Goal: Information Seeking & Learning: Learn about a topic

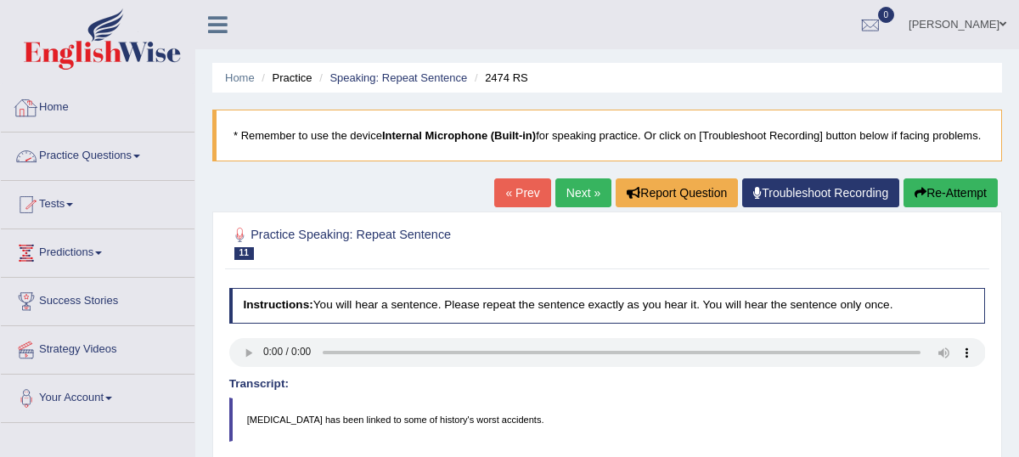
click at [129, 162] on link "Practice Questions" at bounding box center [98, 153] width 194 height 42
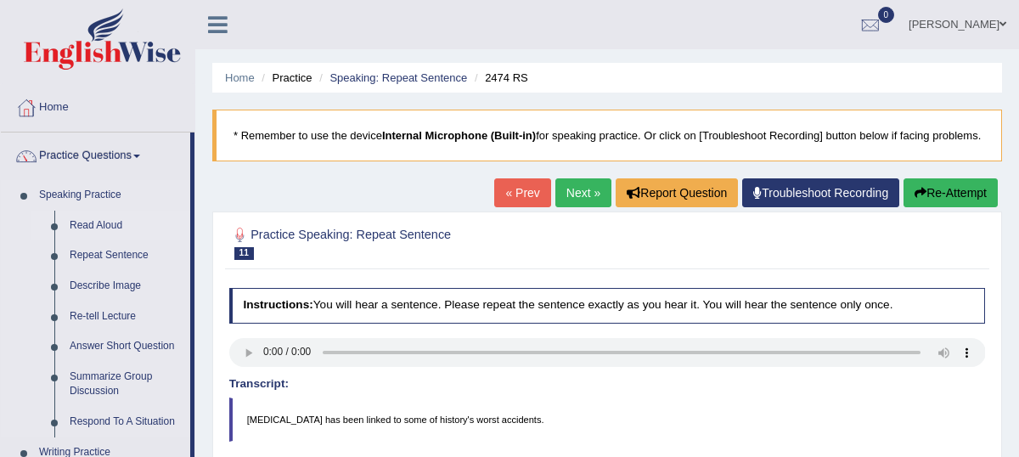
click at [98, 229] on link "Read Aloud" at bounding box center [126, 226] width 128 height 31
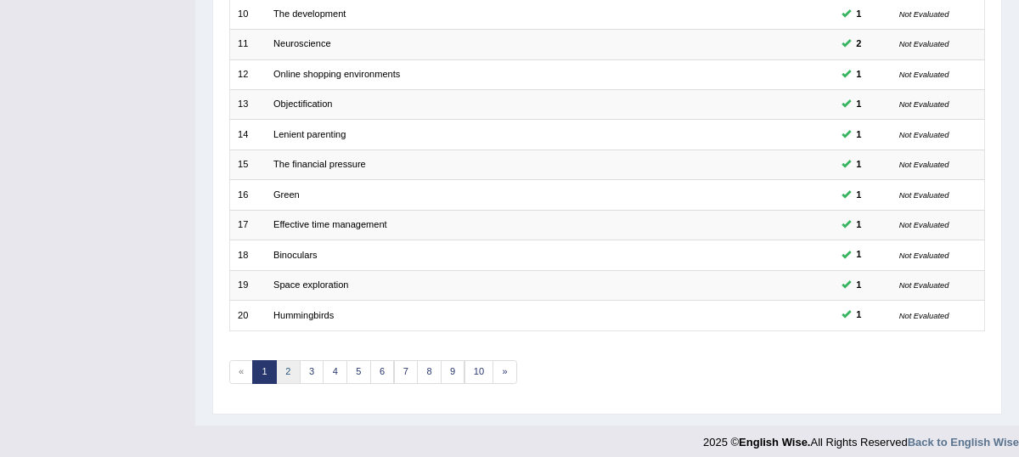
click at [286, 360] on link "2" at bounding box center [288, 372] width 25 height 24
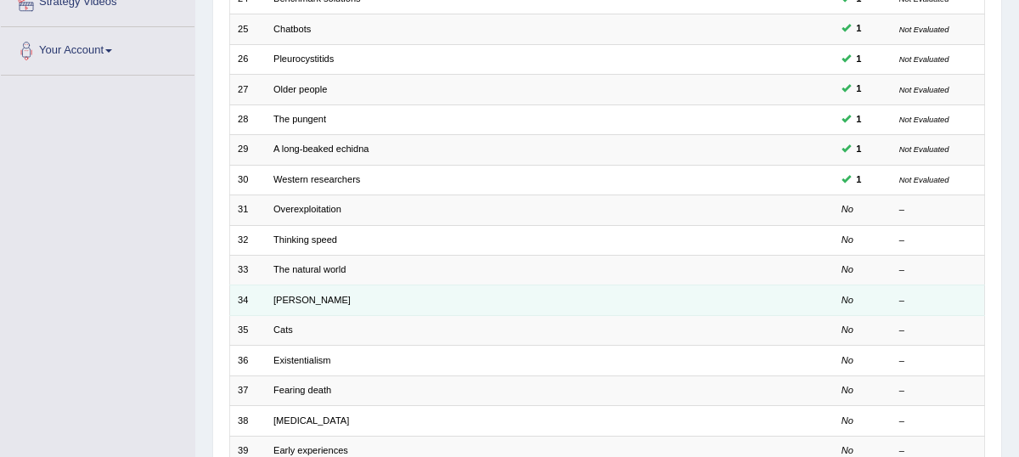
scroll to position [348, 0]
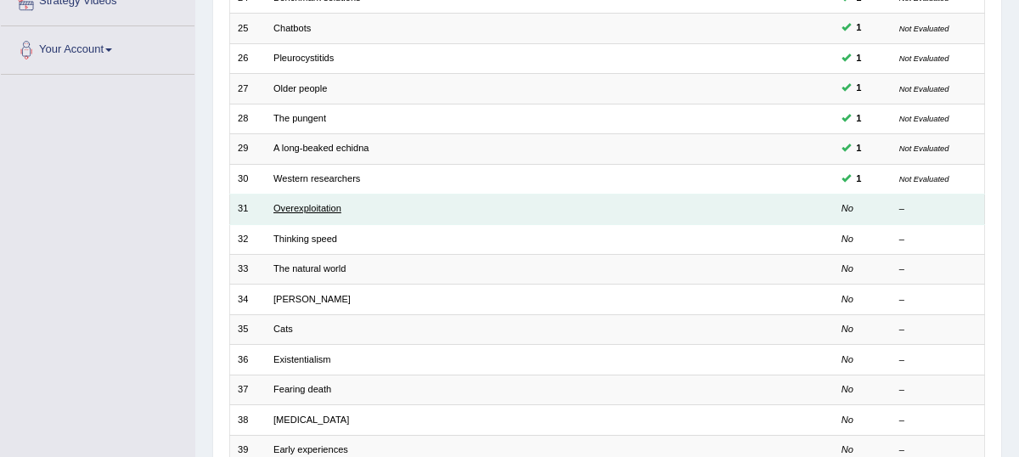
click at [317, 206] on link "Overexploitation" at bounding box center [307, 208] width 68 height 10
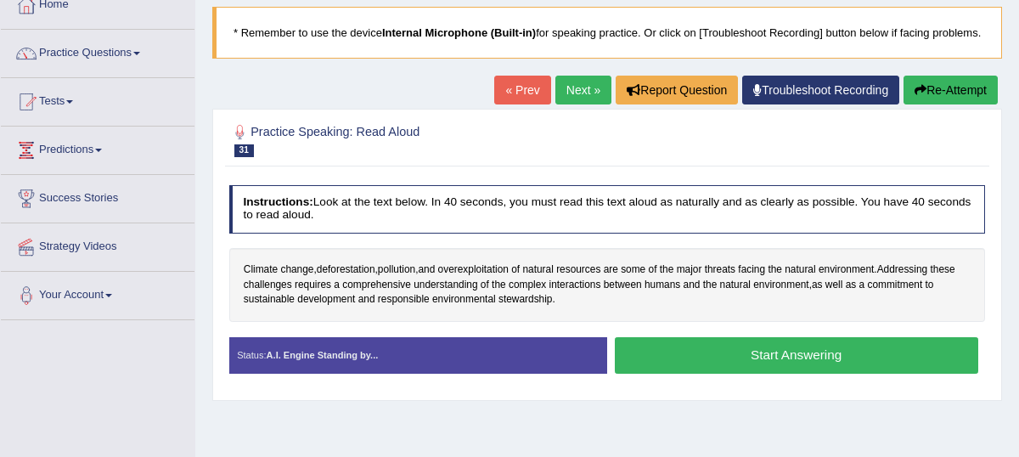
click at [725, 362] on button "Start Answering" at bounding box center [796, 355] width 363 height 36
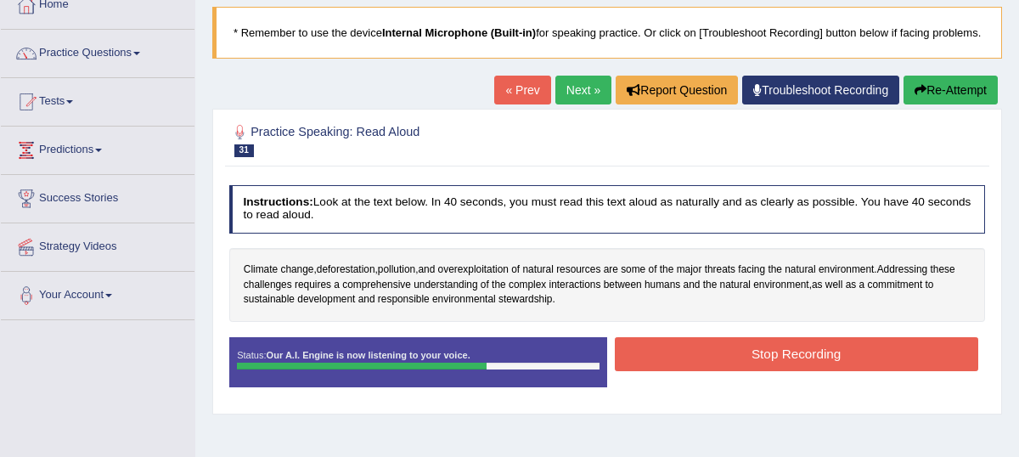
click at [733, 370] on button "Stop Recording" at bounding box center [796, 353] width 363 height 33
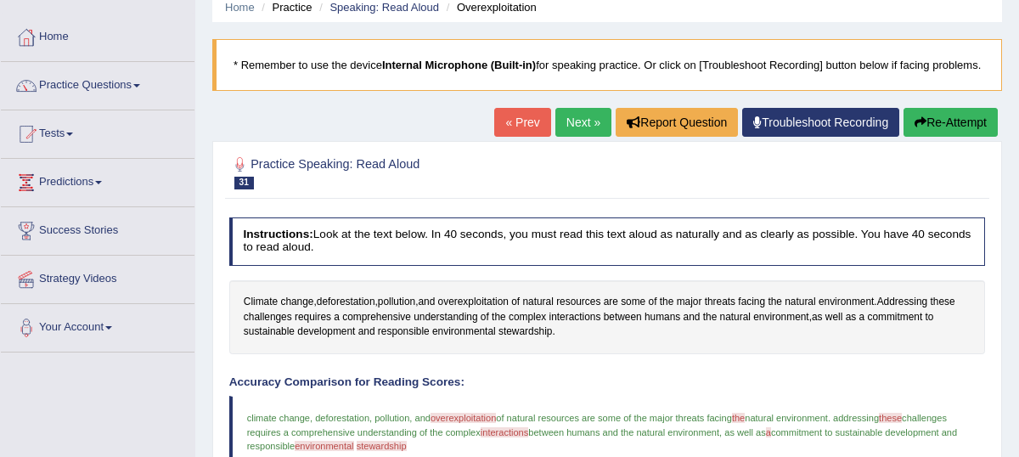
scroll to position [74, 0]
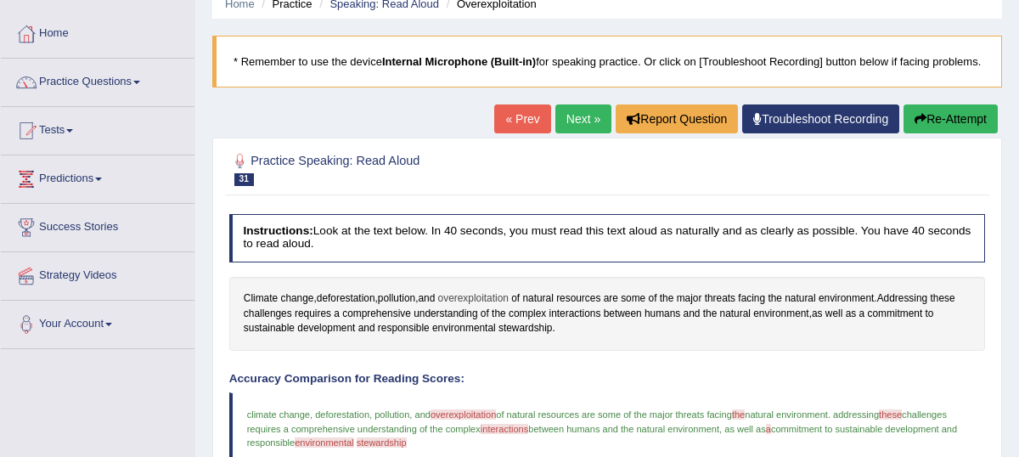
click at [488, 306] on span "overexploitation" at bounding box center [473, 298] width 70 height 15
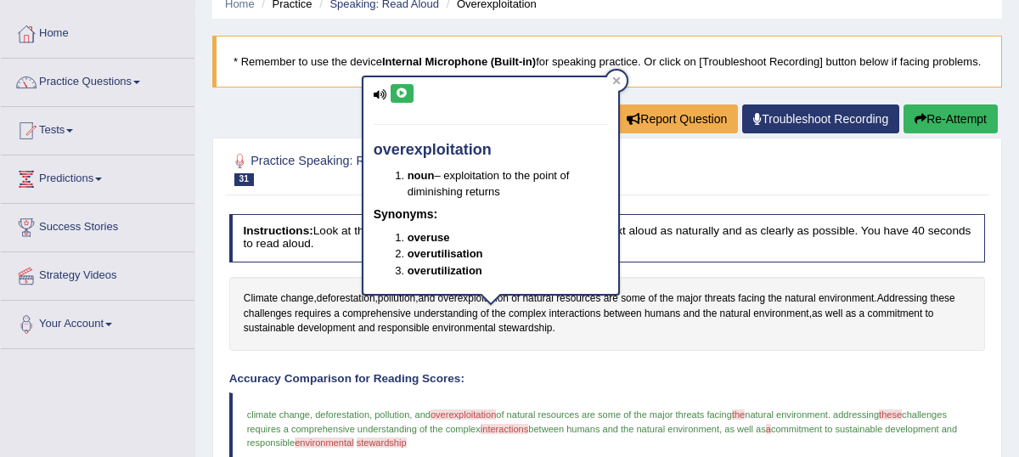
click at [403, 94] on icon at bounding box center [402, 93] width 13 height 10
click at [612, 79] on icon at bounding box center [616, 80] width 8 height 8
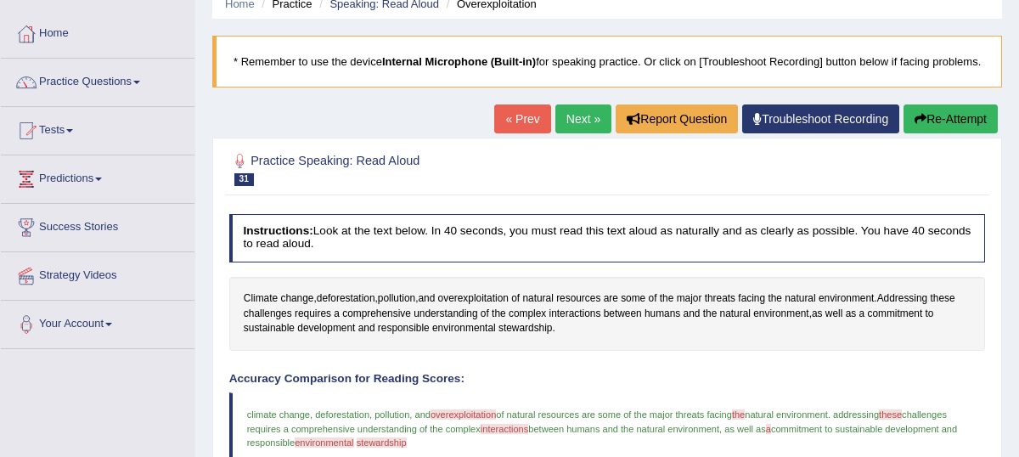
click at [584, 130] on link "Next »" at bounding box center [583, 118] width 56 height 29
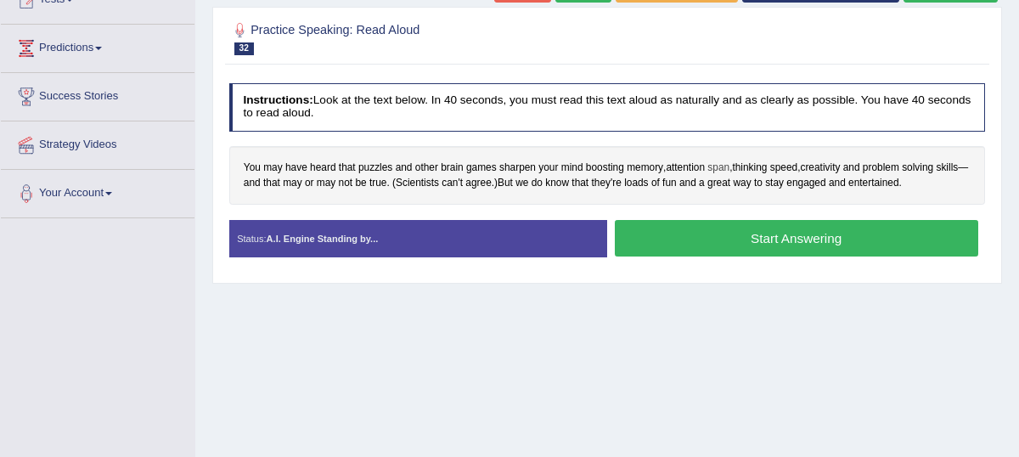
scroll to position [203, 0]
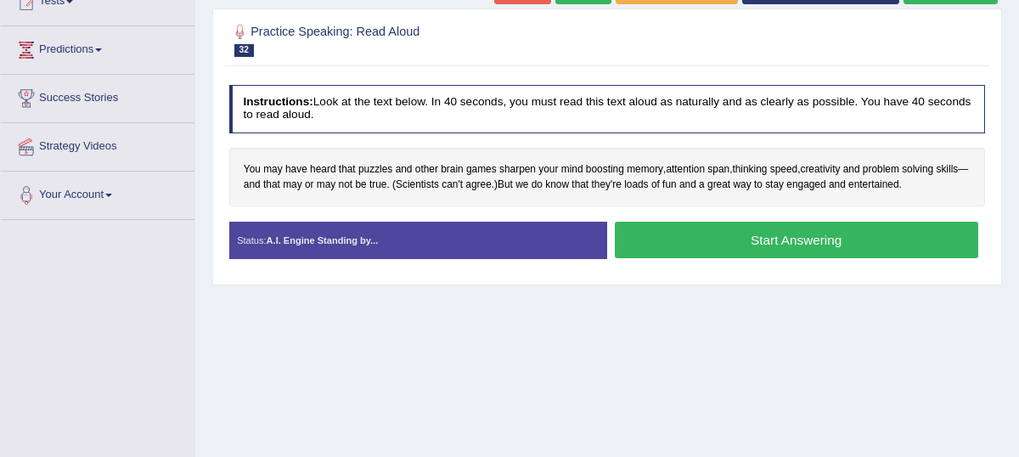
click at [748, 257] on button "Start Answering" at bounding box center [796, 240] width 363 height 36
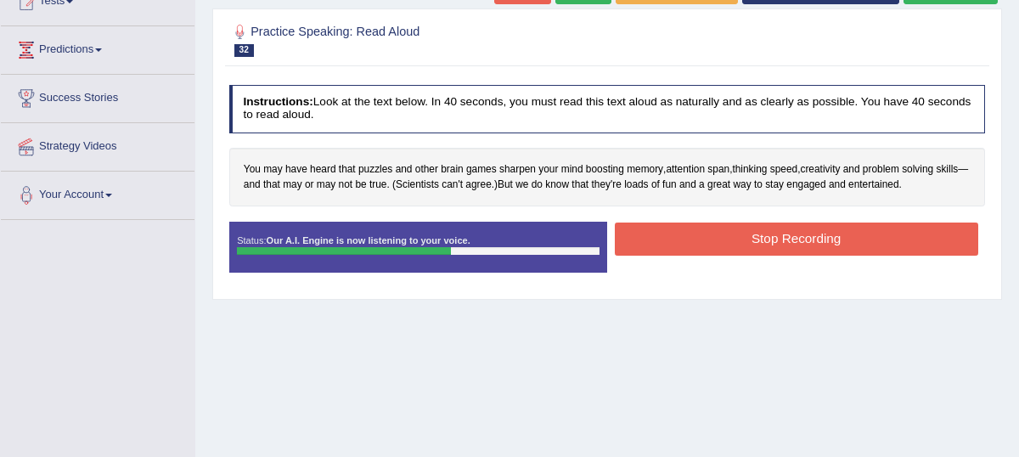
click at [789, 254] on button "Stop Recording" at bounding box center [796, 238] width 363 height 33
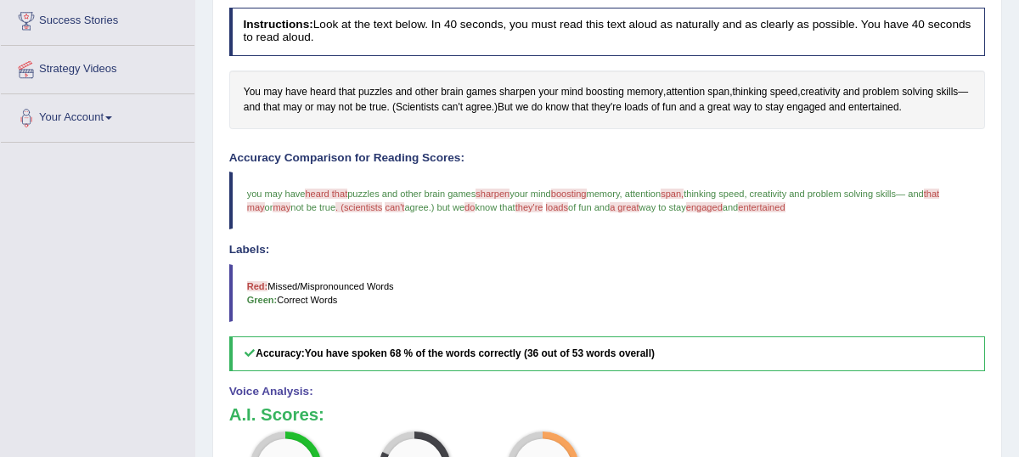
scroll to position [226, 0]
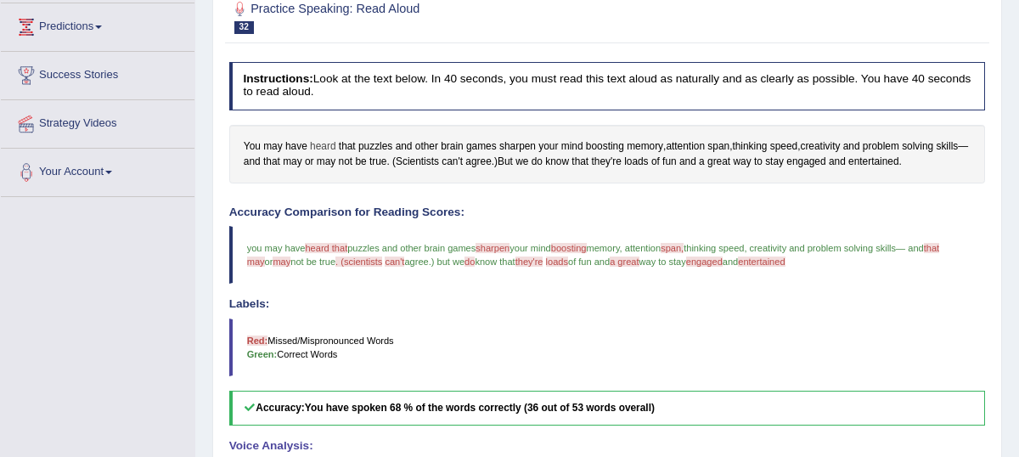
click at [317, 154] on span "heard" at bounding box center [322, 146] width 25 height 15
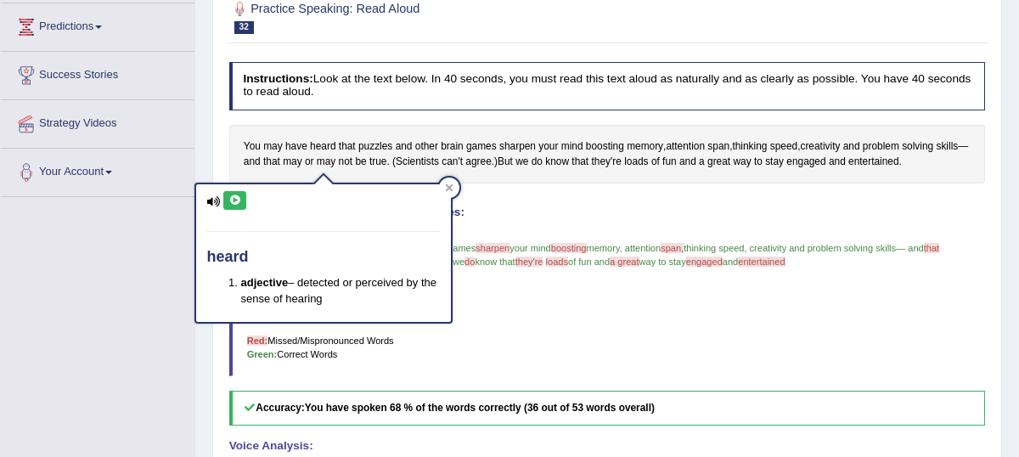
click at [239, 198] on icon at bounding box center [234, 200] width 13 height 10
click at [233, 200] on icon at bounding box center [234, 200] width 13 height 10
click at [453, 192] on icon at bounding box center [449, 187] width 8 height 8
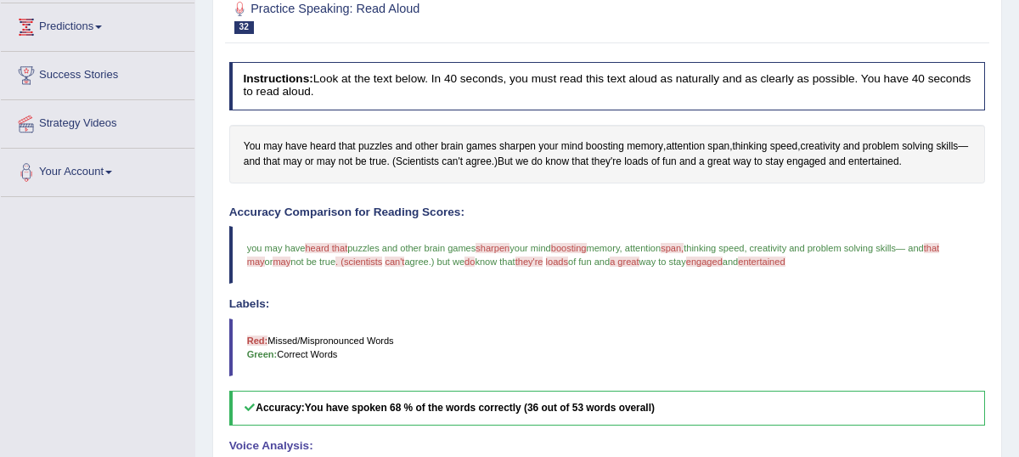
click at [502, 253] on span "sharpen" at bounding box center [492, 248] width 34 height 10
click at [515, 154] on span "sharpen" at bounding box center [517, 146] width 36 height 15
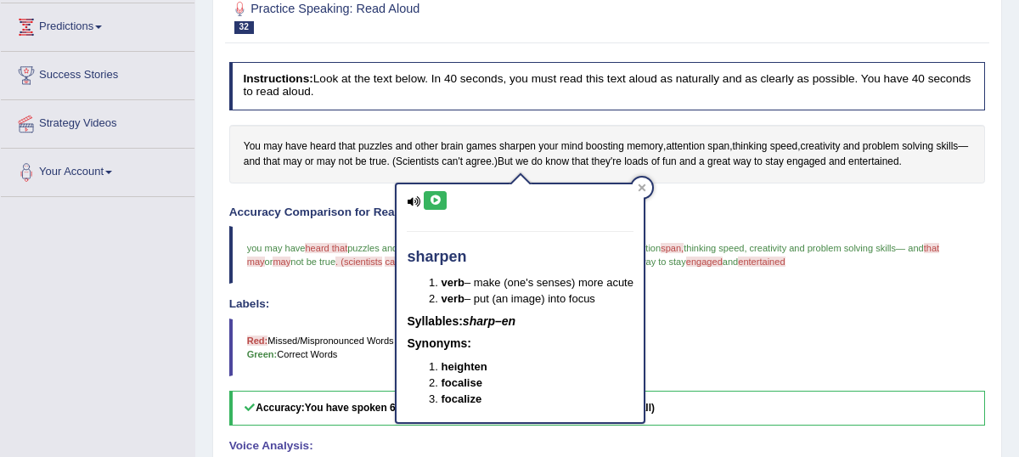
click at [430, 197] on icon at bounding box center [435, 200] width 13 height 10
click at [648, 191] on div at bounding box center [642, 187] width 20 height 20
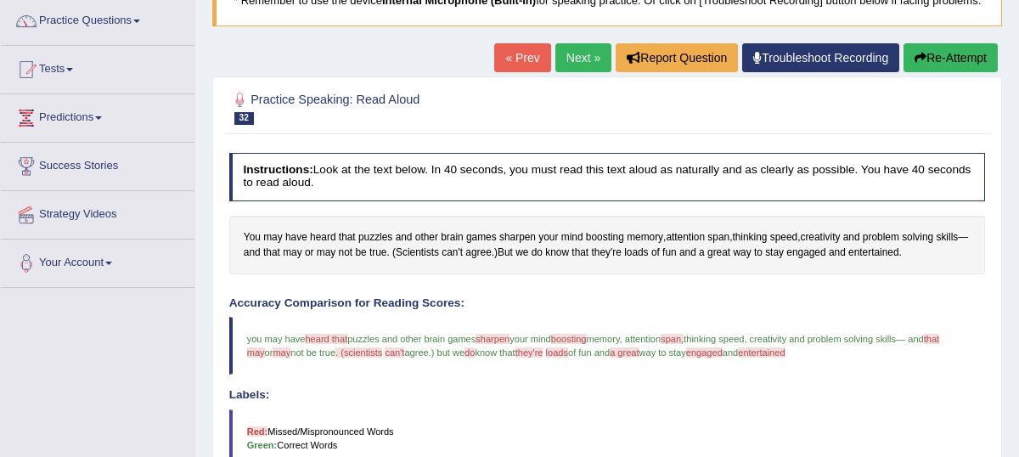
scroll to position [119, 0]
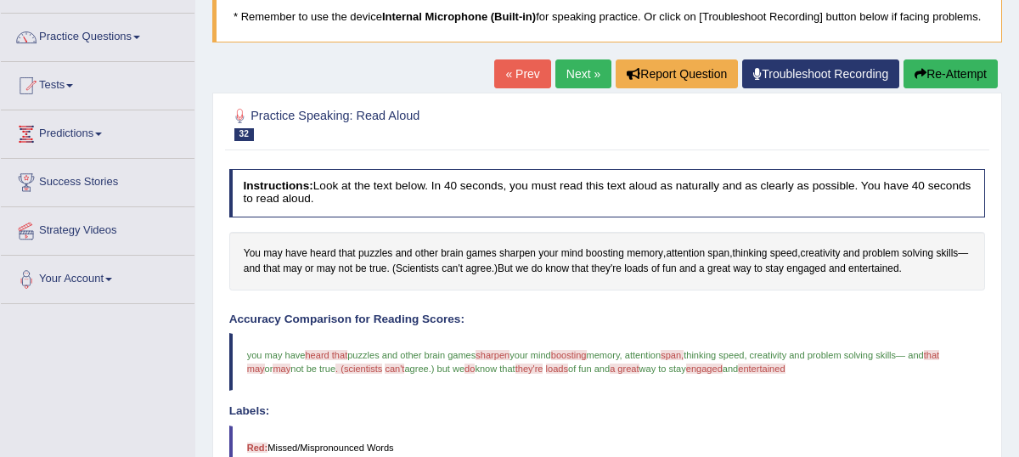
click at [568, 87] on link "Next »" at bounding box center [583, 73] width 56 height 29
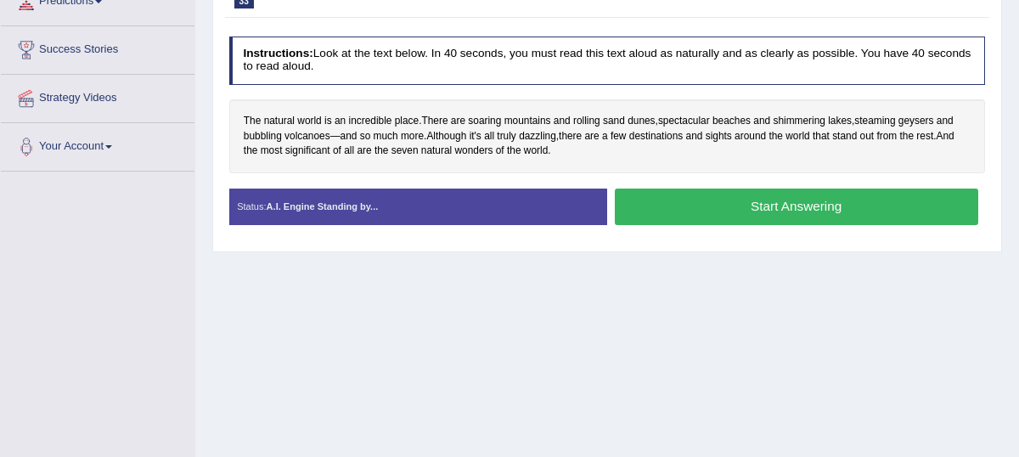
scroll to position [250, 0]
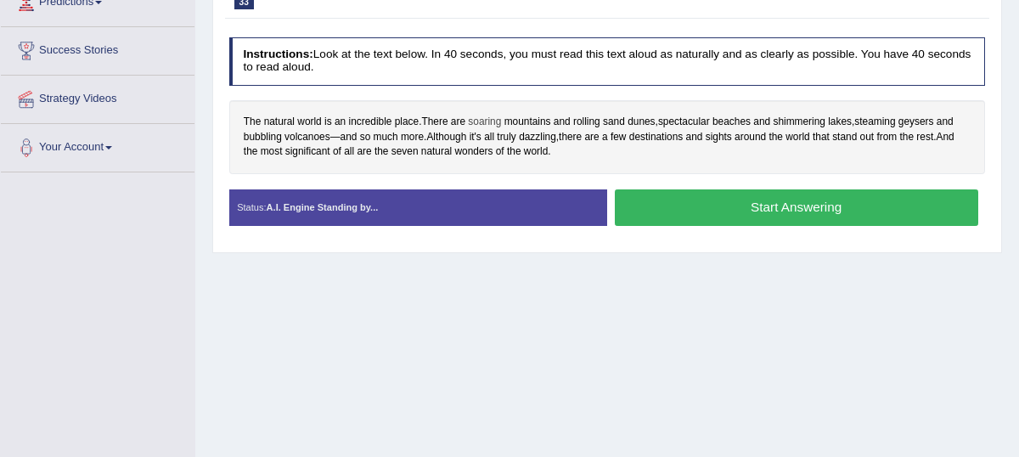
click at [480, 130] on span "soaring" at bounding box center [484, 122] width 33 height 15
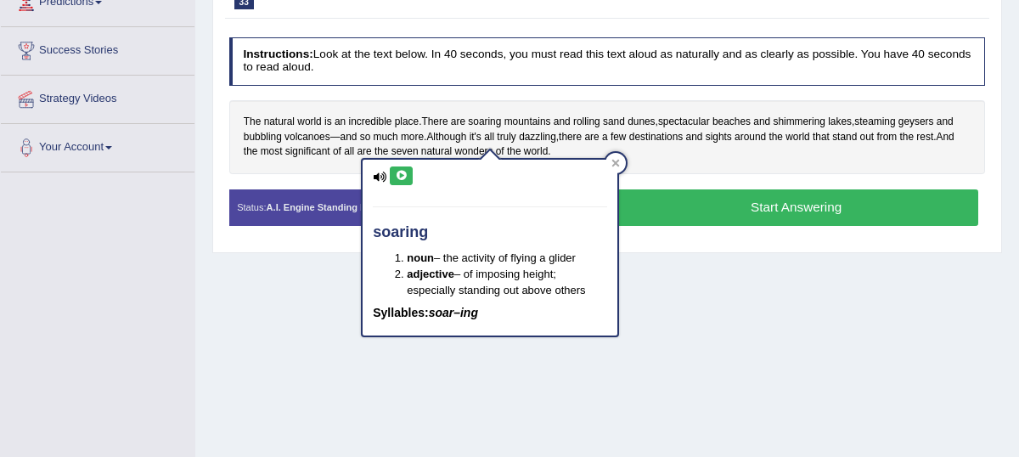
click at [399, 178] on icon at bounding box center [401, 176] width 13 height 10
click at [618, 164] on icon at bounding box center [615, 163] width 8 height 8
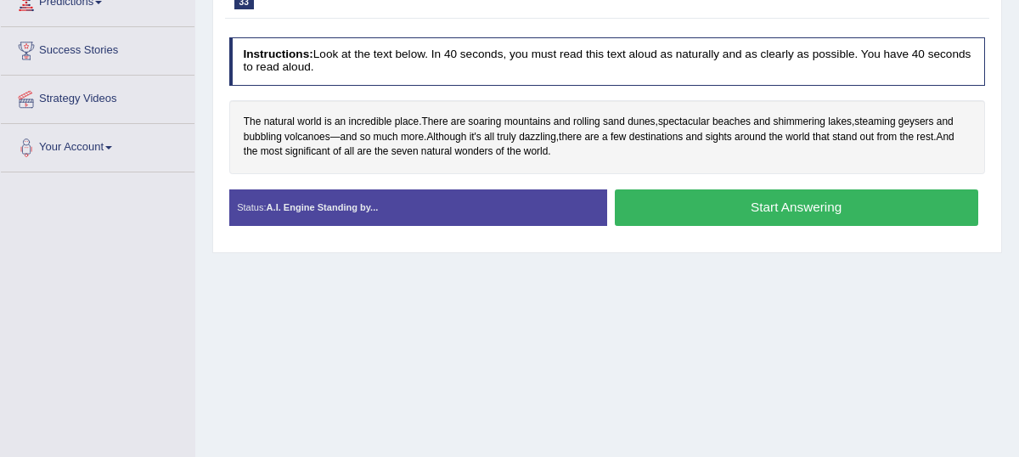
click at [742, 226] on button "Start Answering" at bounding box center [796, 207] width 363 height 36
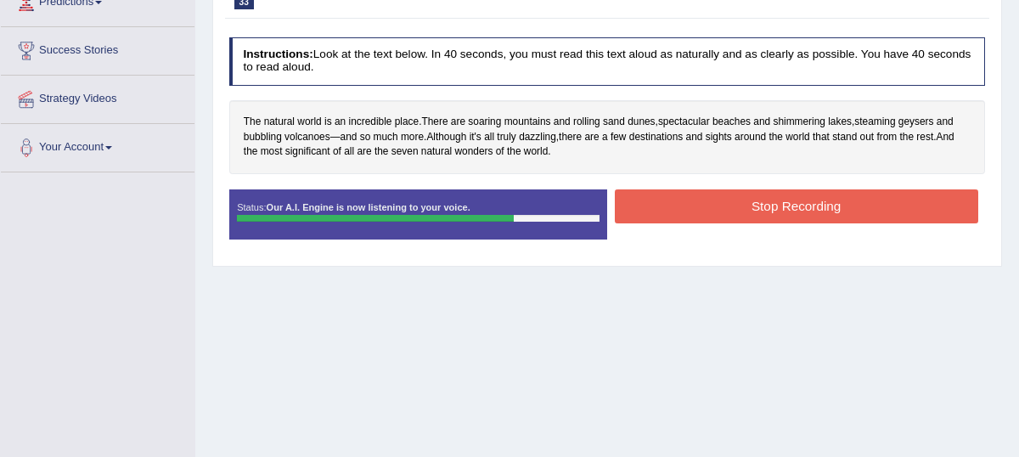
click at [728, 208] on button "Stop Recording" at bounding box center [796, 205] width 363 height 33
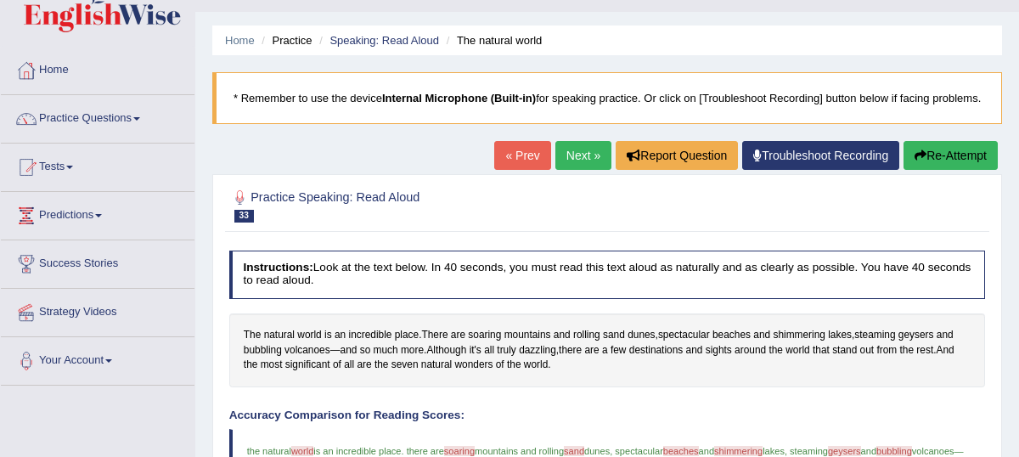
scroll to position [38, 0]
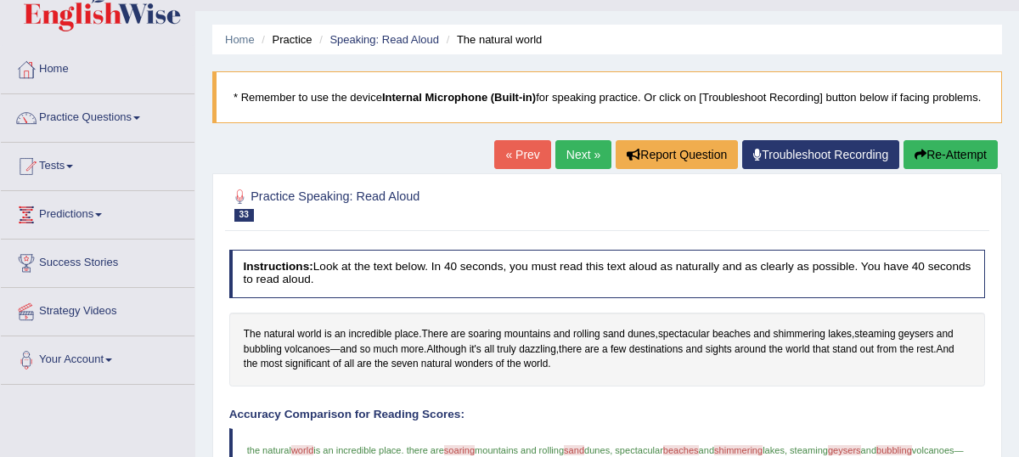
click at [568, 169] on link "Next »" at bounding box center [583, 154] width 56 height 29
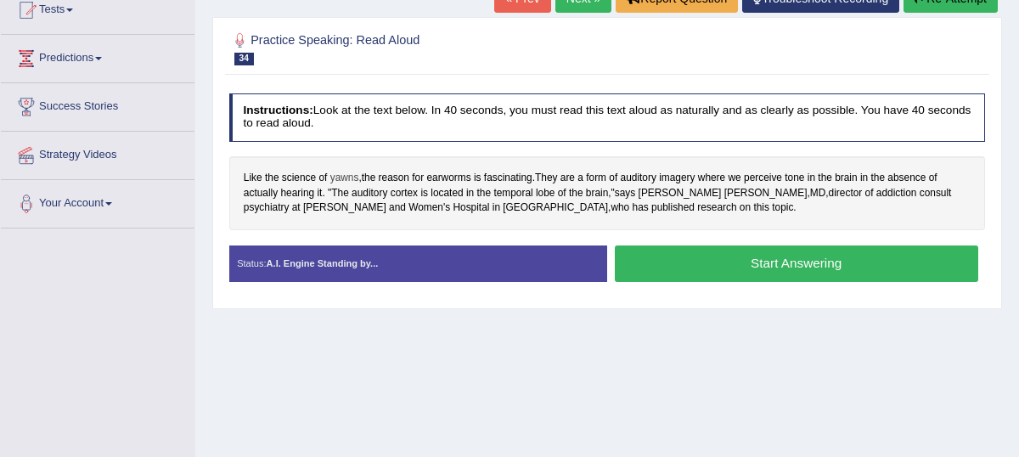
click at [344, 186] on span "yawns" at bounding box center [344, 178] width 29 height 15
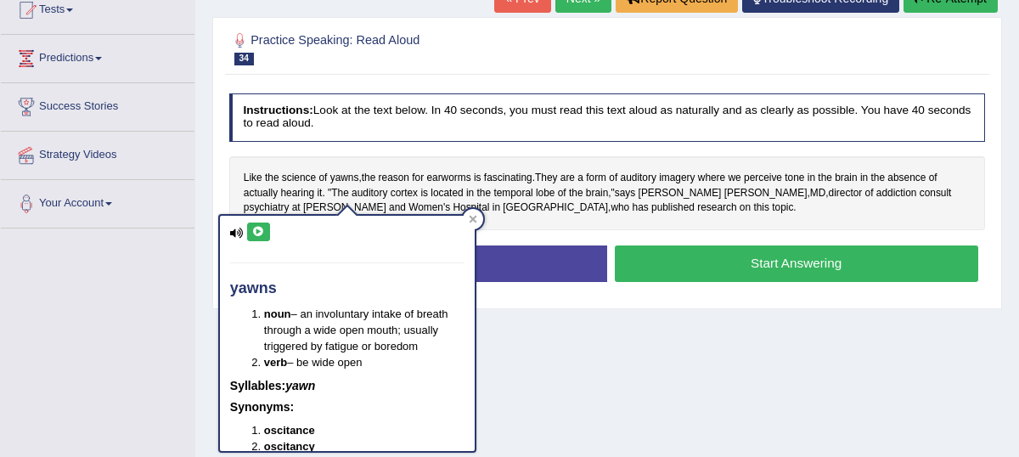
click at [259, 232] on icon at bounding box center [258, 232] width 13 height 10
click at [450, 186] on span "earworms" at bounding box center [448, 178] width 44 height 15
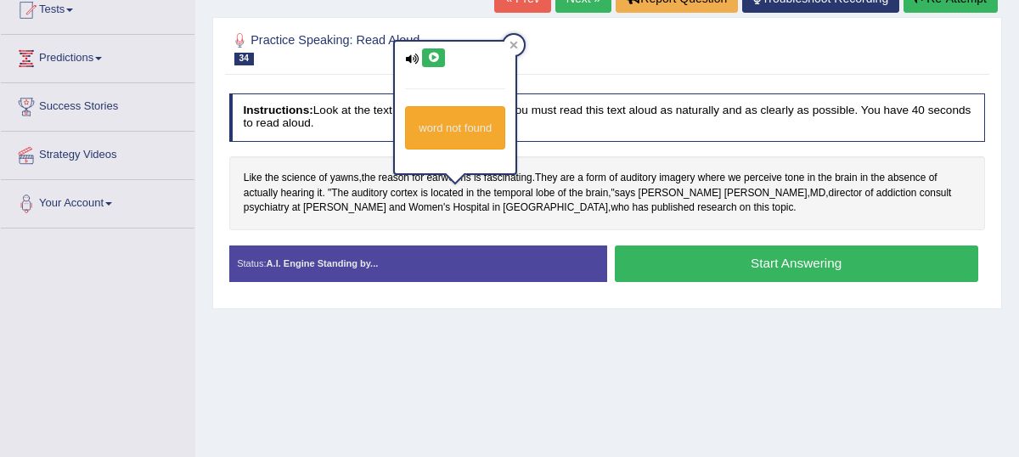
click at [434, 57] on icon at bounding box center [433, 58] width 13 height 10
click at [429, 61] on icon at bounding box center [433, 58] width 13 height 10
click at [430, 55] on icon at bounding box center [433, 58] width 13 height 10
click at [518, 41] on icon at bounding box center [513, 45] width 8 height 8
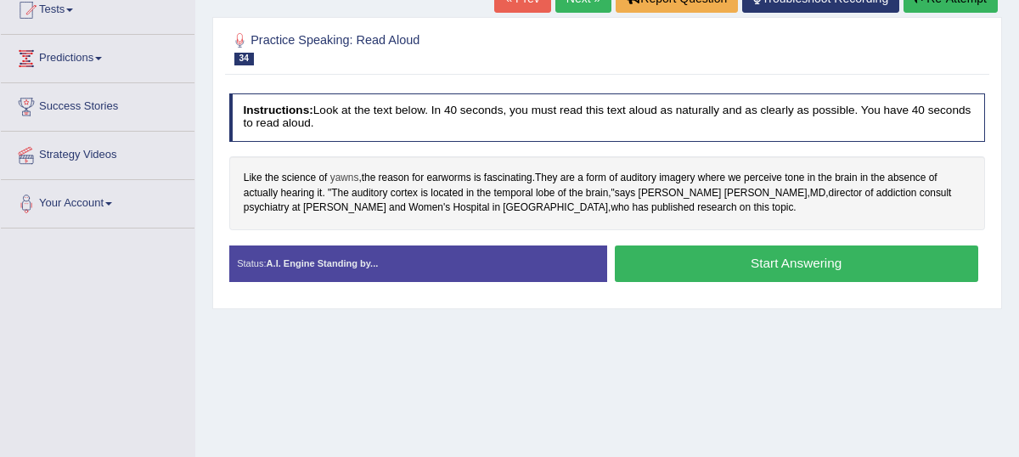
click at [350, 186] on span "yawns" at bounding box center [344, 178] width 29 height 15
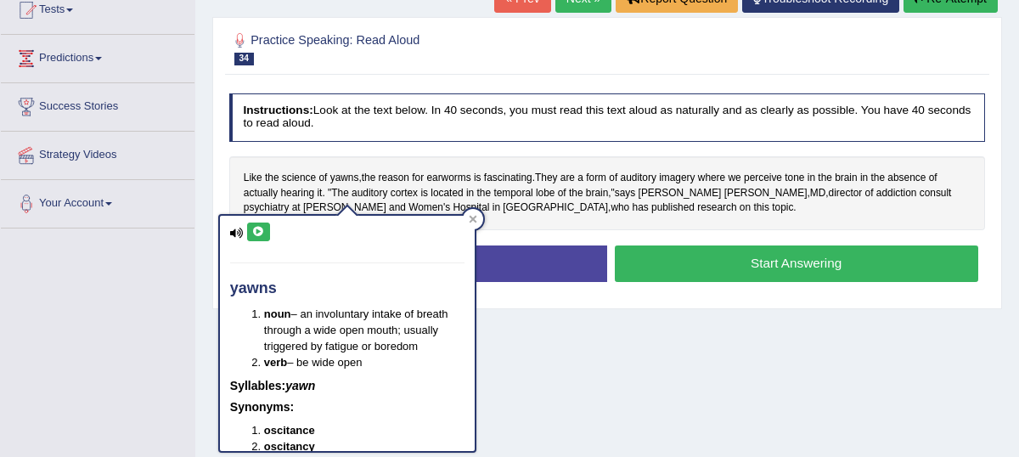
click at [261, 233] on icon at bounding box center [258, 232] width 13 height 10
click at [474, 222] on icon at bounding box center [473, 219] width 8 height 8
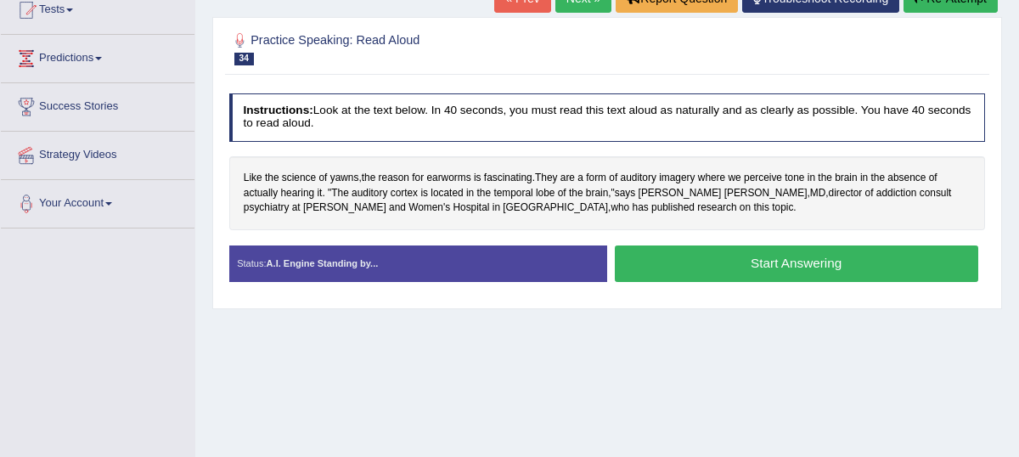
click at [664, 279] on button "Start Answering" at bounding box center [796, 263] width 363 height 36
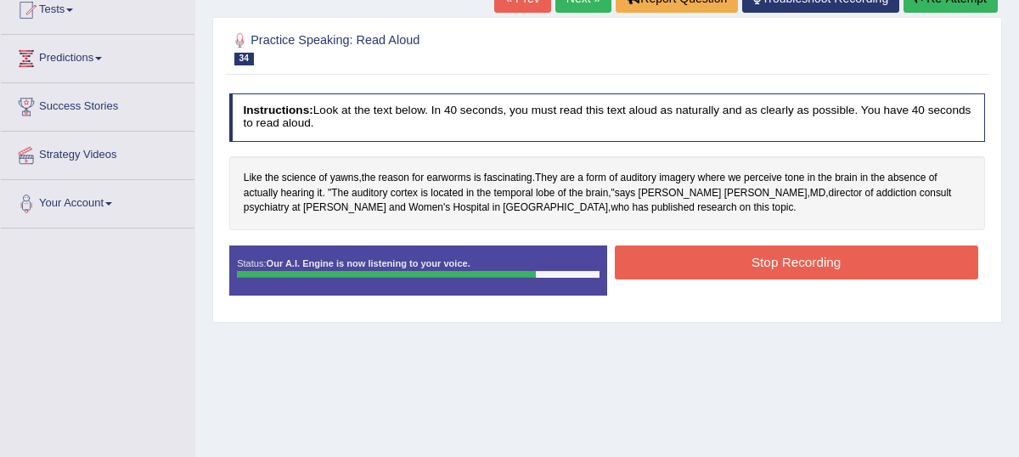
click at [766, 277] on button "Stop Recording" at bounding box center [796, 261] width 363 height 33
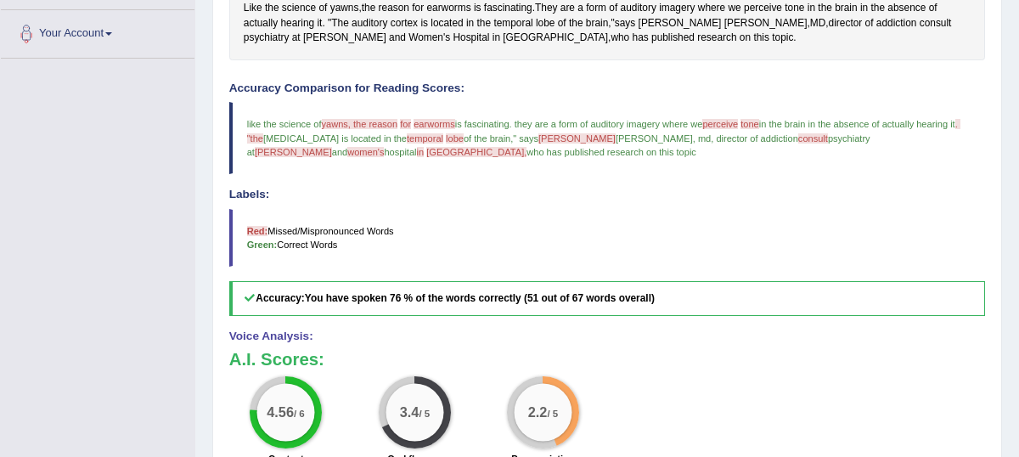
scroll to position [10, 0]
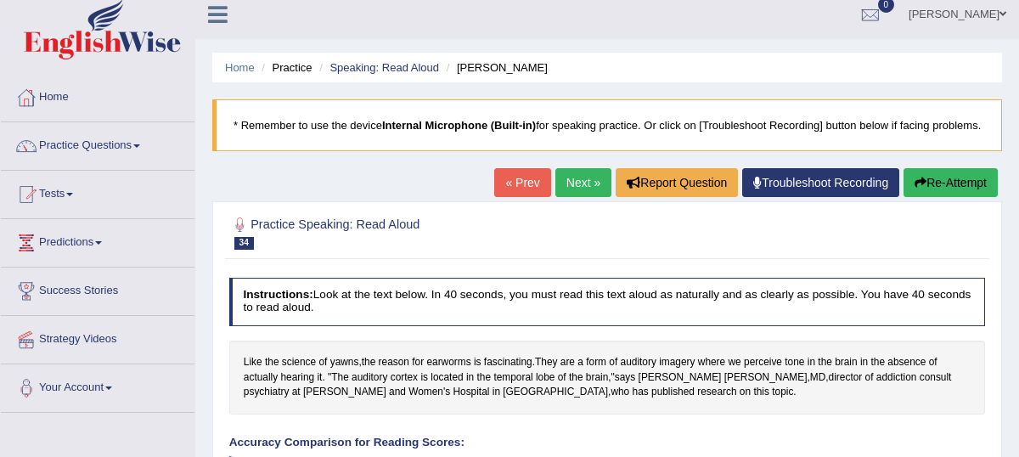
click at [570, 197] on link "Next »" at bounding box center [583, 182] width 56 height 29
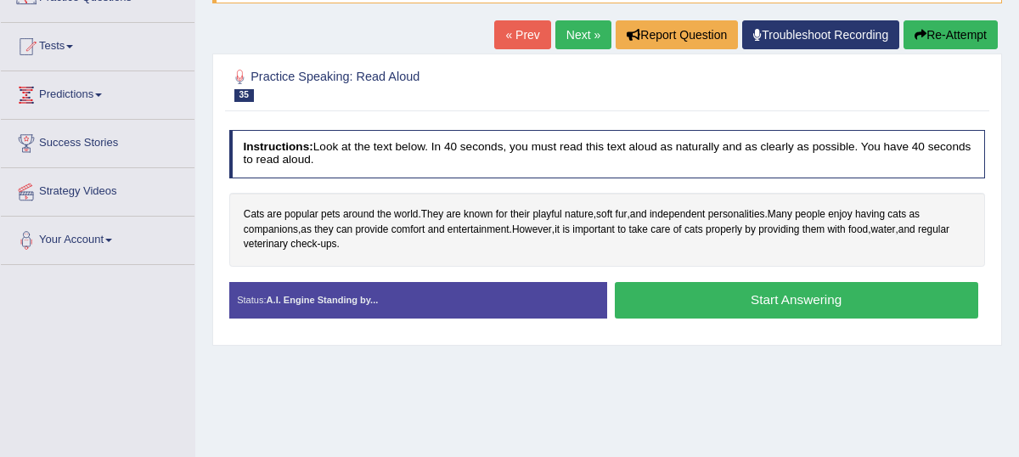
scroll to position [163, 0]
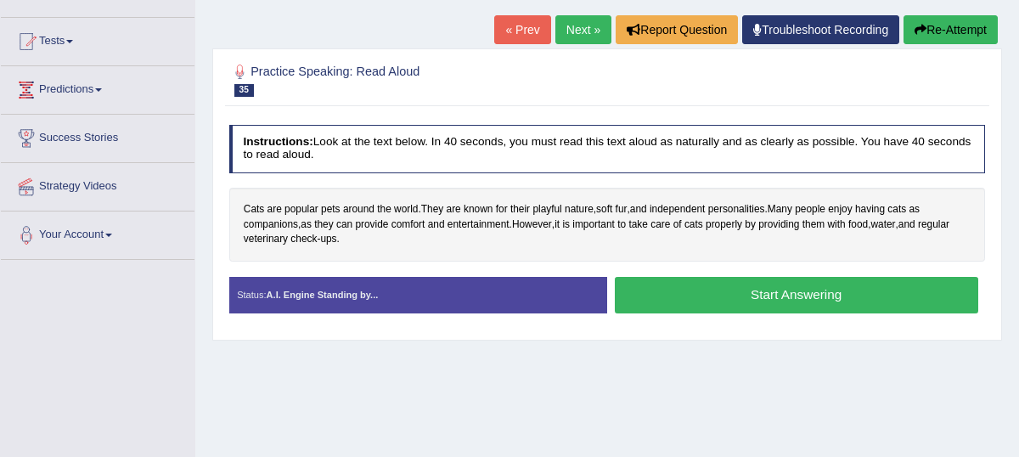
click at [731, 311] on button "Start Answering" at bounding box center [796, 295] width 363 height 36
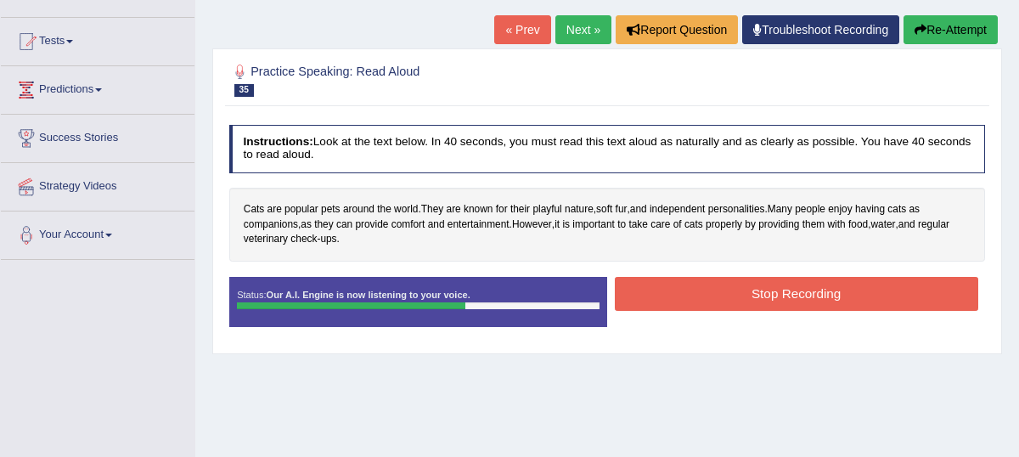
click at [713, 310] on button "Stop Recording" at bounding box center [796, 293] width 363 height 33
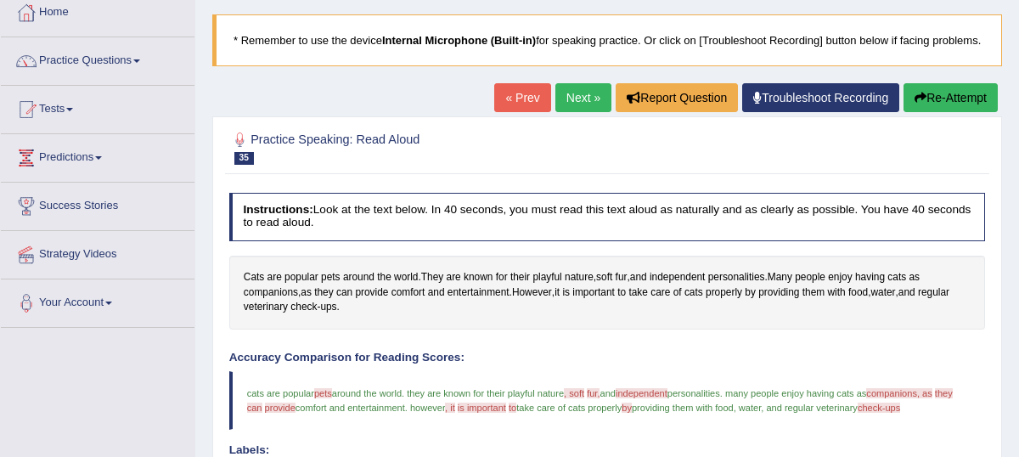
scroll to position [62, 0]
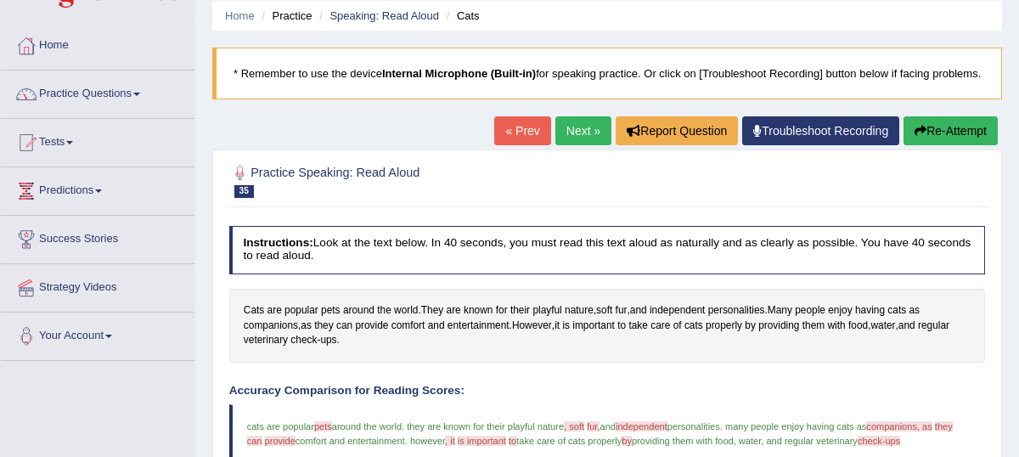
click at [564, 145] on link "Next »" at bounding box center [583, 130] width 56 height 29
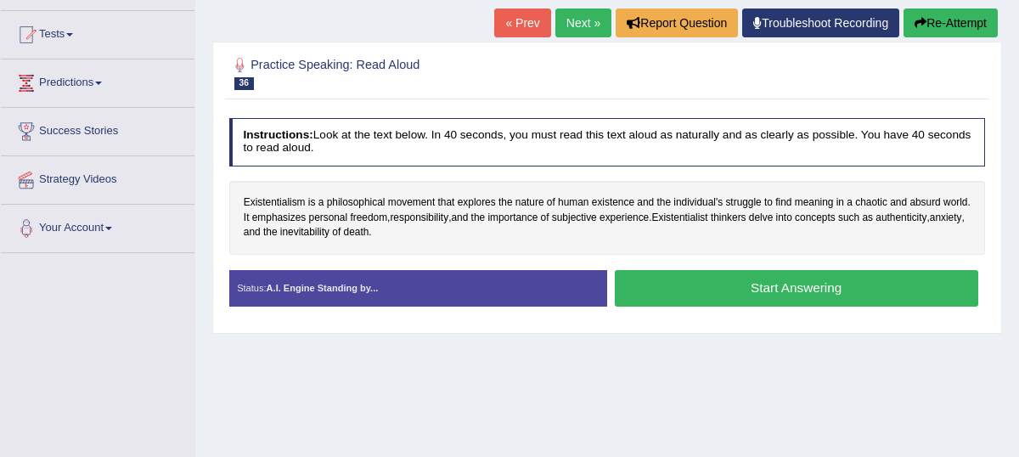
scroll to position [170, 0]
click at [275, 211] on span "Existentialism" at bounding box center [275, 202] width 62 height 15
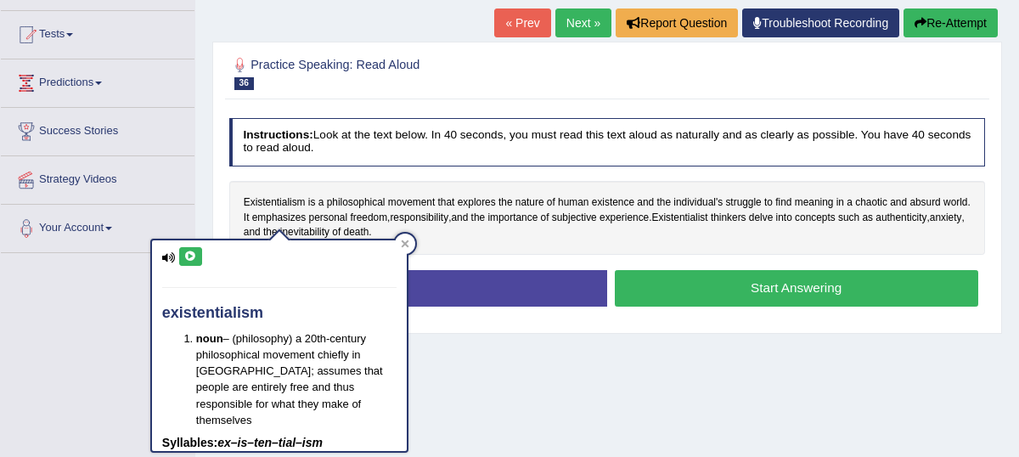
click at [186, 258] on icon at bounding box center [190, 256] width 13 height 10
click at [190, 254] on icon at bounding box center [190, 256] width 13 height 10
click at [189, 261] on icon at bounding box center [190, 256] width 13 height 10
click at [399, 239] on div at bounding box center [405, 243] width 20 height 20
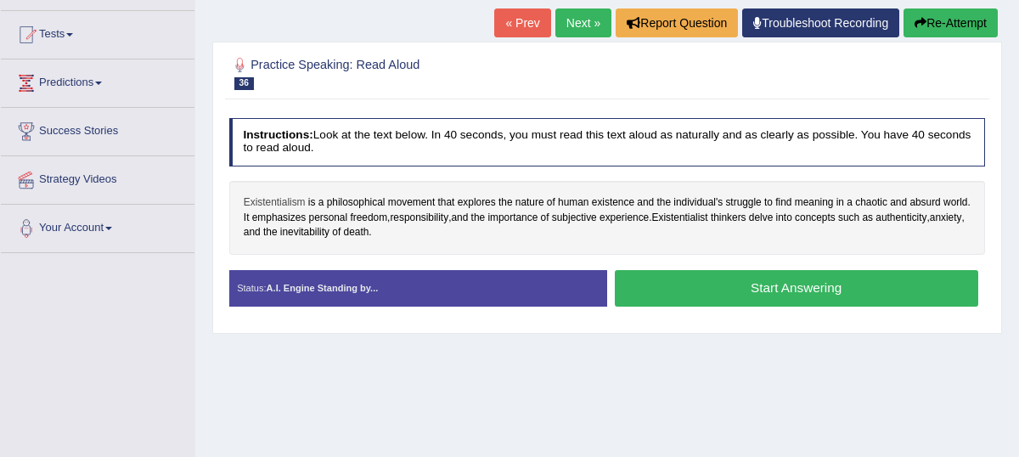
click at [253, 211] on span "Existentialism" at bounding box center [275, 202] width 62 height 15
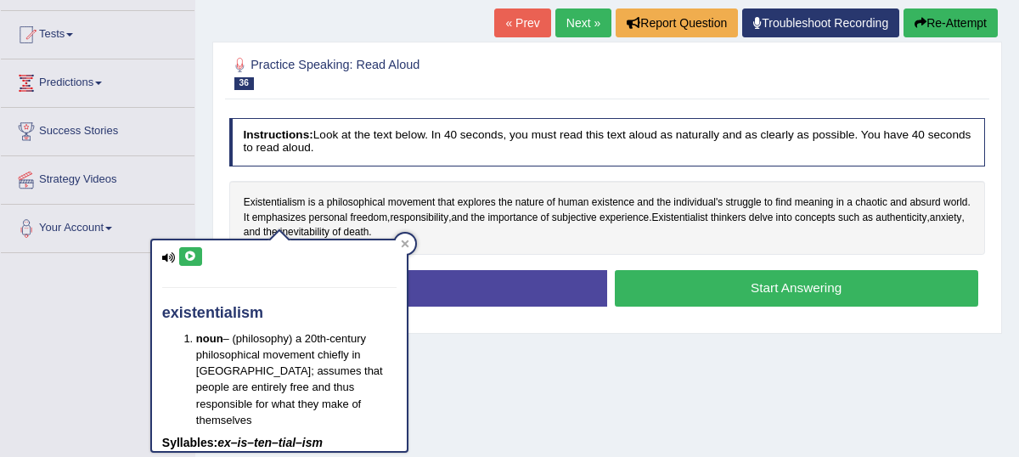
click at [182, 256] on button at bounding box center [190, 256] width 23 height 19
click at [413, 244] on div at bounding box center [405, 243] width 20 height 20
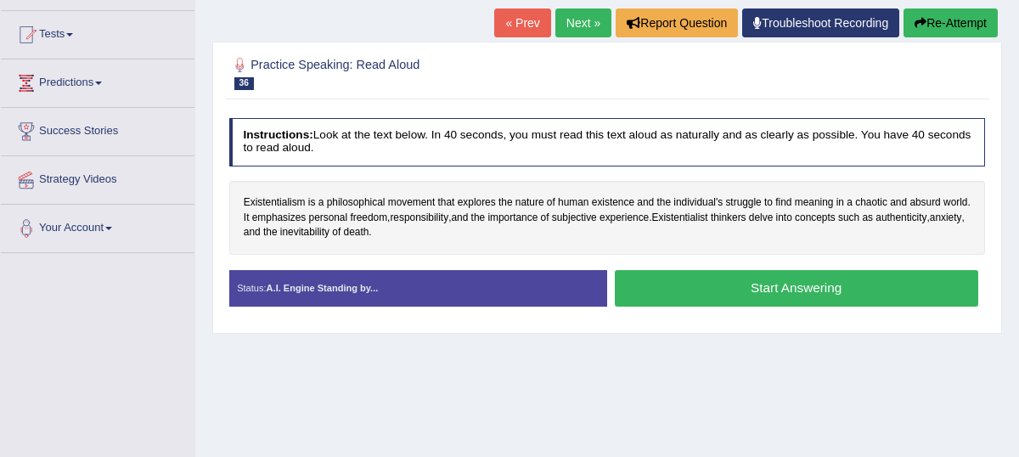
click at [758, 304] on button "Start Answering" at bounding box center [796, 288] width 363 height 36
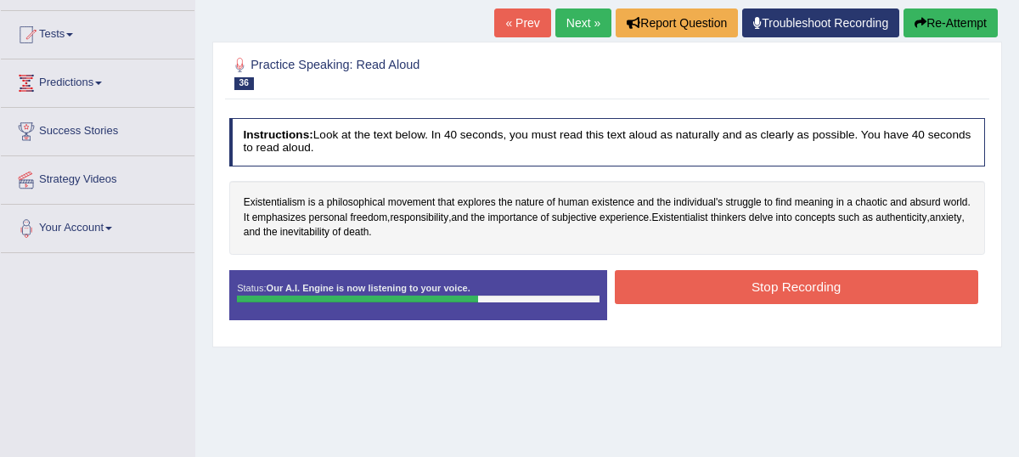
click at [786, 301] on button "Stop Recording" at bounding box center [796, 286] width 363 height 33
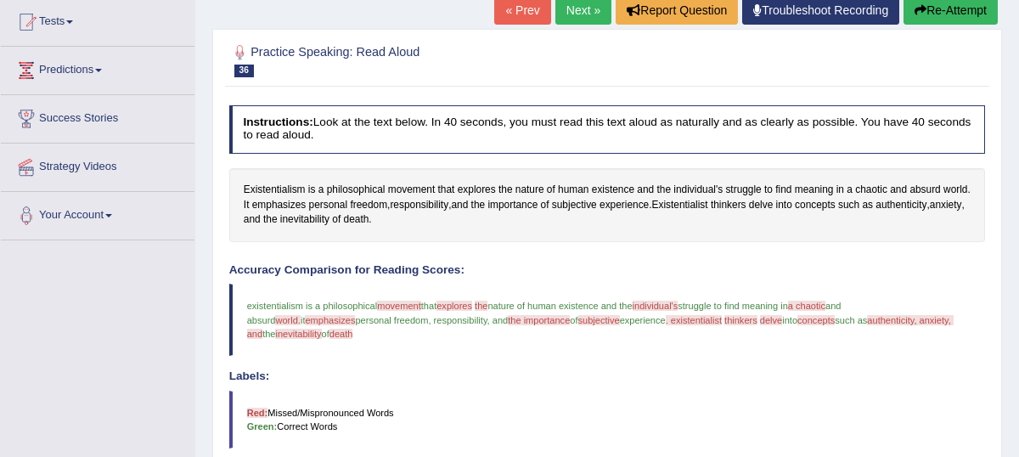
scroll to position [182, 0]
click at [275, 199] on span "Existentialism" at bounding box center [275, 190] width 62 height 15
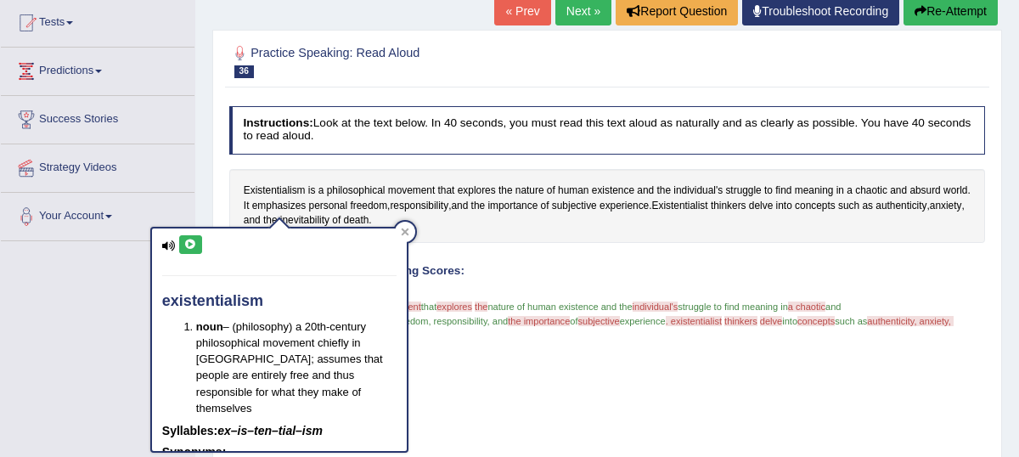
click at [188, 244] on icon at bounding box center [190, 244] width 13 height 10
click at [407, 233] on icon at bounding box center [405, 231] width 8 height 8
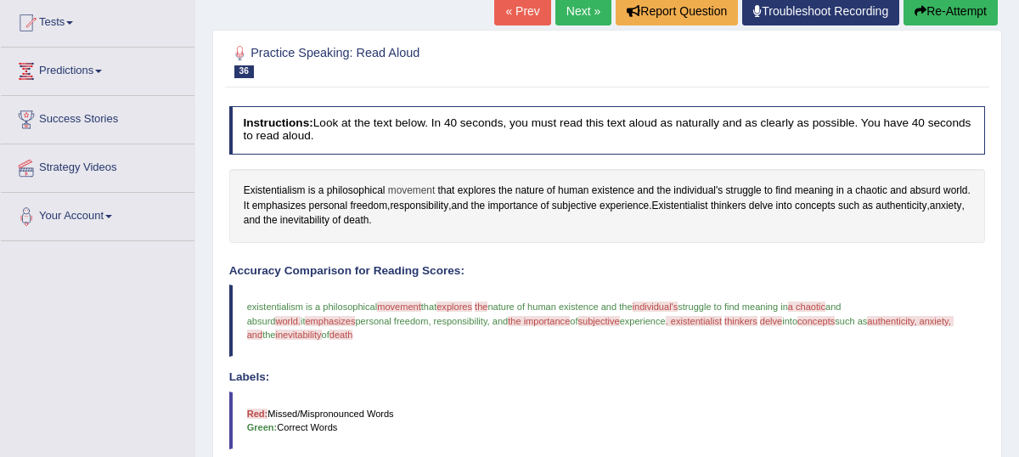
click at [424, 199] on span "movement" at bounding box center [412, 190] width 48 height 15
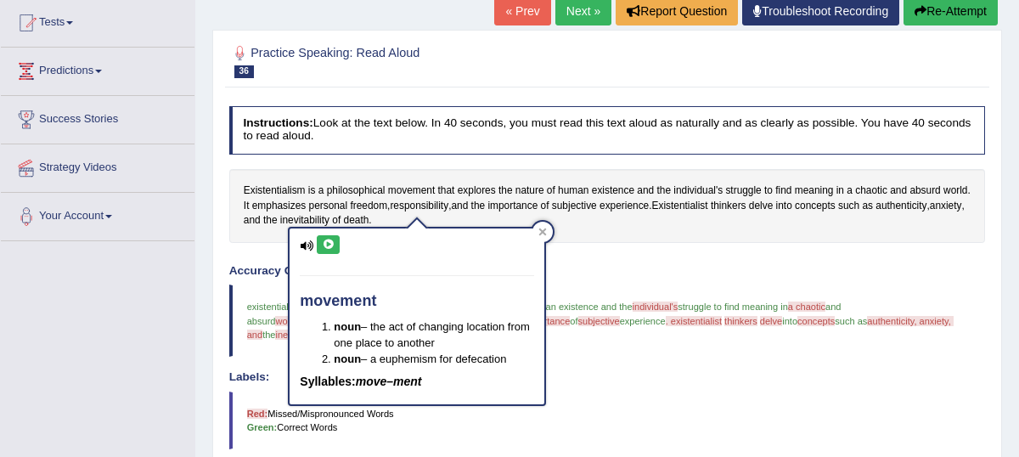
click at [331, 245] on icon at bounding box center [328, 244] width 13 height 10
click at [334, 240] on icon at bounding box center [328, 244] width 13 height 10
click at [546, 231] on icon at bounding box center [542, 231] width 8 height 8
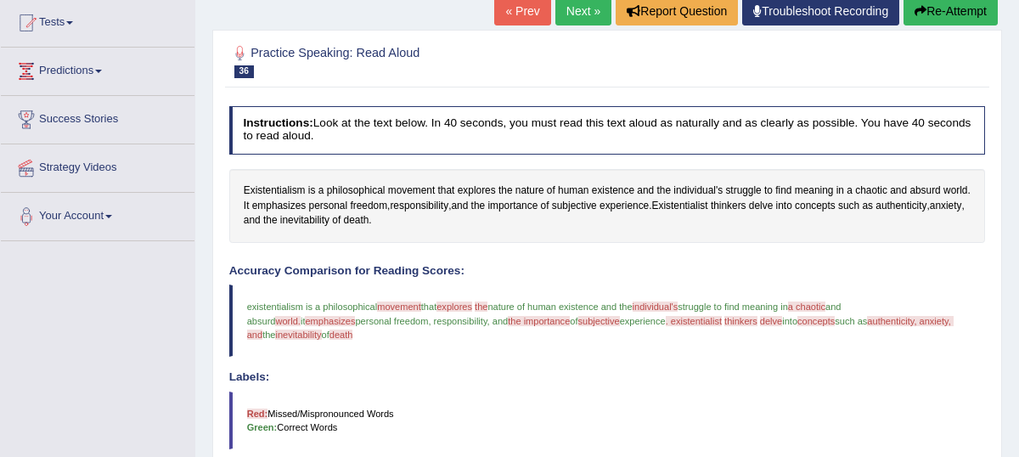
click at [571, 25] on link "Next »" at bounding box center [583, 11] width 56 height 29
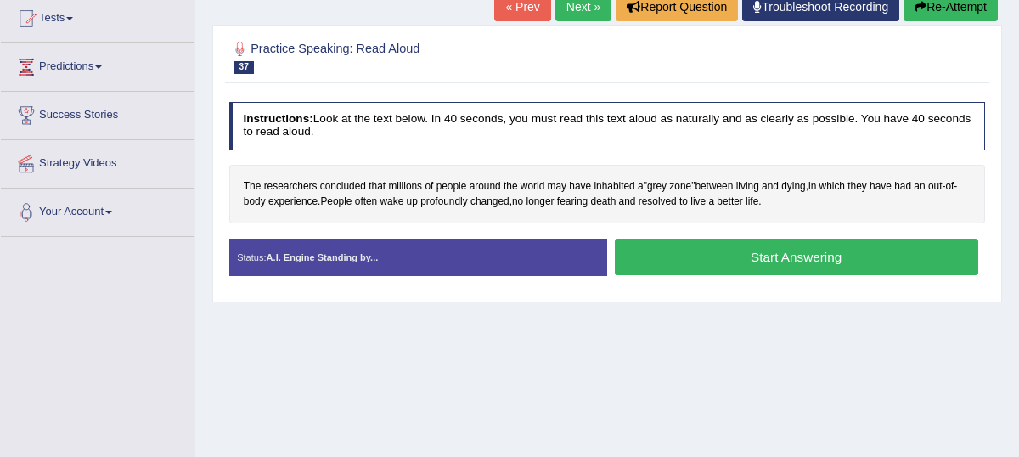
click at [767, 273] on button "Start Answering" at bounding box center [796, 257] width 363 height 36
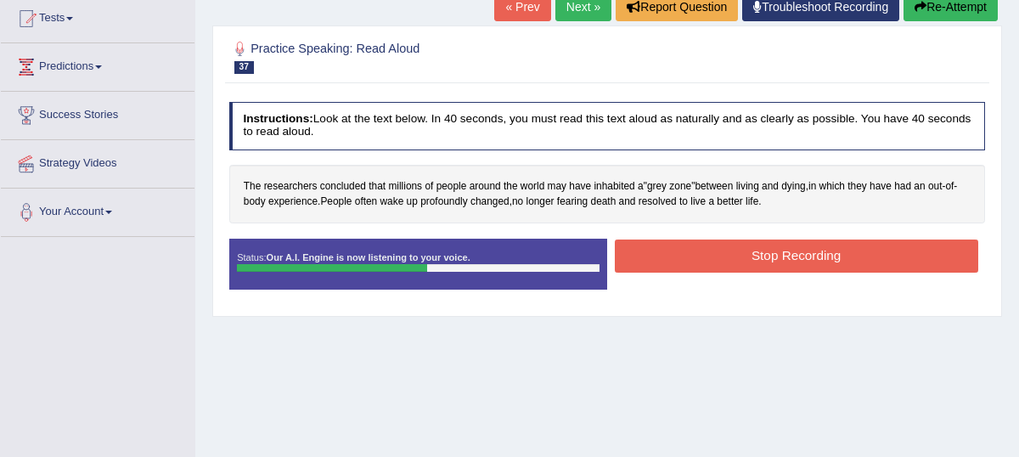
click at [714, 272] on button "Stop Recording" at bounding box center [796, 255] width 363 height 33
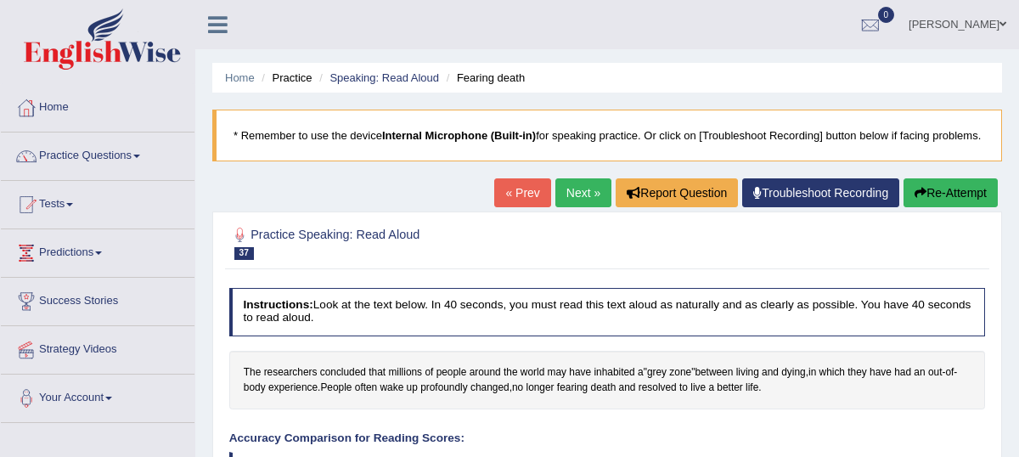
click at [572, 207] on link "Next »" at bounding box center [583, 192] width 56 height 29
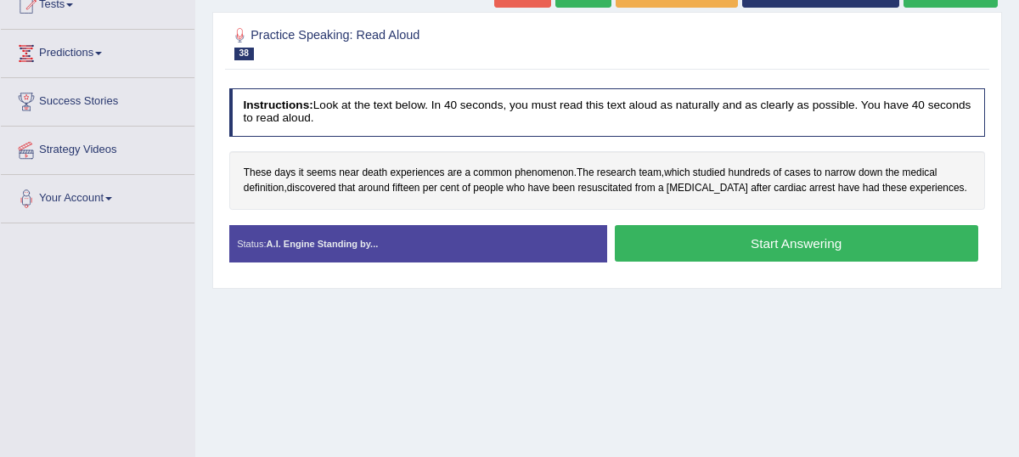
scroll to position [199, 0]
click at [756, 257] on button "Start Answering" at bounding box center [796, 243] width 363 height 36
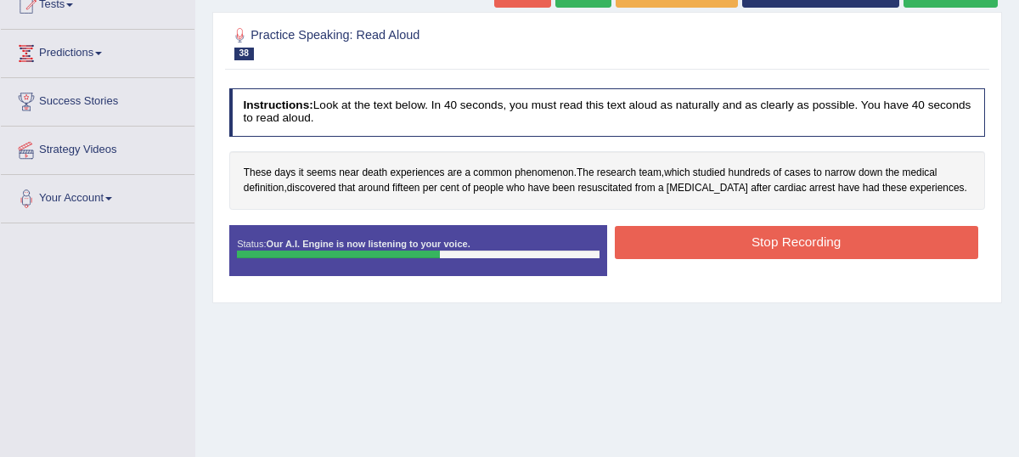
click at [797, 258] on button "Stop Recording" at bounding box center [796, 242] width 363 height 33
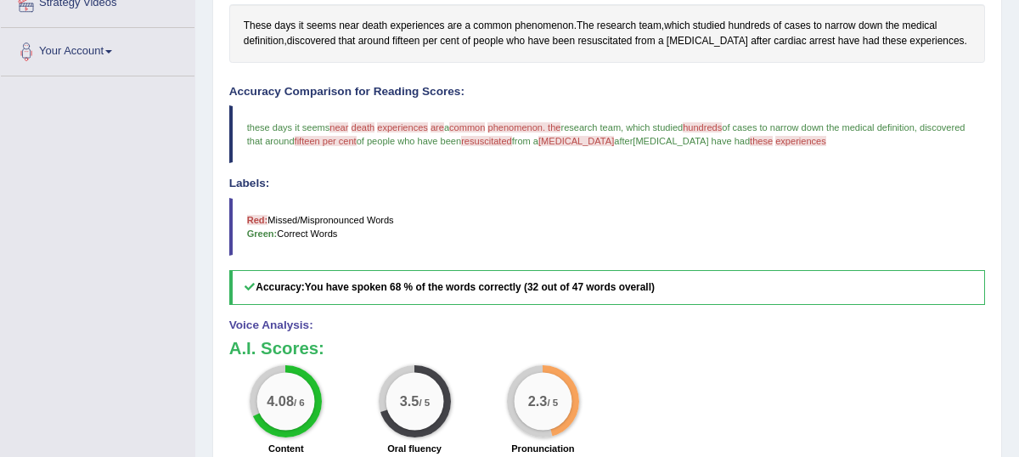
scroll to position [145, 0]
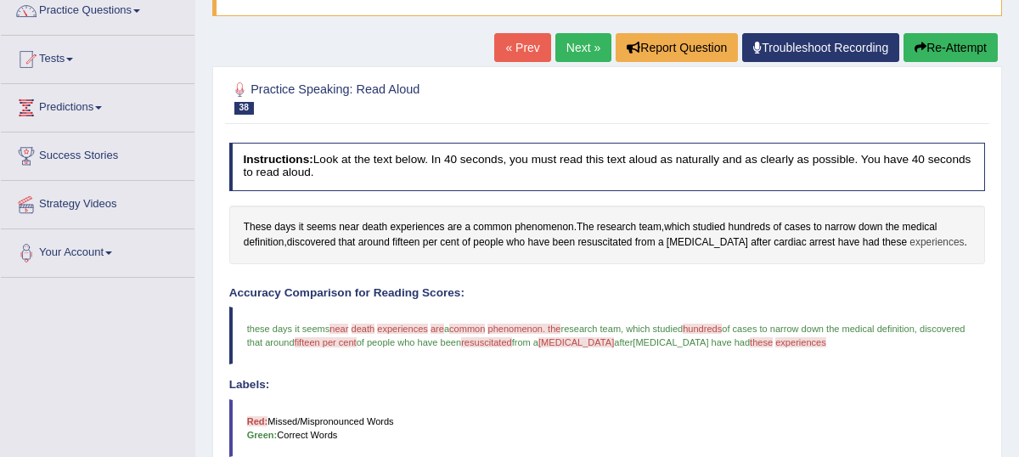
click at [909, 250] on span "experiences" at bounding box center [936, 242] width 54 height 15
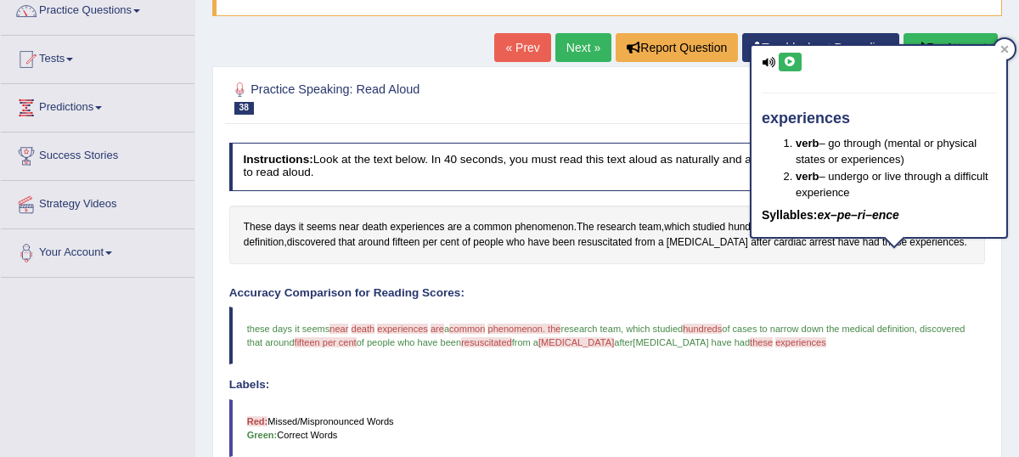
click at [787, 58] on icon at bounding box center [789, 62] width 13 height 10
click at [1000, 48] on icon at bounding box center [1004, 49] width 8 height 8
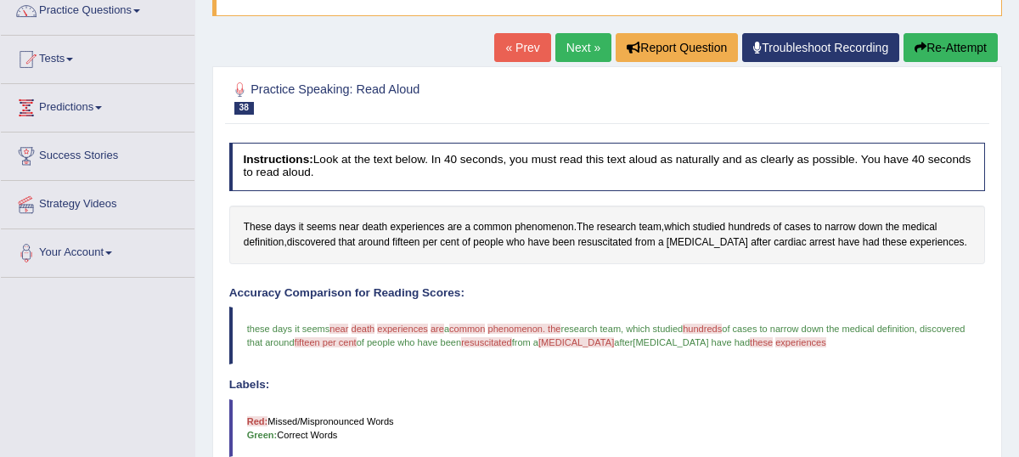
click at [572, 62] on link "Next »" at bounding box center [583, 47] width 56 height 29
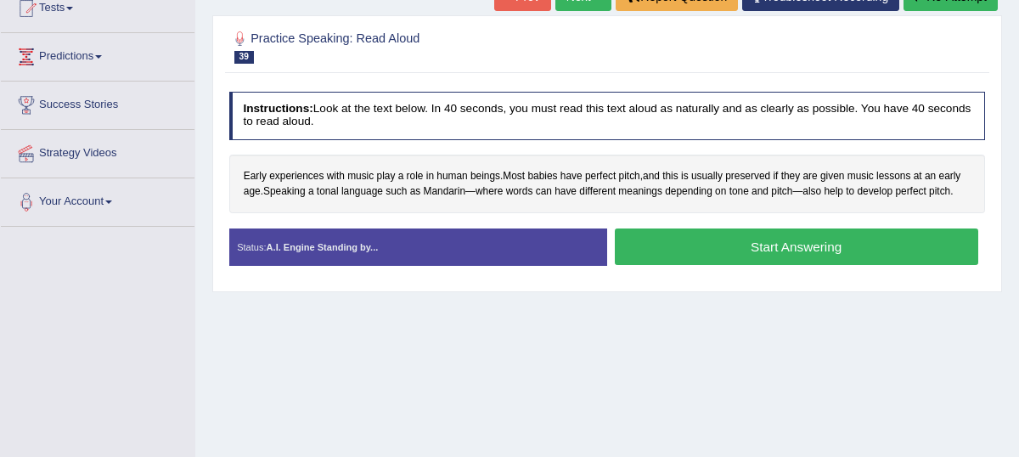
scroll to position [195, 0]
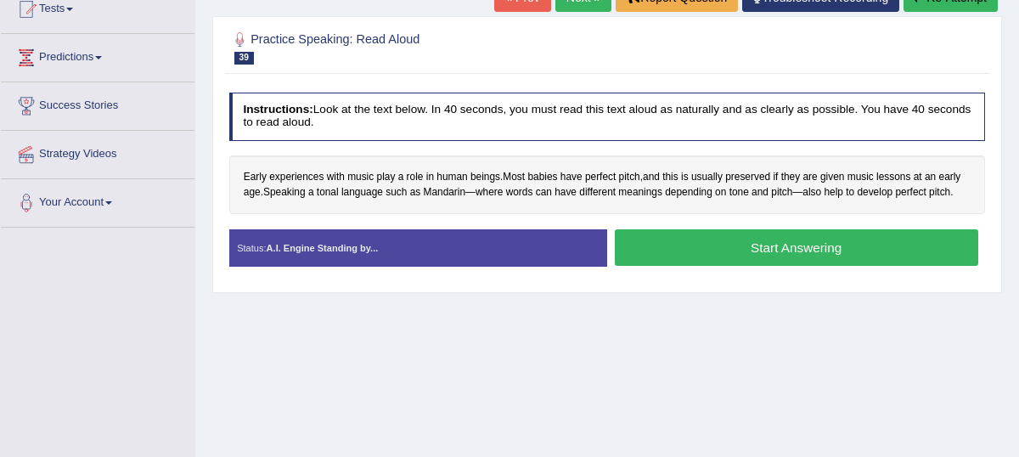
click at [690, 257] on button "Start Answering" at bounding box center [796, 247] width 363 height 36
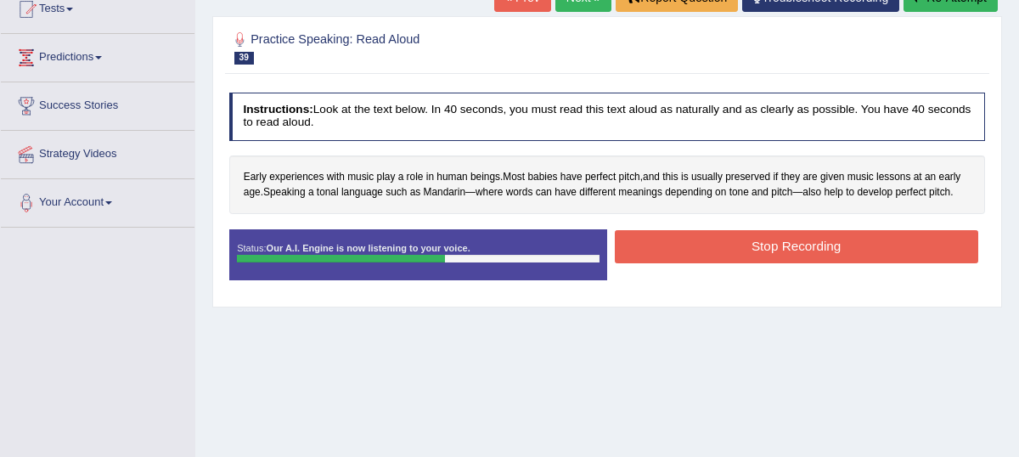
click at [808, 259] on button "Stop Recording" at bounding box center [796, 246] width 363 height 33
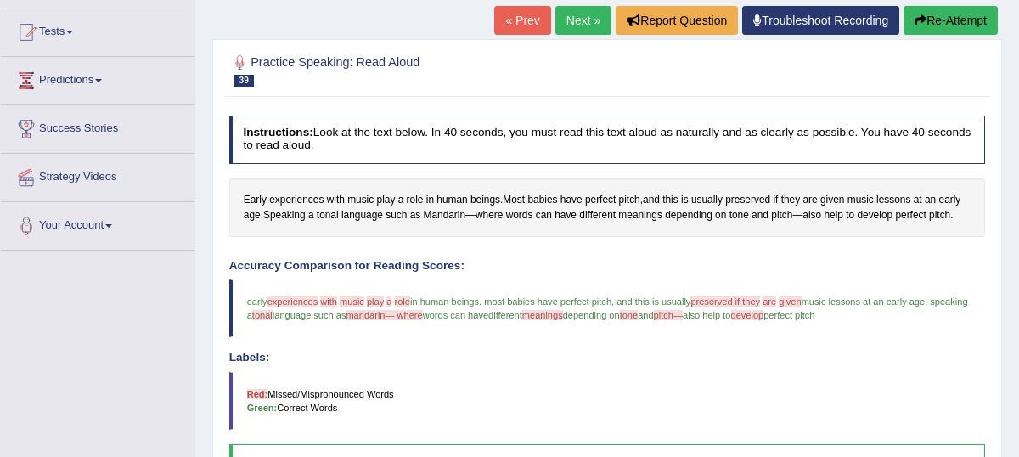
scroll to position [170, 0]
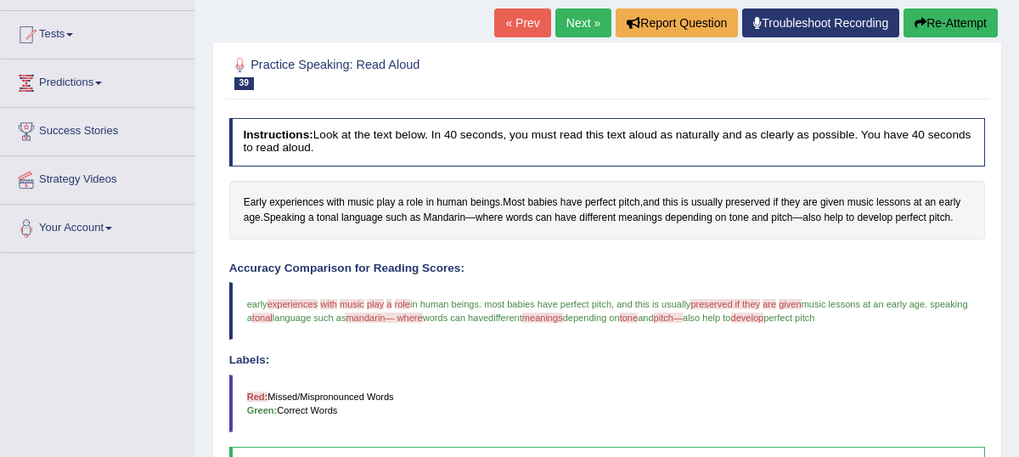
click at [566, 37] on link "Next »" at bounding box center [583, 22] width 56 height 29
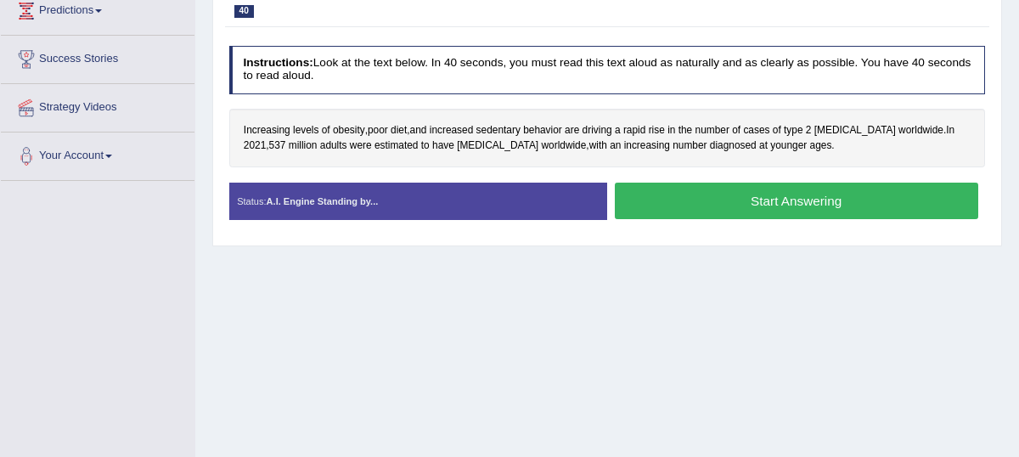
scroll to position [242, 0]
click at [351, 138] on span "obesity" at bounding box center [349, 130] width 32 height 15
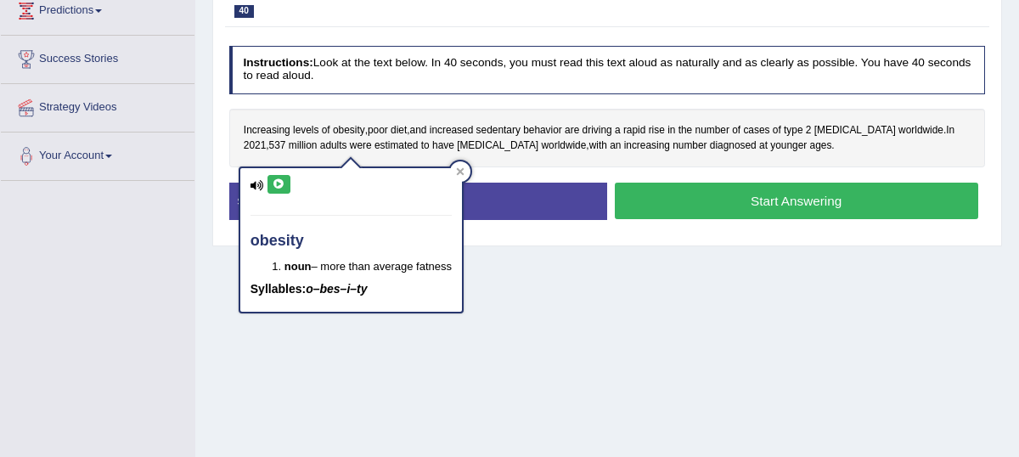
click at [271, 182] on button at bounding box center [278, 184] width 23 height 19
click at [460, 169] on icon at bounding box center [460, 171] width 8 height 8
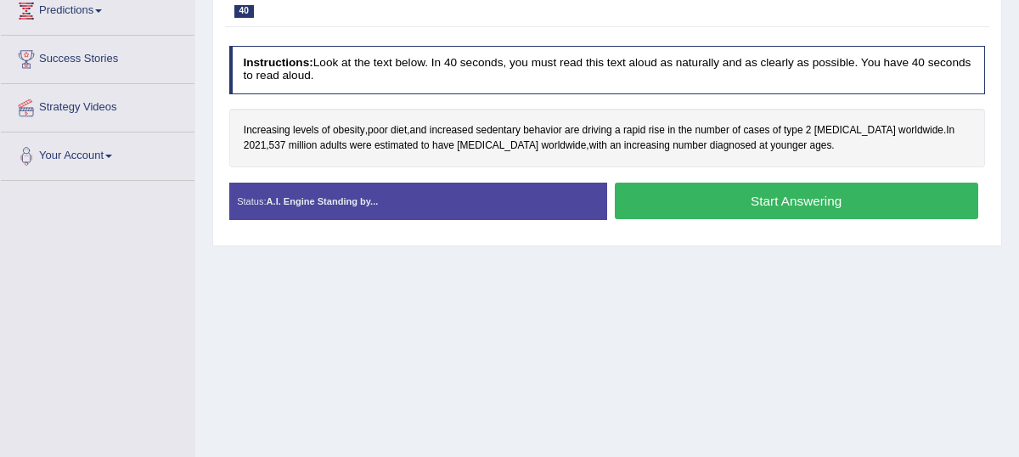
click at [713, 216] on button "Start Answering" at bounding box center [796, 200] width 363 height 36
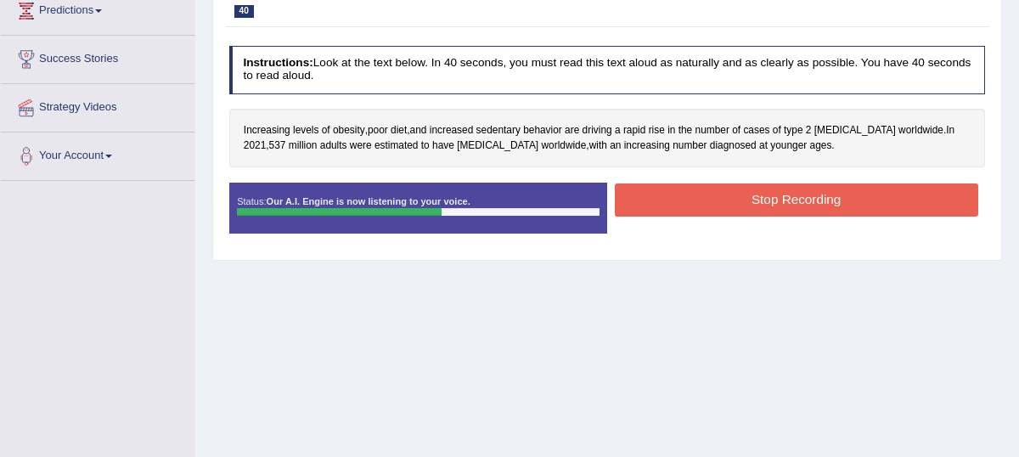
click at [822, 206] on button "Stop Recording" at bounding box center [796, 199] width 363 height 33
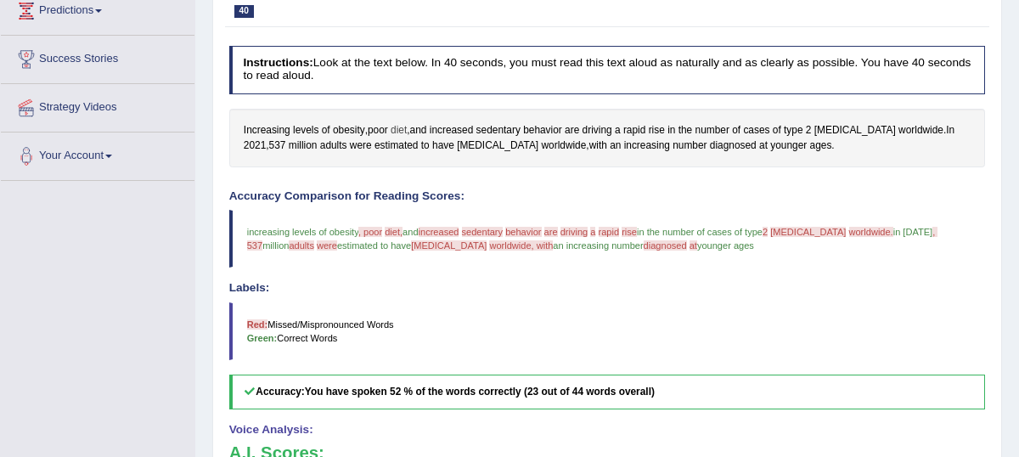
click at [395, 138] on span "diet" at bounding box center [398, 130] width 16 height 15
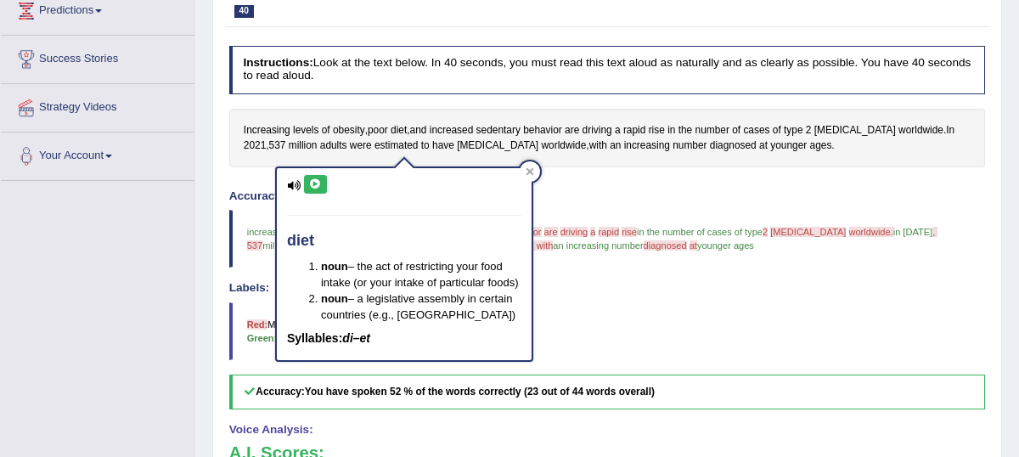
click at [315, 182] on icon at bounding box center [315, 184] width 13 height 10
click at [530, 167] on icon at bounding box center [529, 171] width 8 height 8
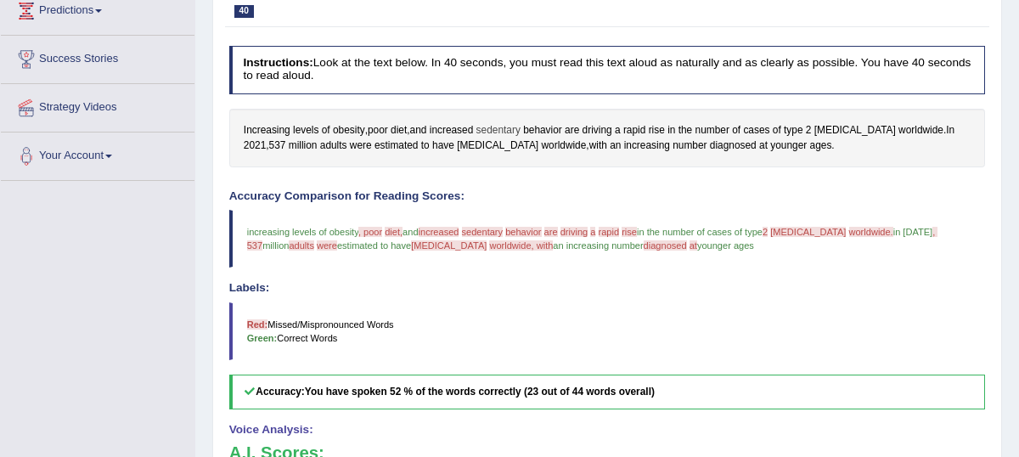
click at [498, 138] on span "sedentary" at bounding box center [498, 130] width 44 height 15
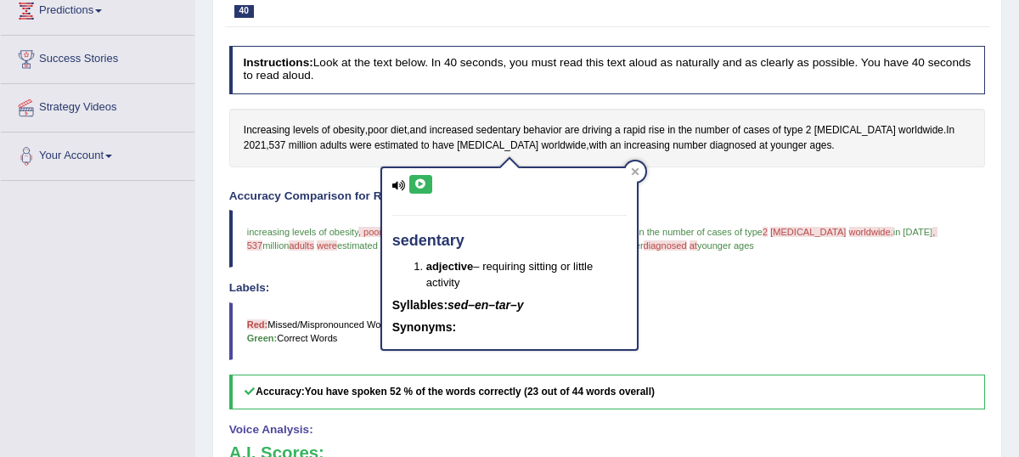
click at [420, 179] on icon at bounding box center [420, 184] width 13 height 10
click at [637, 171] on icon at bounding box center [635, 171] width 8 height 8
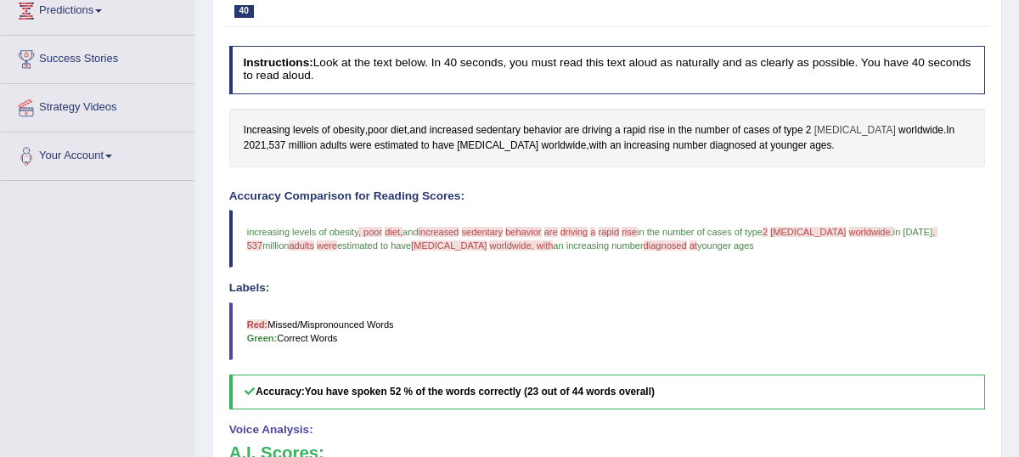
click at [844, 138] on span "[MEDICAL_DATA]" at bounding box center [854, 130] width 81 height 15
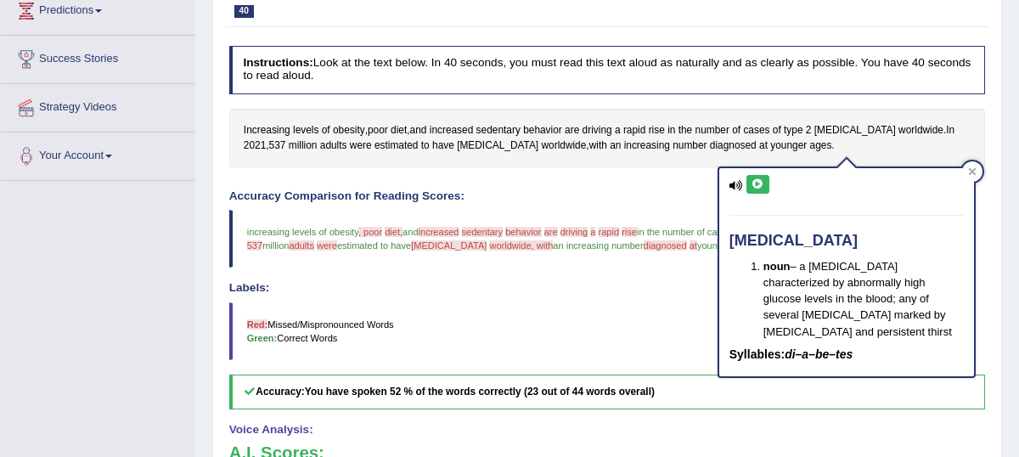
click at [755, 182] on icon at bounding box center [757, 184] width 13 height 10
click at [974, 173] on icon at bounding box center [972, 172] width 8 height 8
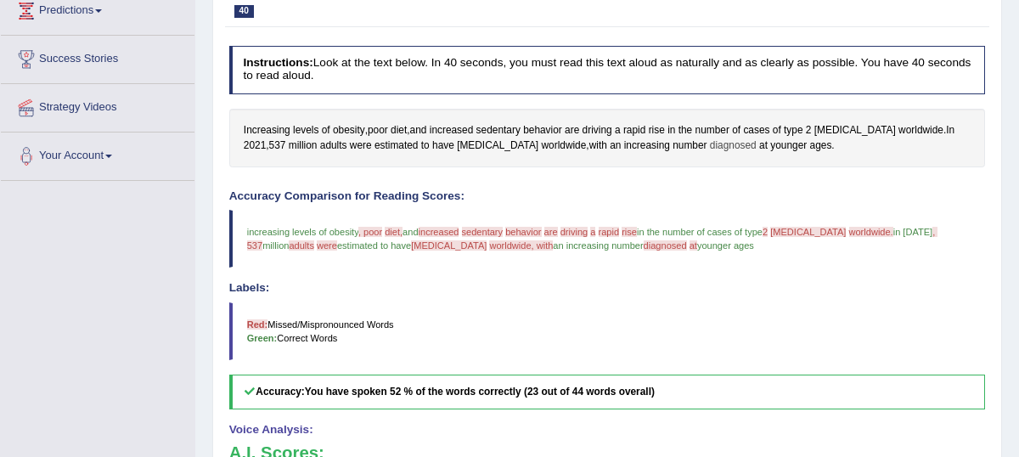
click at [710, 154] on span "diagnosed" at bounding box center [733, 145] width 47 height 15
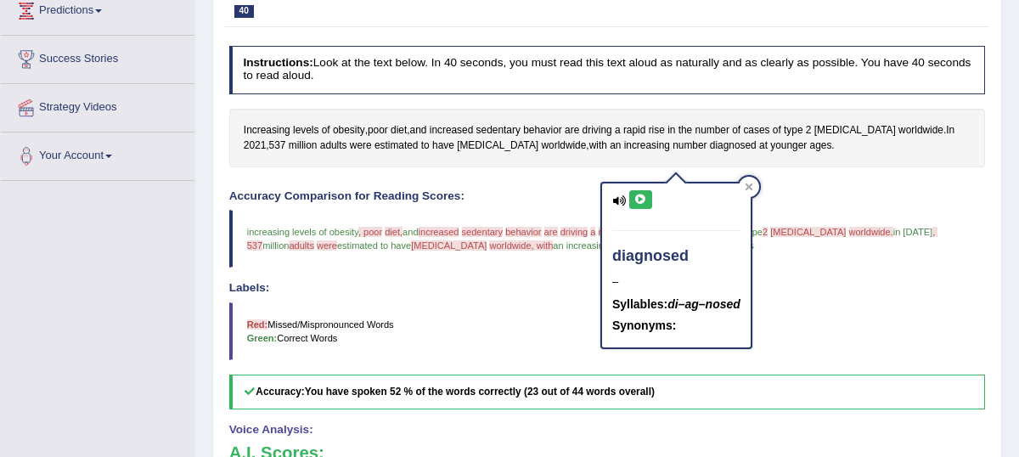
click at [637, 199] on icon at bounding box center [640, 199] width 13 height 10
click at [751, 182] on icon at bounding box center [748, 186] width 8 height 8
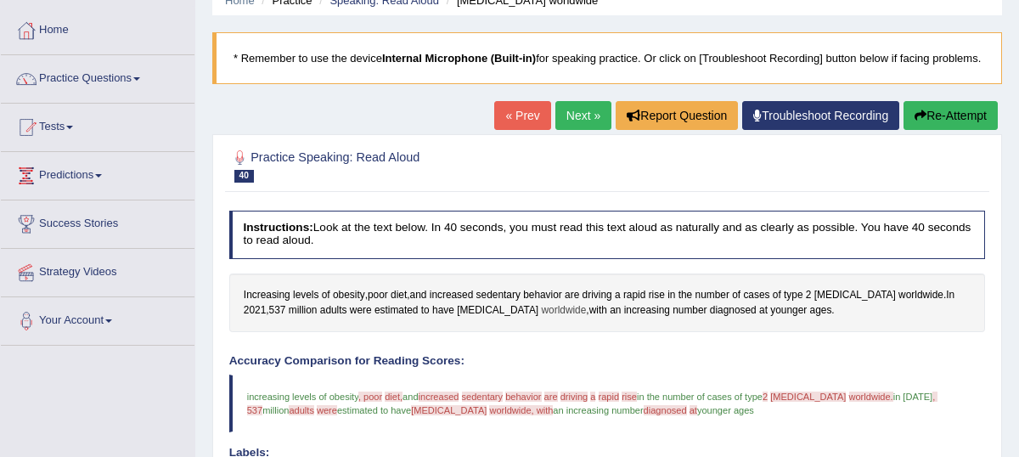
scroll to position [28, 0]
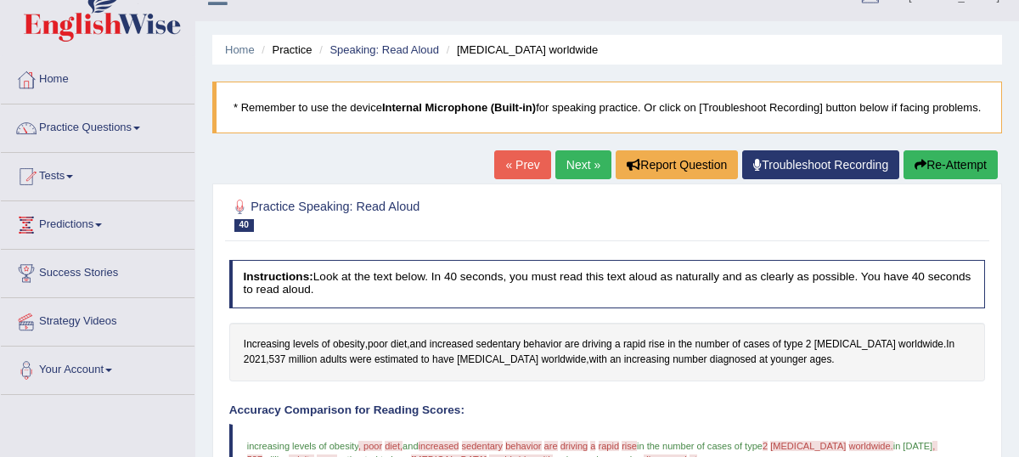
click at [579, 179] on link "Next »" at bounding box center [583, 164] width 56 height 29
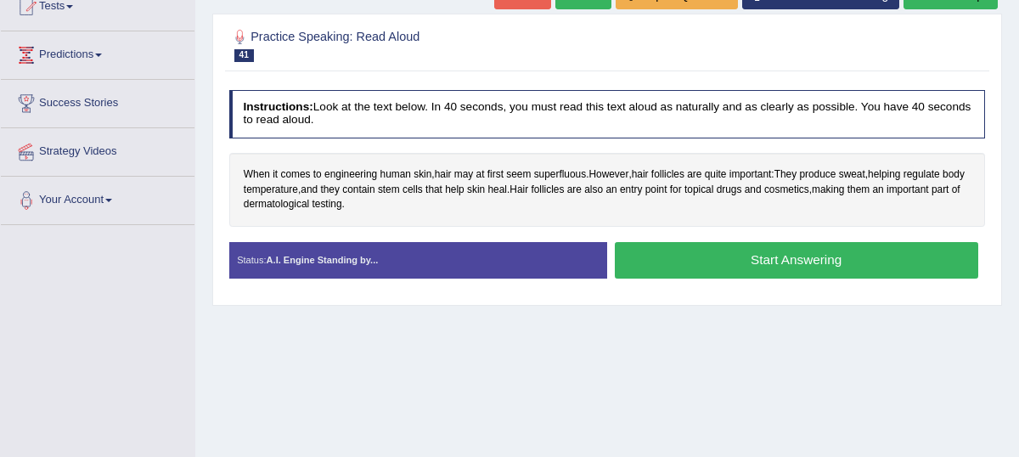
scroll to position [211, 0]
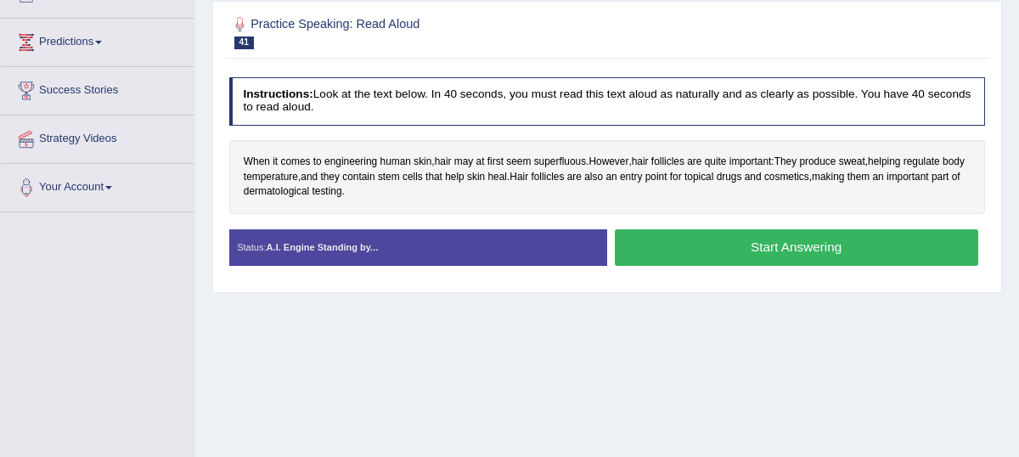
click at [735, 266] on button "Start Answering" at bounding box center [796, 247] width 363 height 36
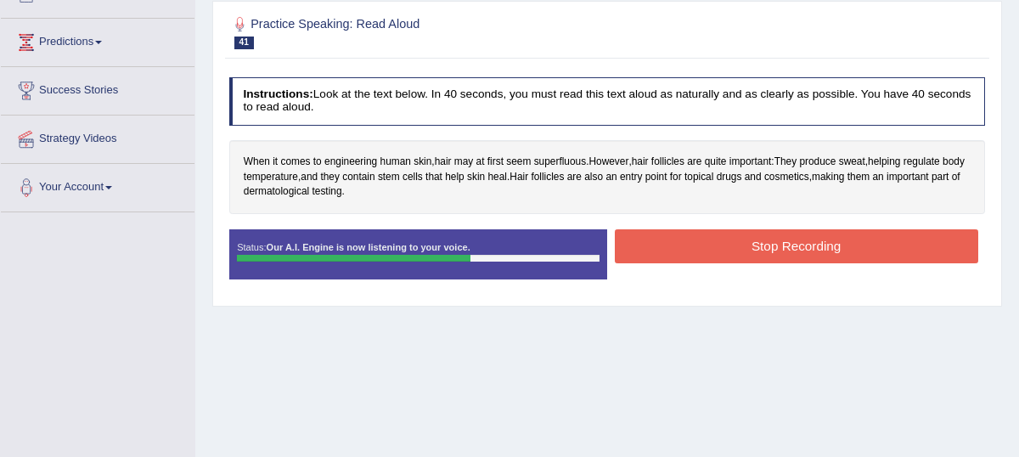
click at [754, 262] on button "Stop Recording" at bounding box center [796, 245] width 363 height 33
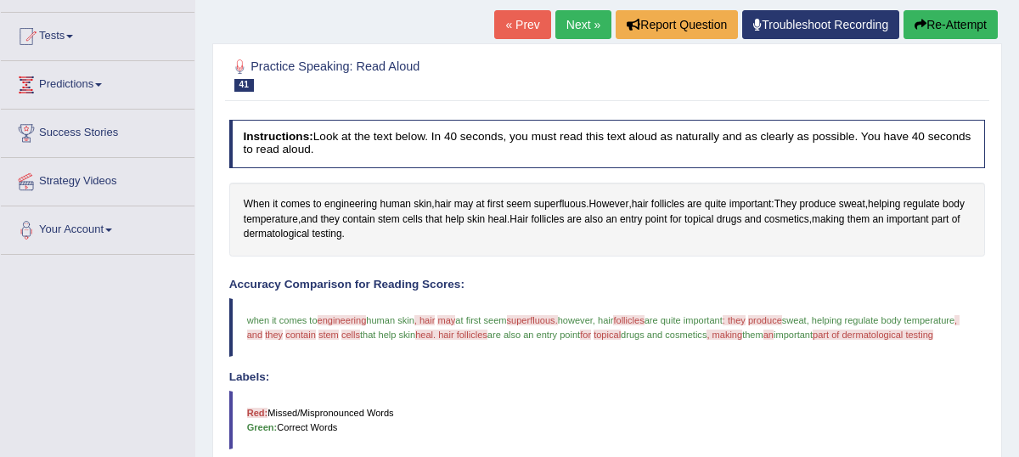
scroll to position [166, 0]
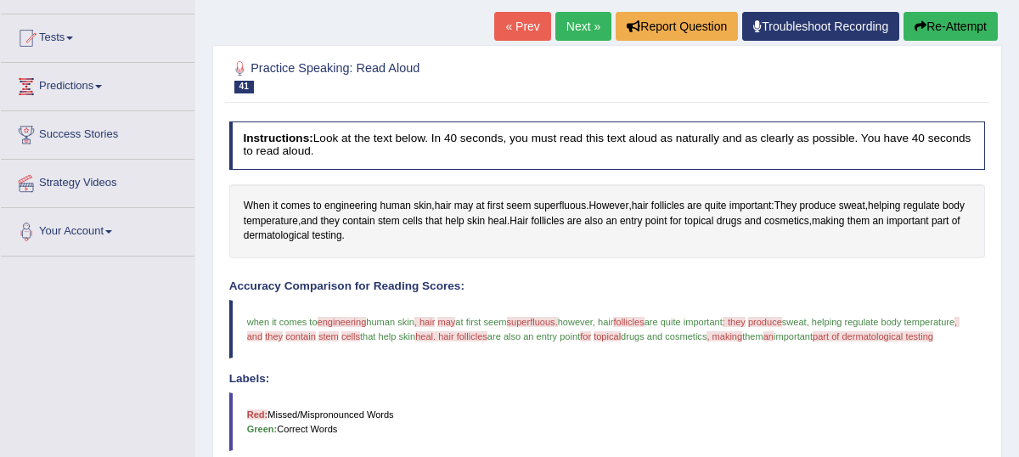
click at [566, 41] on link "Next »" at bounding box center [583, 26] width 56 height 29
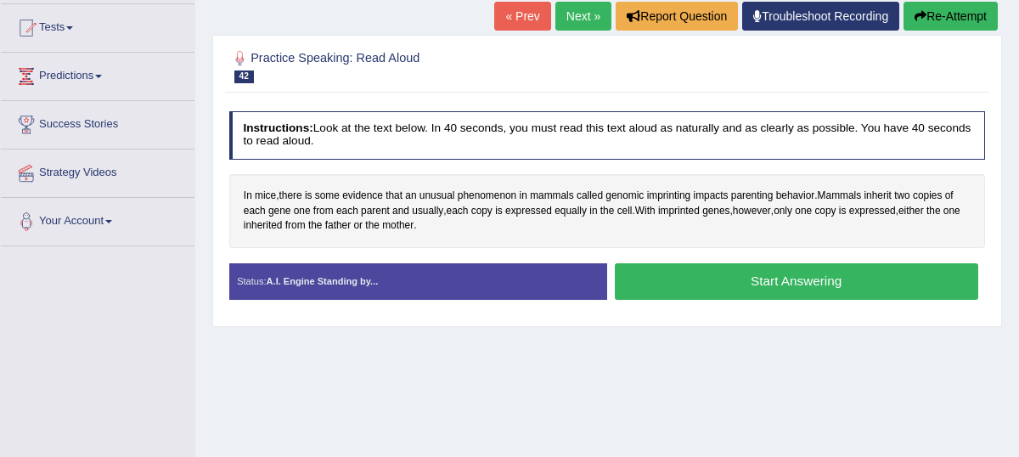
scroll to position [172, 0]
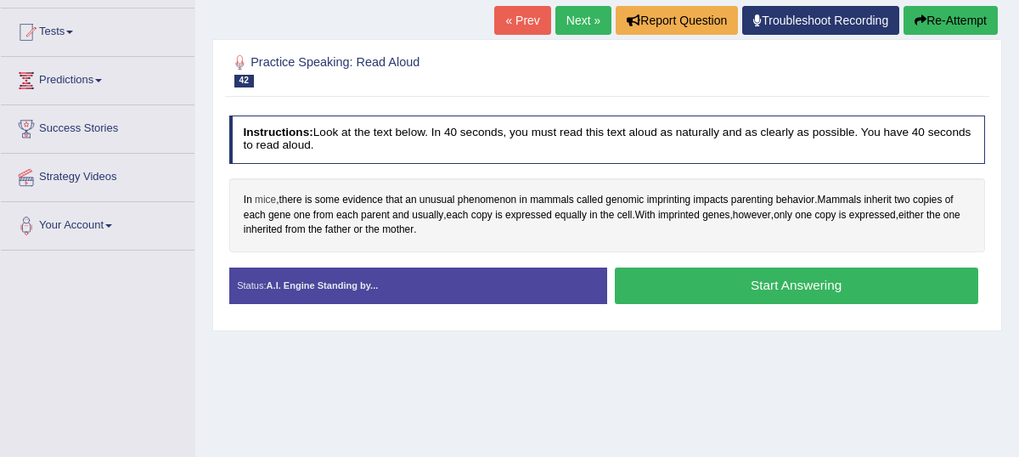
click at [270, 208] on span "mice" at bounding box center [265, 200] width 21 height 15
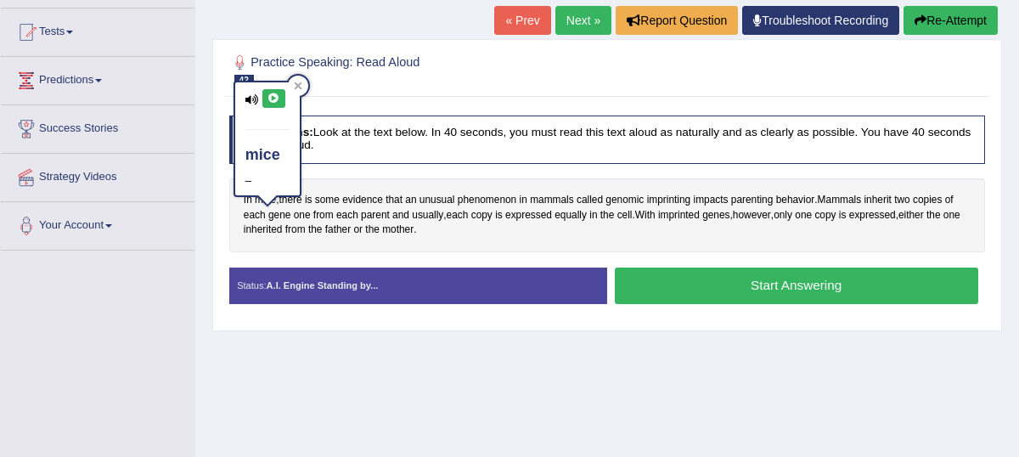
click at [266, 101] on button at bounding box center [273, 98] width 23 height 19
click at [300, 85] on icon at bounding box center [298, 85] width 8 height 8
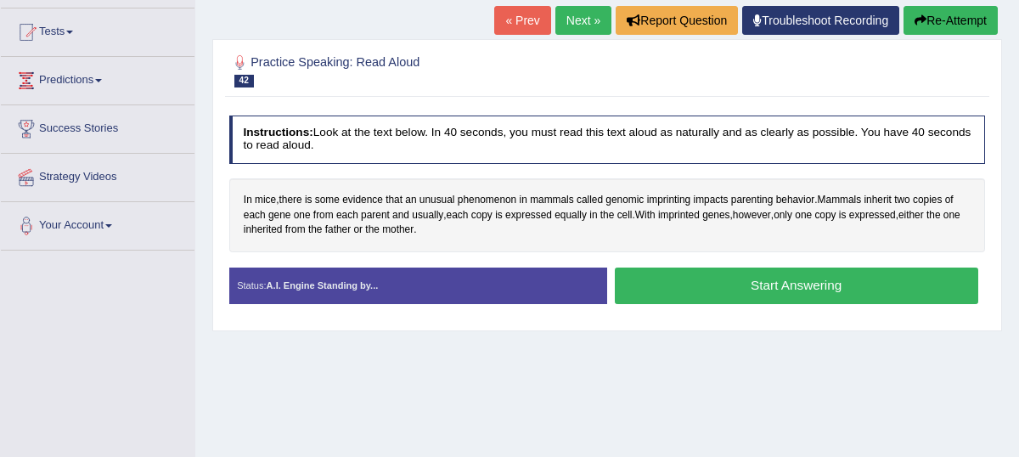
click at [766, 298] on button "Start Answering" at bounding box center [796, 285] width 363 height 36
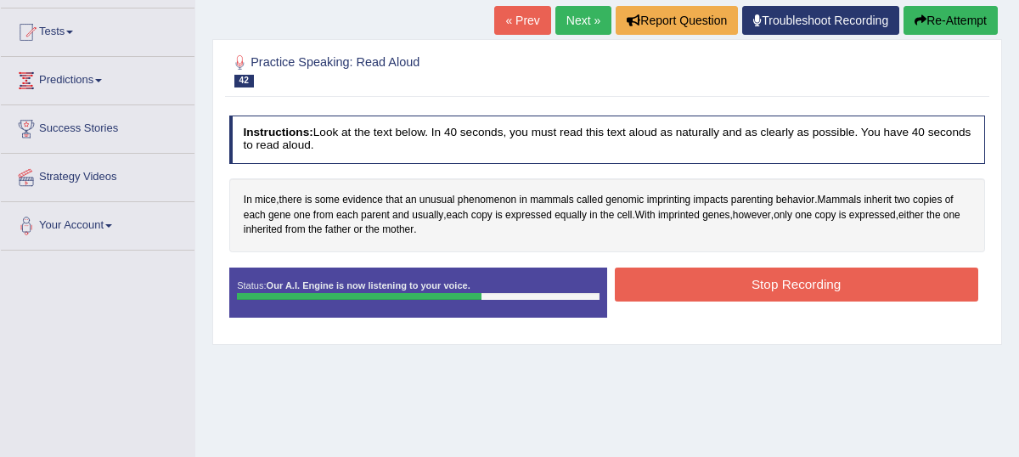
click at [707, 300] on button "Stop Recording" at bounding box center [796, 283] width 363 height 33
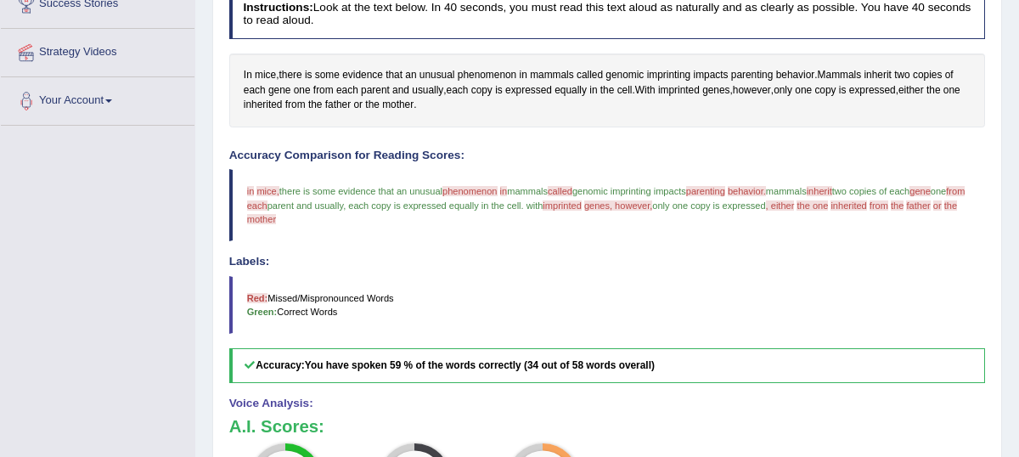
scroll to position [298, 0]
click at [247, 82] on span "In" at bounding box center [248, 74] width 8 height 15
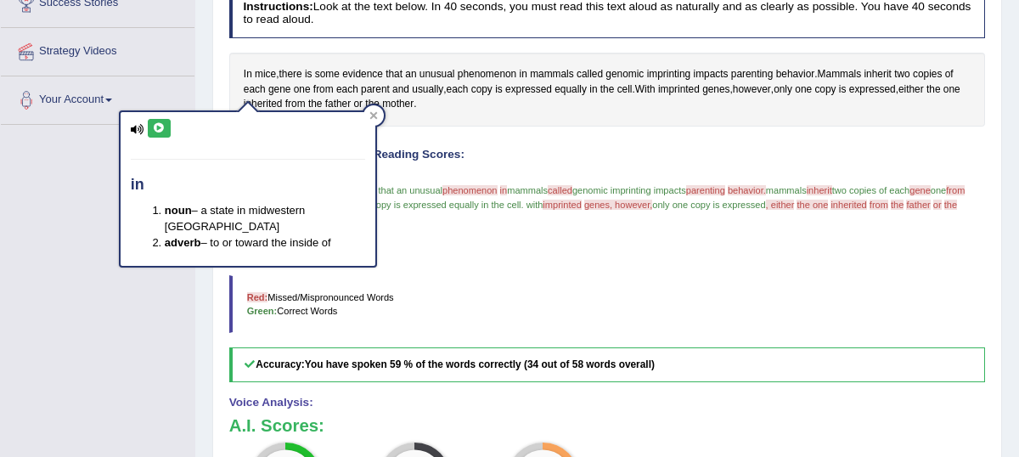
click at [158, 129] on icon at bounding box center [159, 128] width 13 height 10
click at [375, 117] on icon at bounding box center [373, 116] width 8 height 8
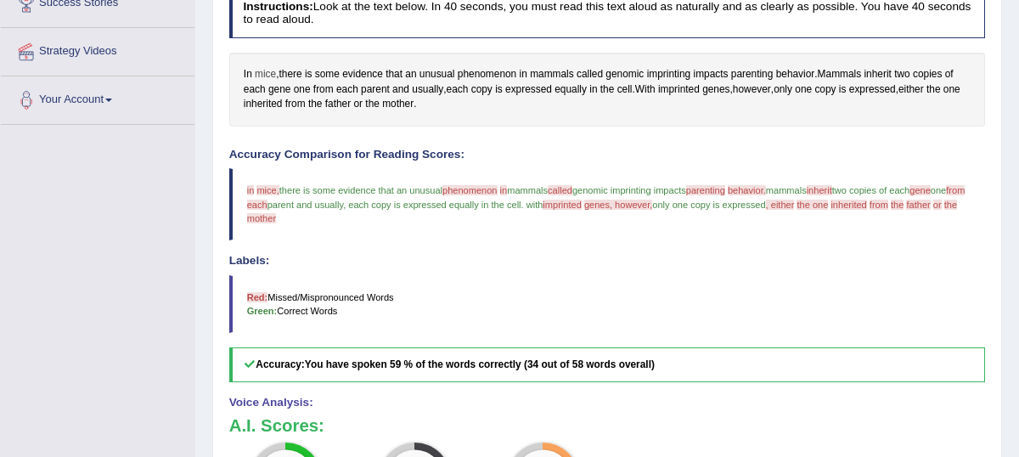
click at [267, 82] on span "mice" at bounding box center [265, 74] width 21 height 15
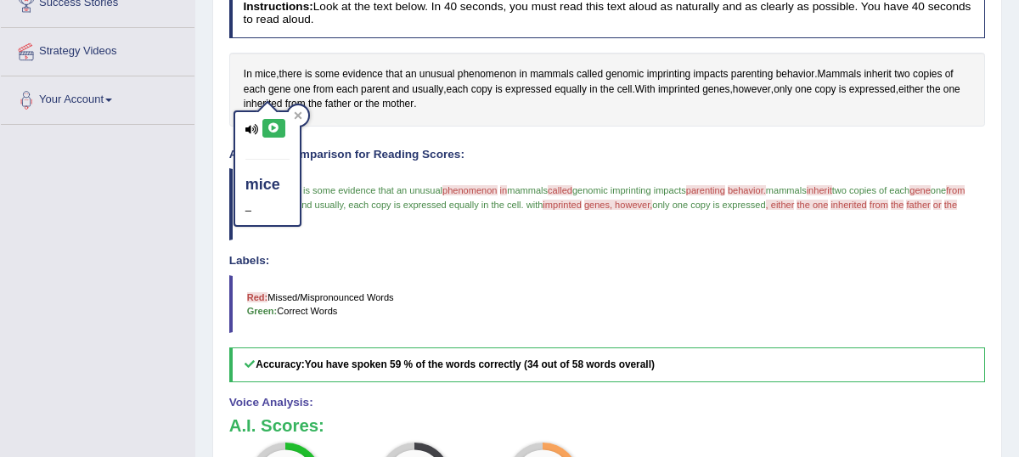
click at [272, 132] on icon at bounding box center [273, 128] width 13 height 10
click at [295, 109] on div at bounding box center [298, 115] width 20 height 20
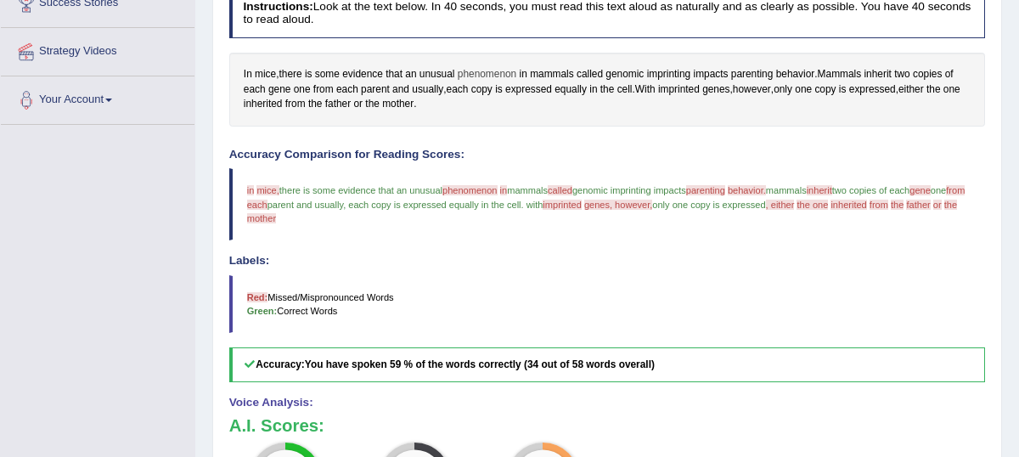
click at [486, 82] on span "phenomenon" at bounding box center [487, 74] width 59 height 15
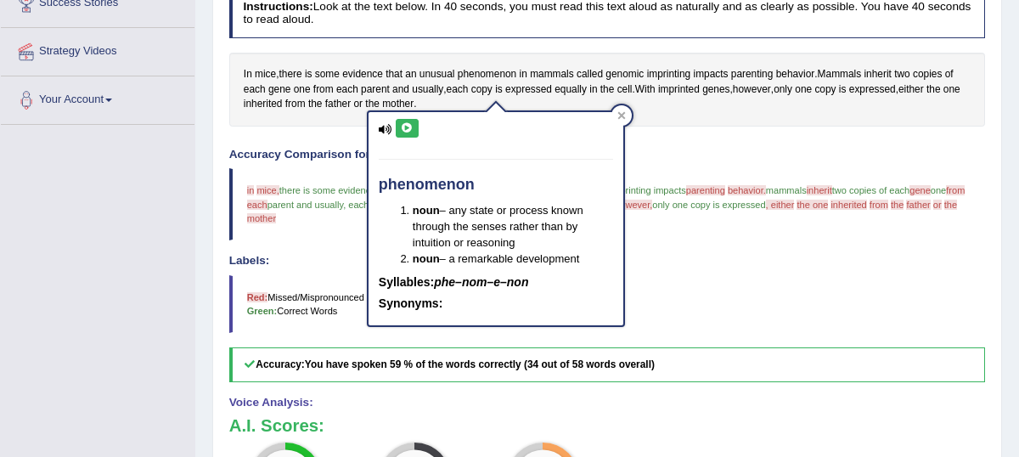
click at [407, 129] on icon at bounding box center [407, 128] width 13 height 10
click at [624, 113] on icon at bounding box center [621, 116] width 8 height 8
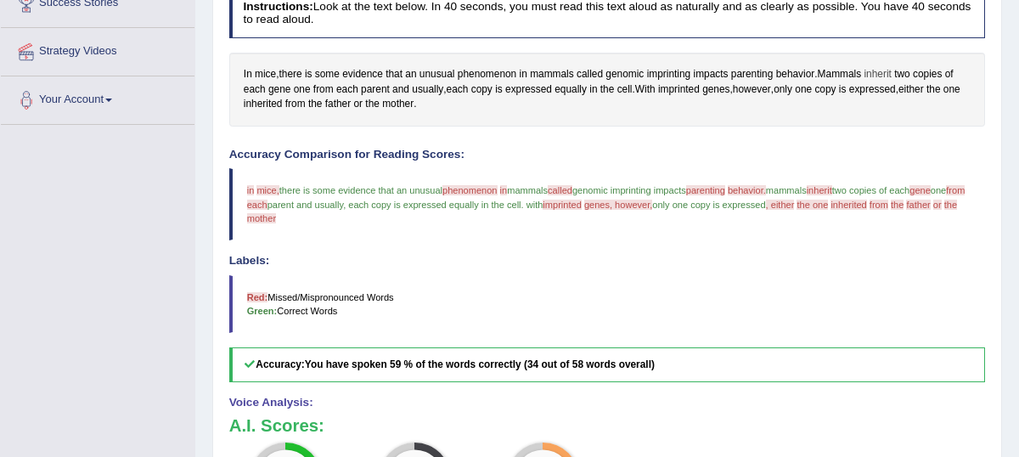
click at [886, 82] on span "inherit" at bounding box center [876, 74] width 27 height 15
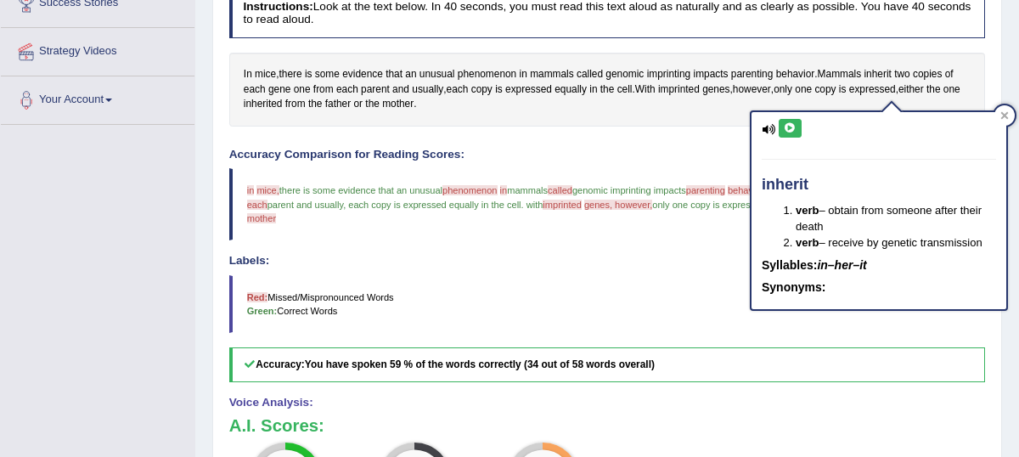
click at [788, 128] on icon at bounding box center [789, 128] width 13 height 10
click at [1012, 120] on div at bounding box center [1004, 115] width 20 height 20
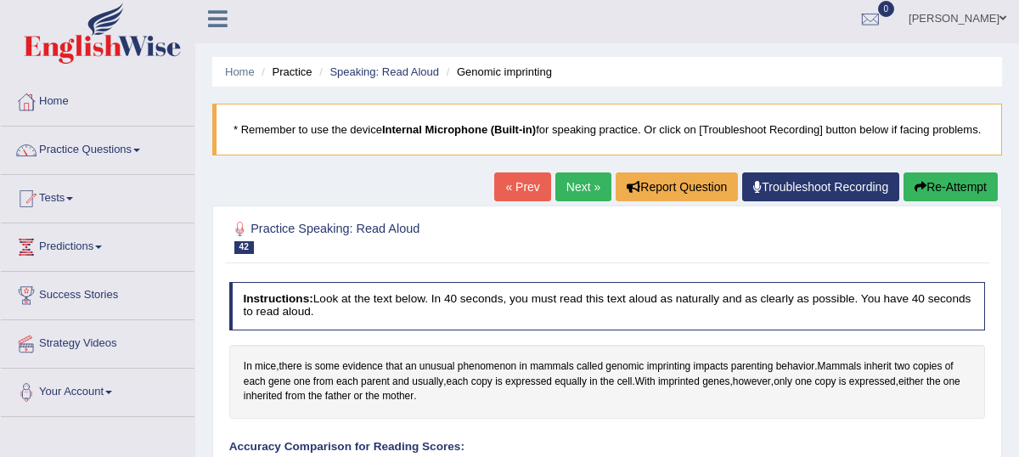
scroll to position [0, 0]
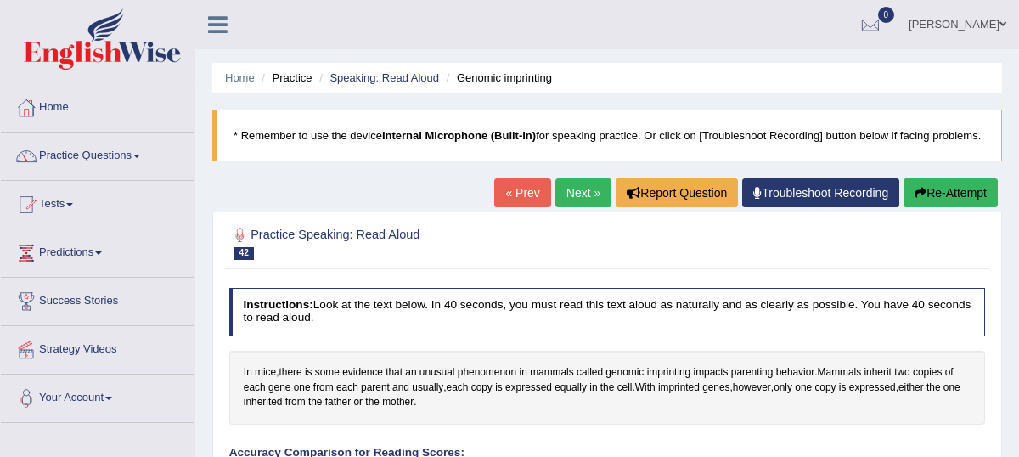
click at [580, 207] on link "Next »" at bounding box center [583, 192] width 56 height 29
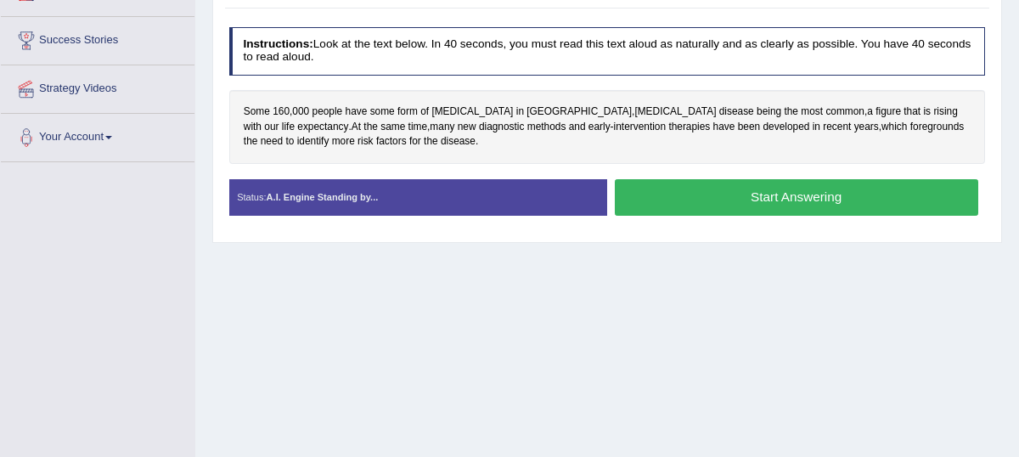
scroll to position [261, 0]
click at [690, 216] on button "Start Answering" at bounding box center [796, 197] width 363 height 36
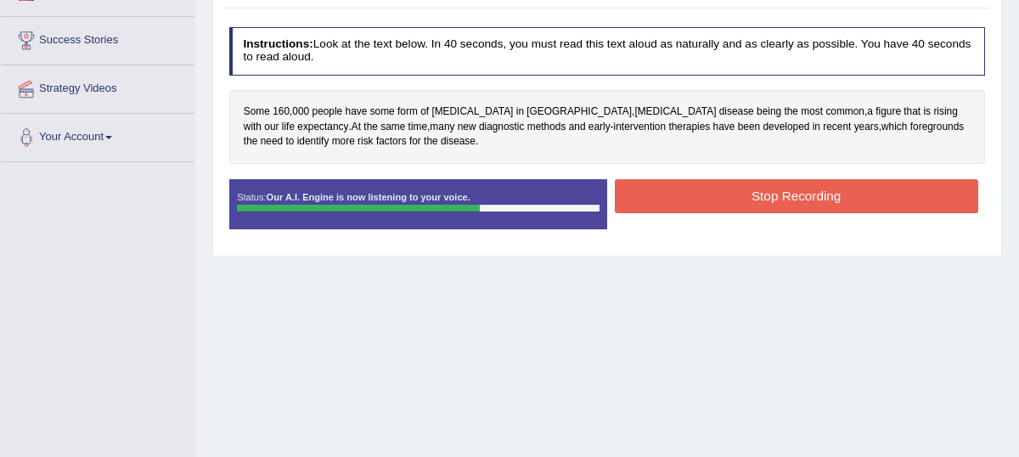
click at [756, 207] on button "Stop Recording" at bounding box center [796, 195] width 363 height 33
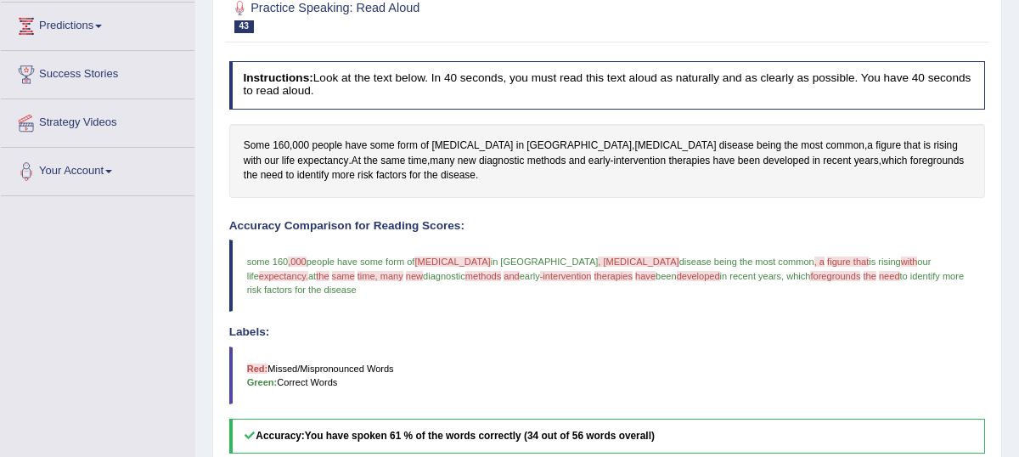
scroll to position [221, 0]
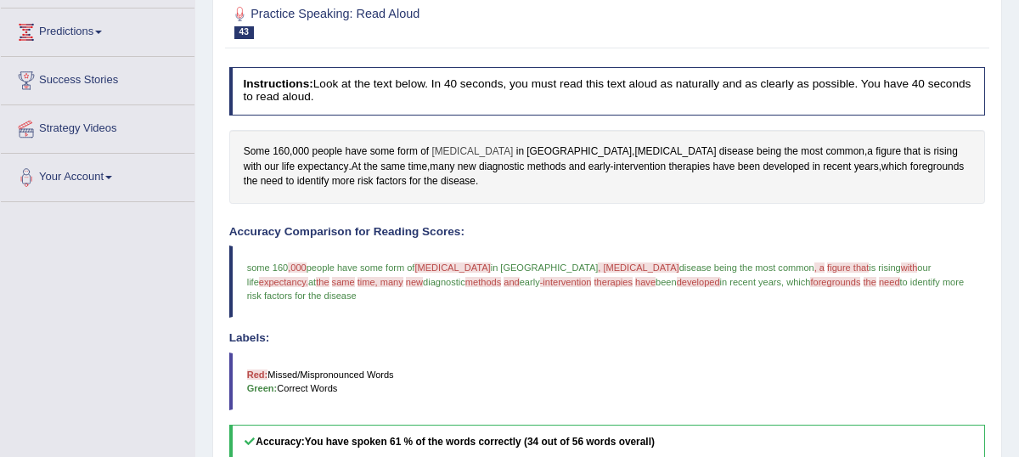
click at [456, 160] on span "[MEDICAL_DATA]" at bounding box center [471, 151] width 81 height 15
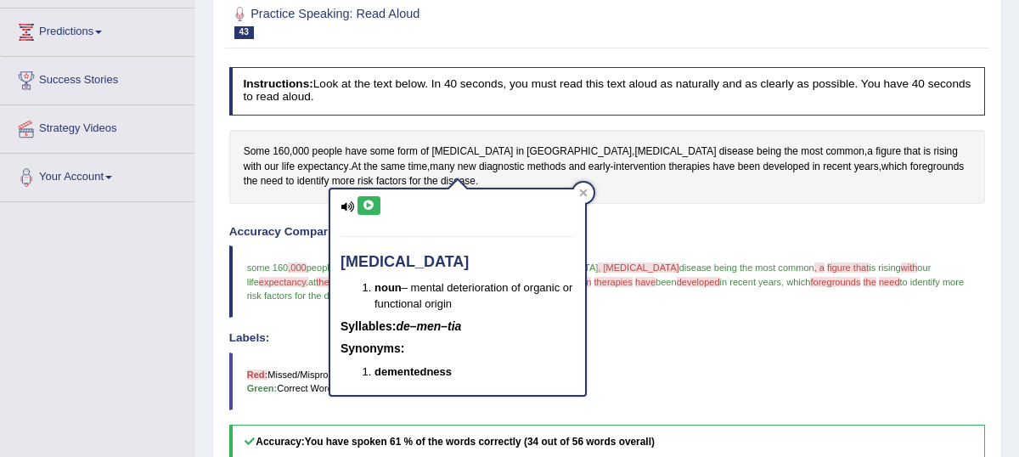
click at [369, 204] on icon at bounding box center [368, 205] width 13 height 10
click at [586, 191] on icon at bounding box center [583, 192] width 8 height 8
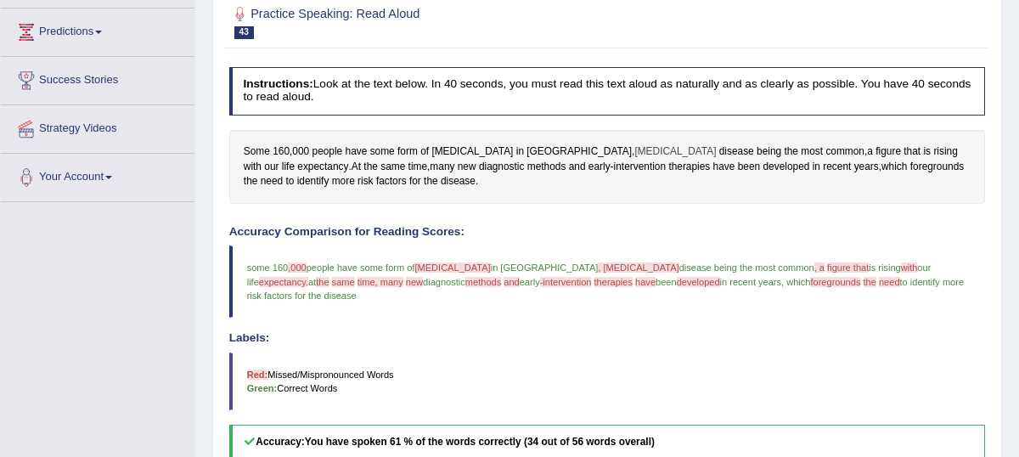
click at [634, 160] on span "[MEDICAL_DATA]" at bounding box center [674, 151] width 81 height 15
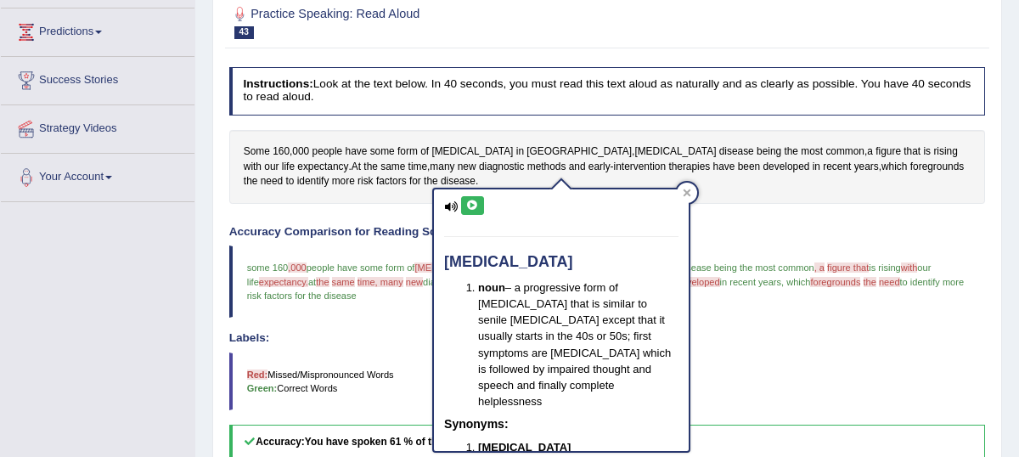
click at [469, 208] on icon at bounding box center [472, 205] width 13 height 10
click at [472, 205] on icon at bounding box center [472, 205] width 13 height 10
click at [690, 194] on icon at bounding box center [686, 192] width 8 height 8
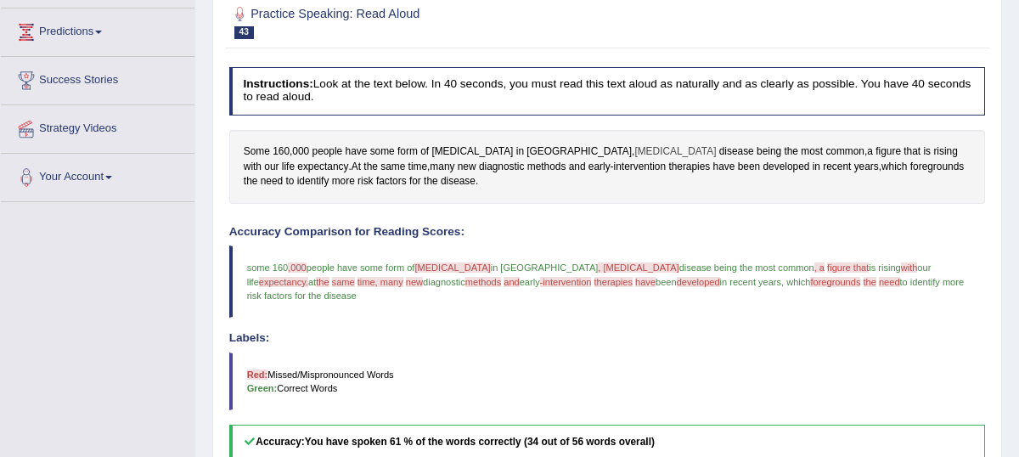
click at [634, 160] on span "[MEDICAL_DATA]" at bounding box center [674, 151] width 81 height 15
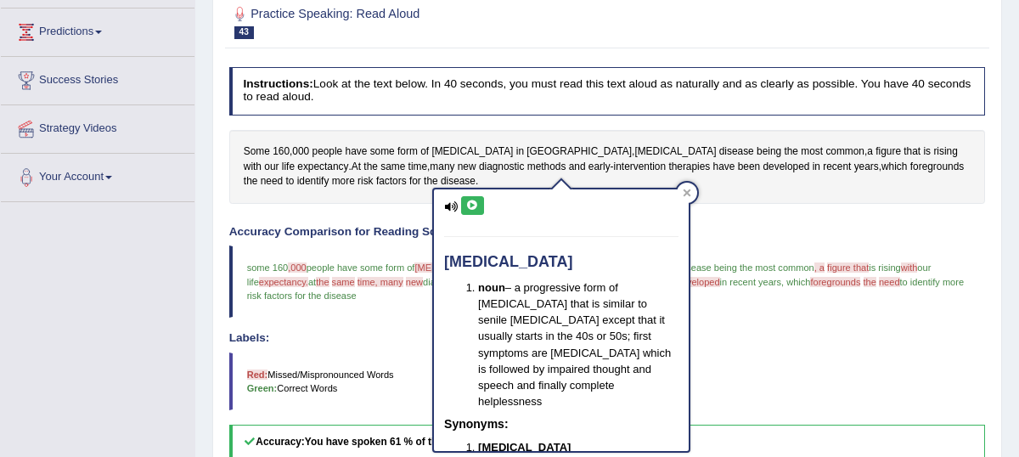
click at [474, 206] on icon at bounding box center [472, 205] width 13 height 10
click at [690, 188] on icon at bounding box center [686, 192] width 8 height 8
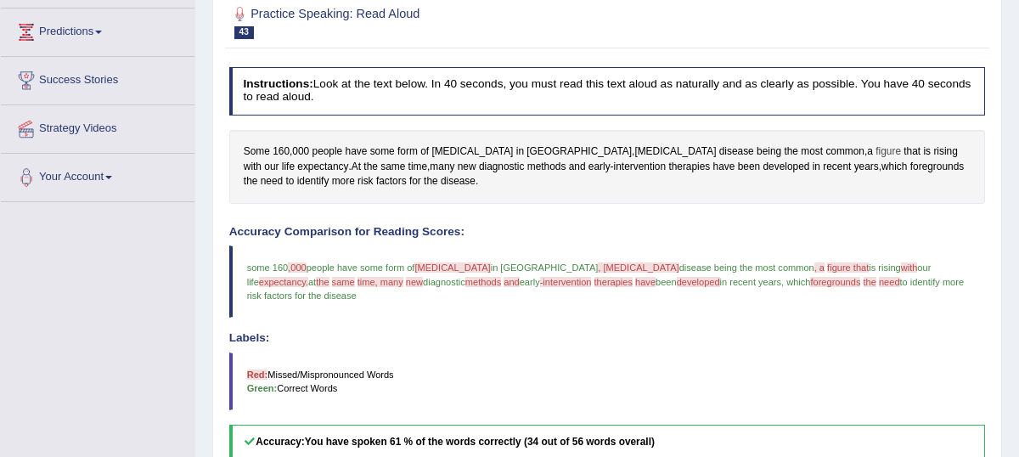
click at [875, 160] on span "figure" at bounding box center [887, 151] width 25 height 15
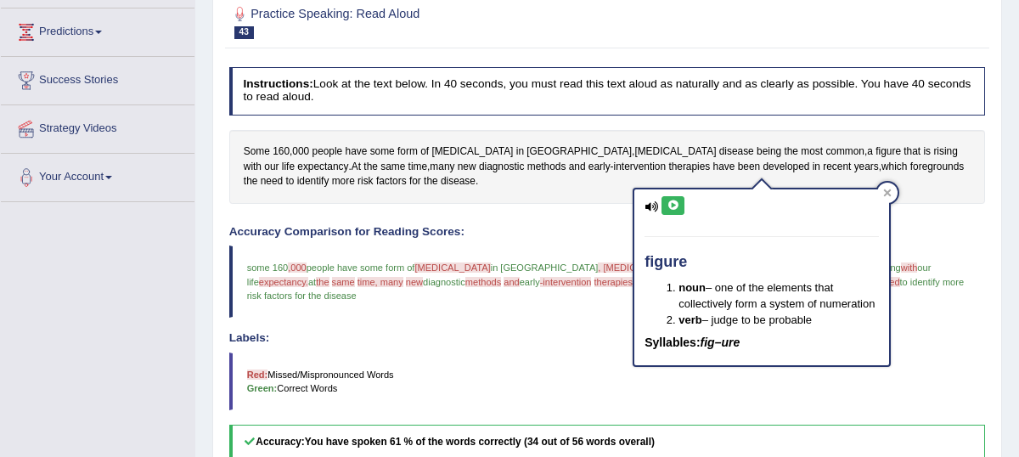
click at [674, 207] on icon at bounding box center [672, 205] width 13 height 10
click at [889, 195] on icon at bounding box center [887, 192] width 8 height 8
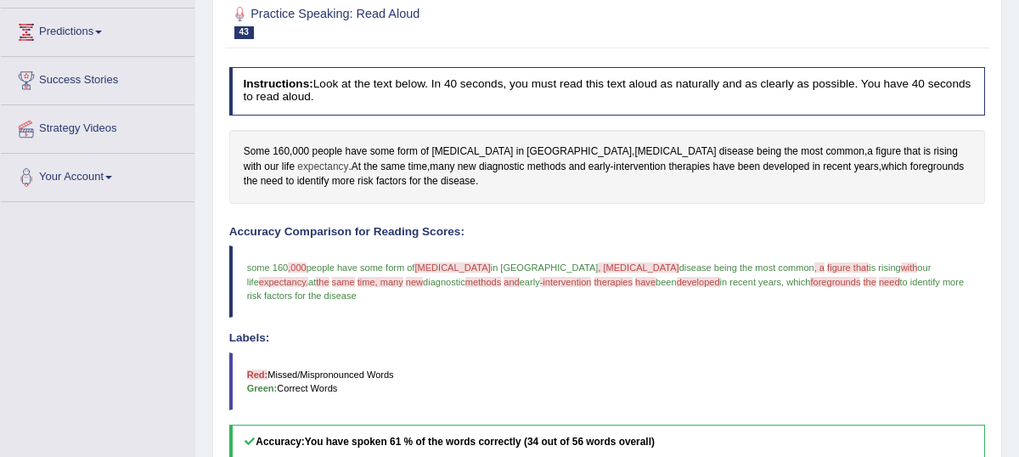
click at [348, 166] on span "expectancy" at bounding box center [322, 167] width 51 height 15
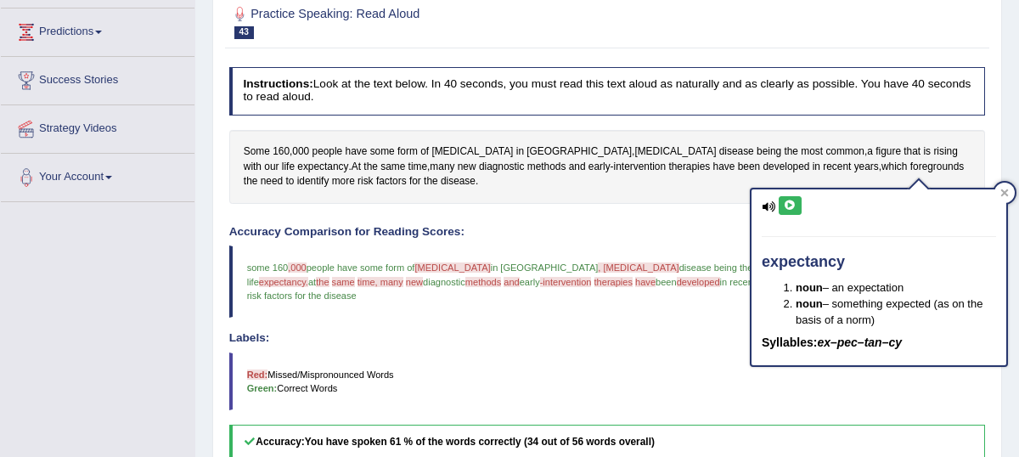
click at [788, 205] on icon at bounding box center [789, 205] width 13 height 10
click at [1007, 197] on div at bounding box center [1004, 192] width 20 height 20
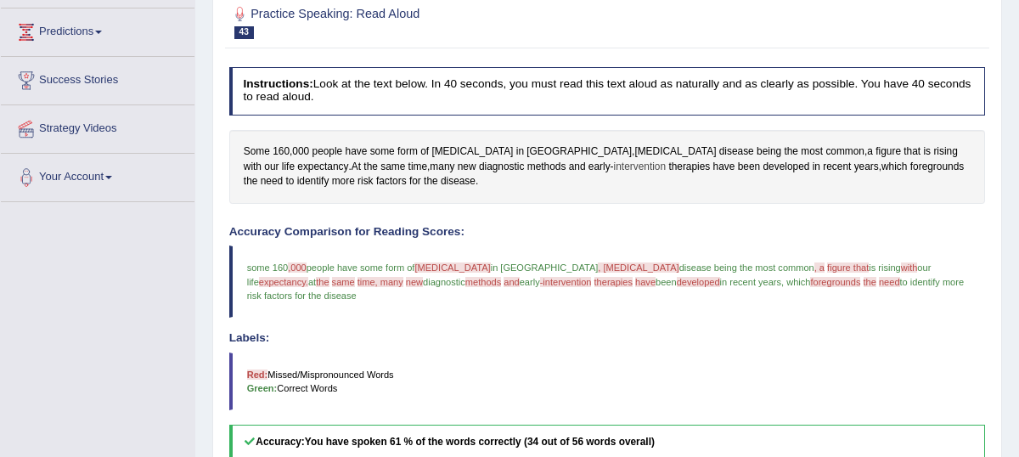
click at [614, 175] on span "intervention" at bounding box center [640, 167] width 52 height 15
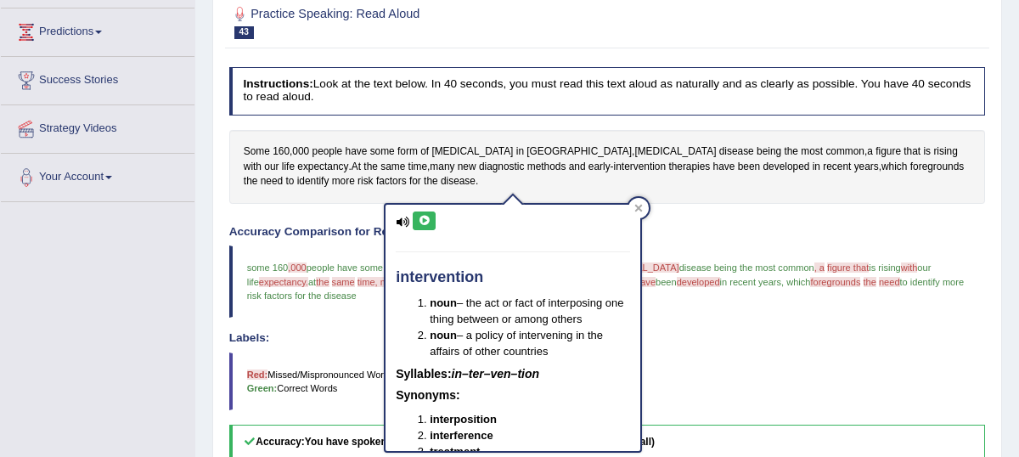
click at [422, 223] on icon at bounding box center [424, 221] width 13 height 10
click at [640, 205] on icon at bounding box center [638, 208] width 8 height 8
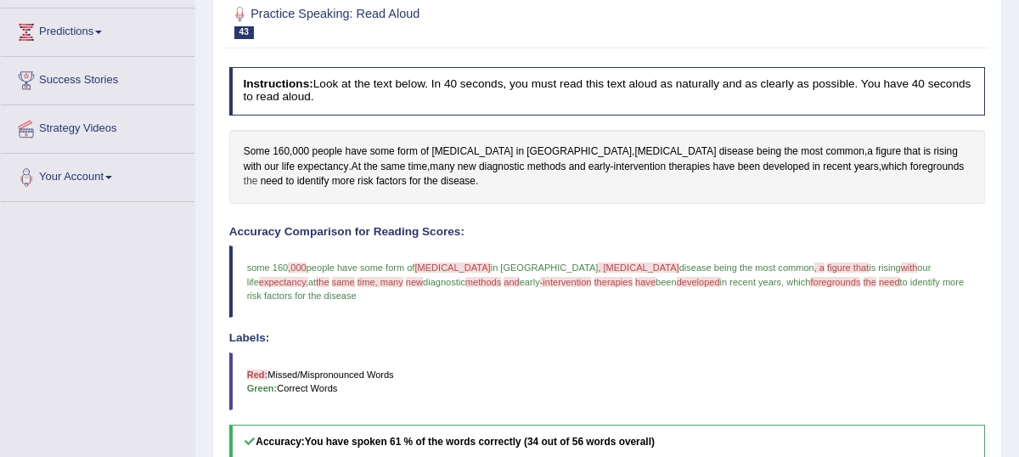
click at [258, 182] on span "the" at bounding box center [251, 181] width 14 height 15
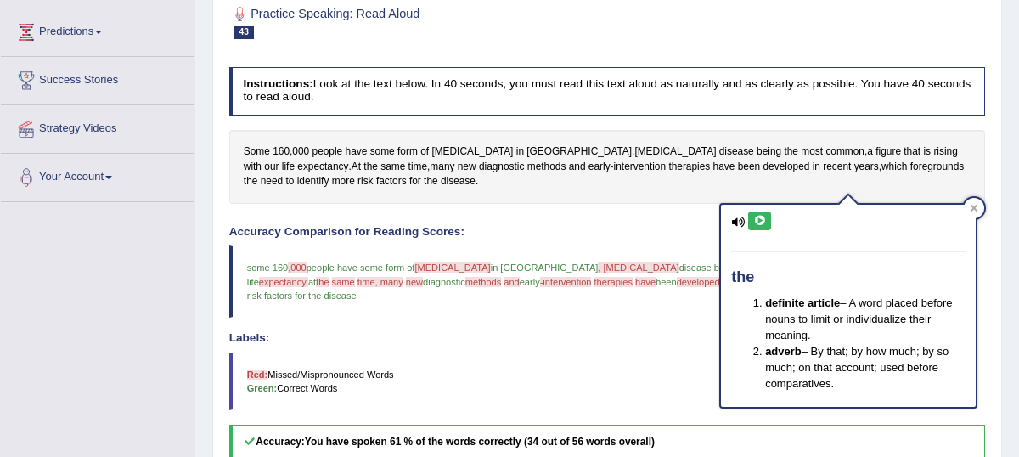
click at [760, 213] on button at bounding box center [759, 220] width 23 height 19
click at [969, 210] on icon at bounding box center [973, 208] width 8 height 8
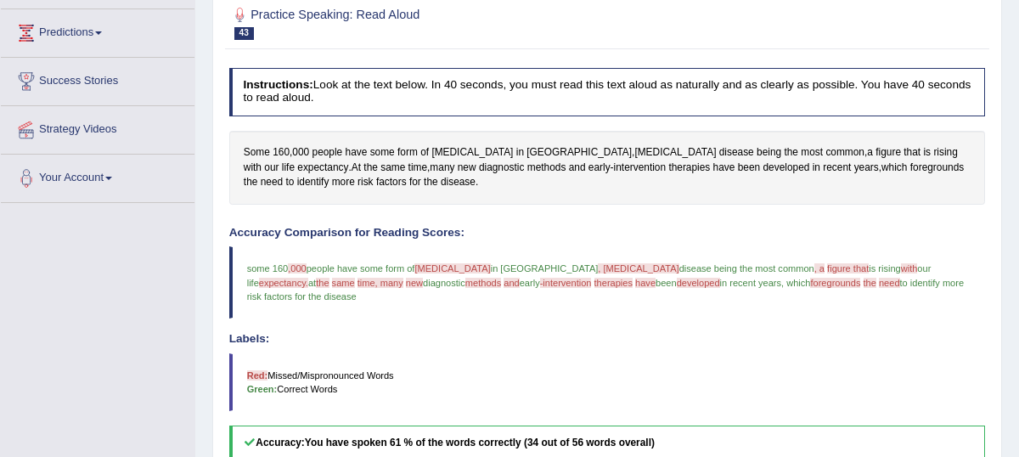
scroll to position [11, 0]
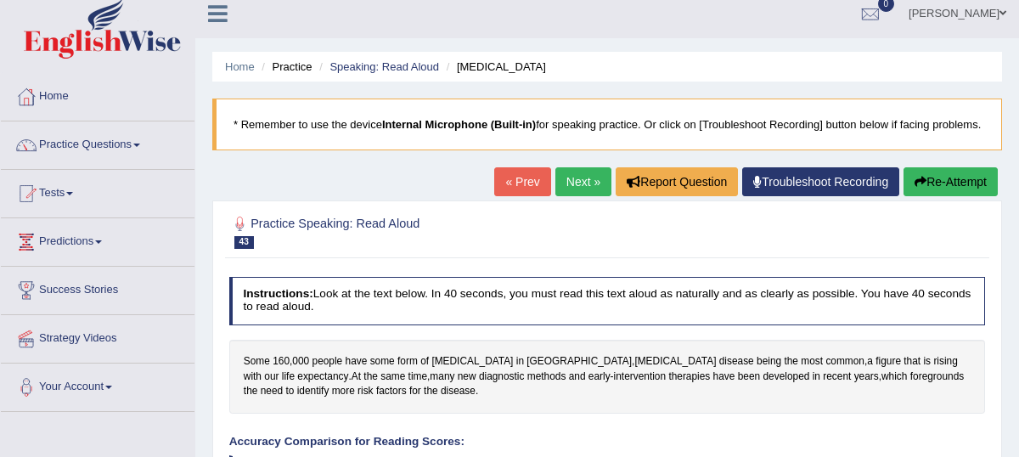
click at [570, 196] on link "Next »" at bounding box center [583, 181] width 56 height 29
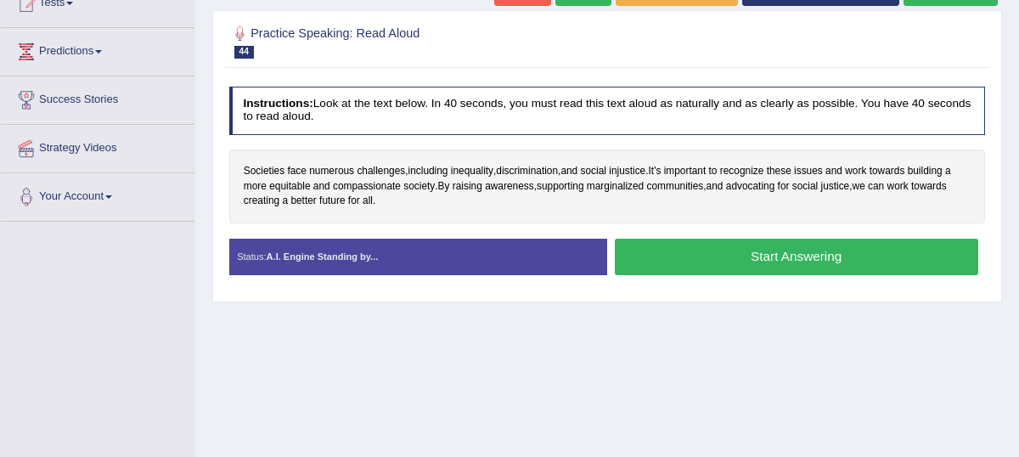
click at [745, 267] on button "Start Answering" at bounding box center [796, 257] width 363 height 36
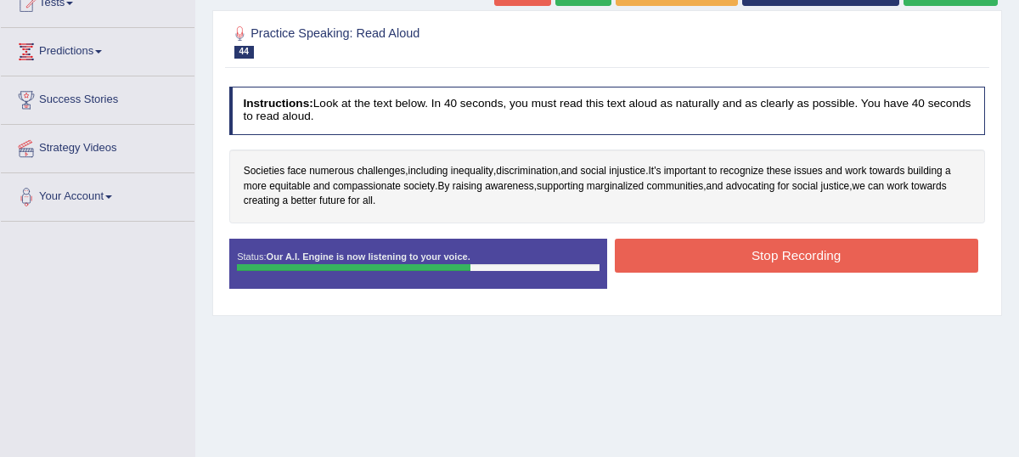
click at [696, 266] on button "Stop Recording" at bounding box center [796, 255] width 363 height 33
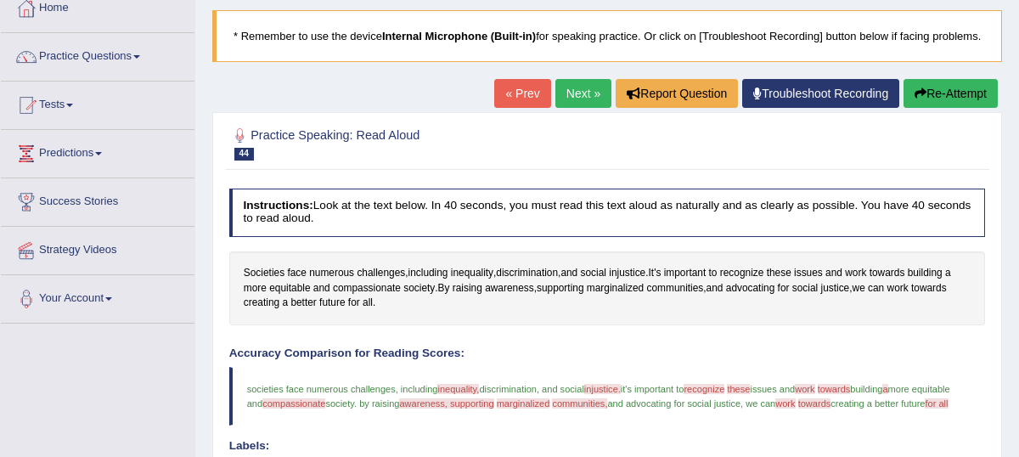
scroll to position [57, 0]
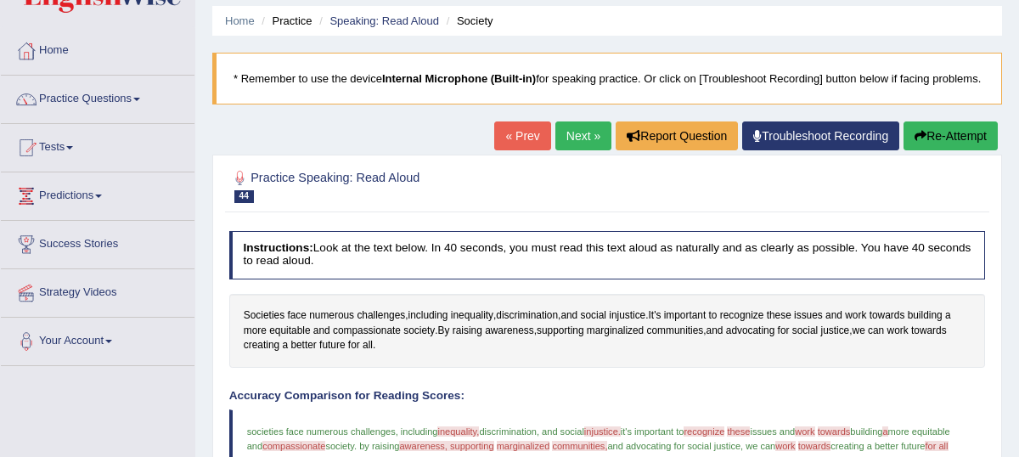
click at [566, 150] on link "Next »" at bounding box center [583, 135] width 56 height 29
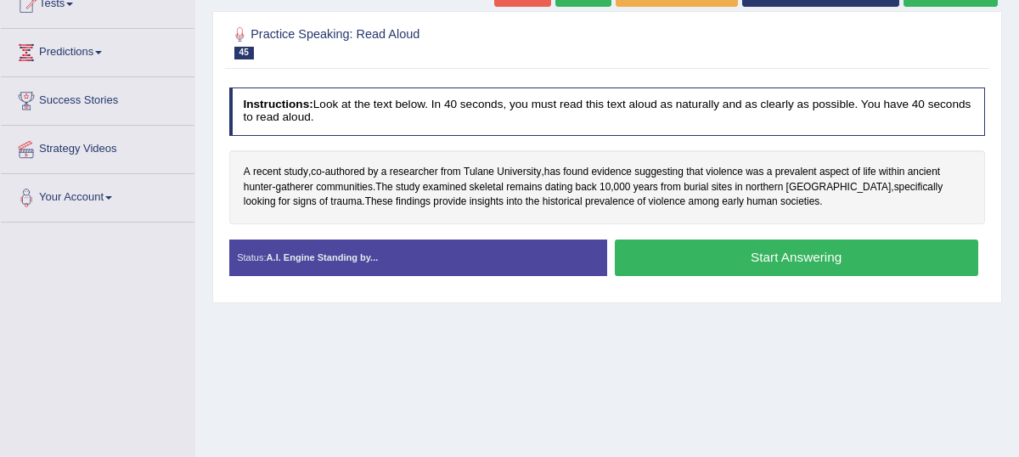
scroll to position [200, 0]
click at [350, 180] on span "authored" at bounding box center [345, 172] width 40 height 15
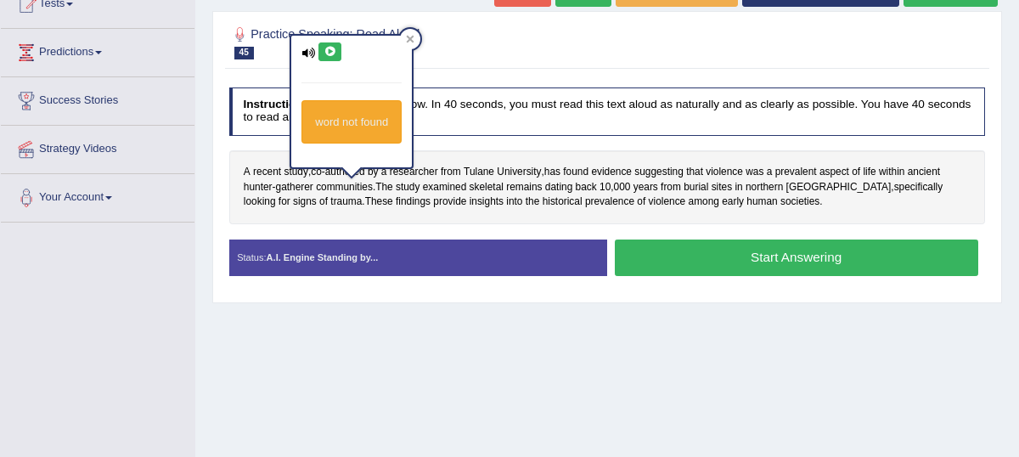
click at [330, 53] on icon at bounding box center [329, 52] width 13 height 10
click at [332, 58] on button at bounding box center [329, 51] width 23 height 19
click at [414, 38] on icon at bounding box center [410, 39] width 8 height 8
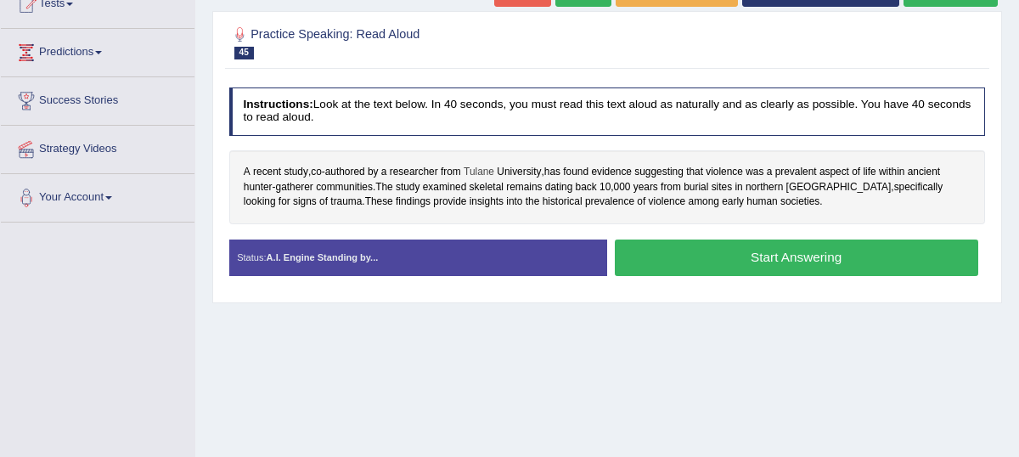
click at [480, 180] on span "Tulane" at bounding box center [478, 172] width 31 height 15
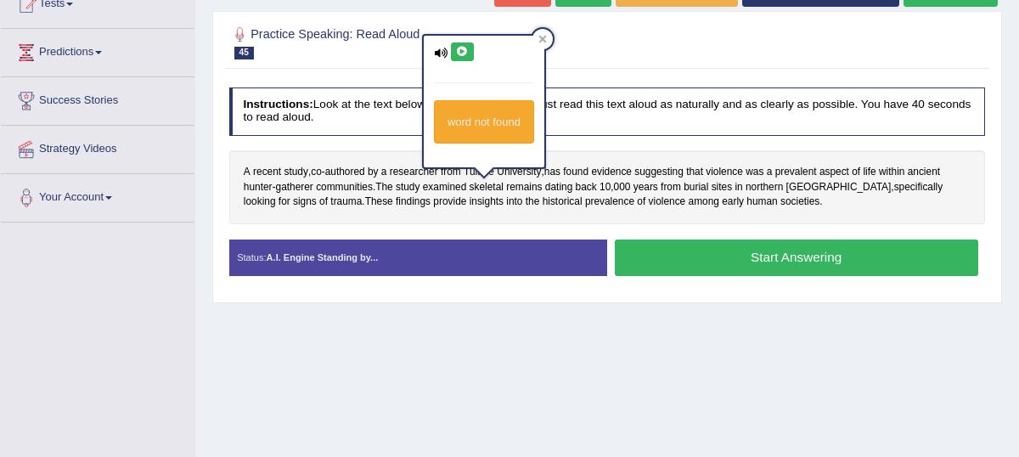
click at [463, 52] on icon at bounding box center [462, 52] width 13 height 10
click at [547, 42] on icon at bounding box center [543, 39] width 8 height 8
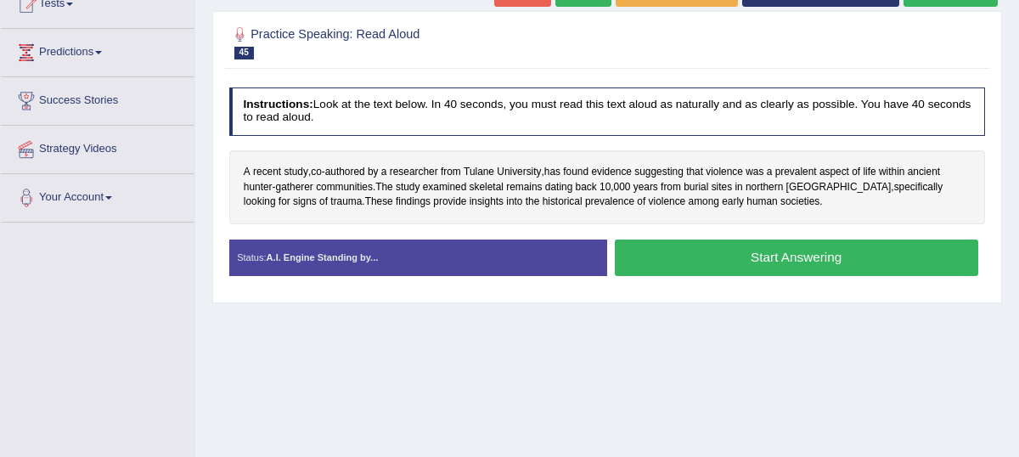
click at [727, 276] on button "Start Answering" at bounding box center [796, 257] width 363 height 36
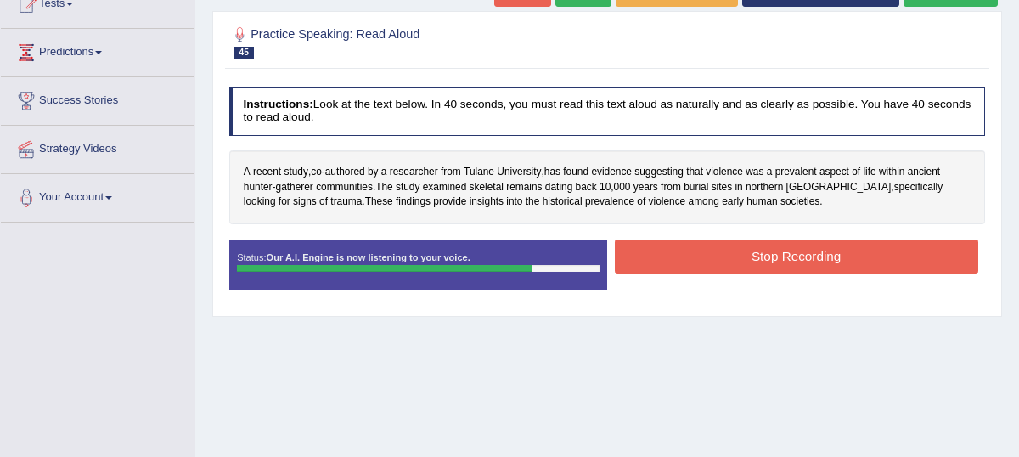
click at [778, 269] on button "Stop Recording" at bounding box center [796, 255] width 363 height 33
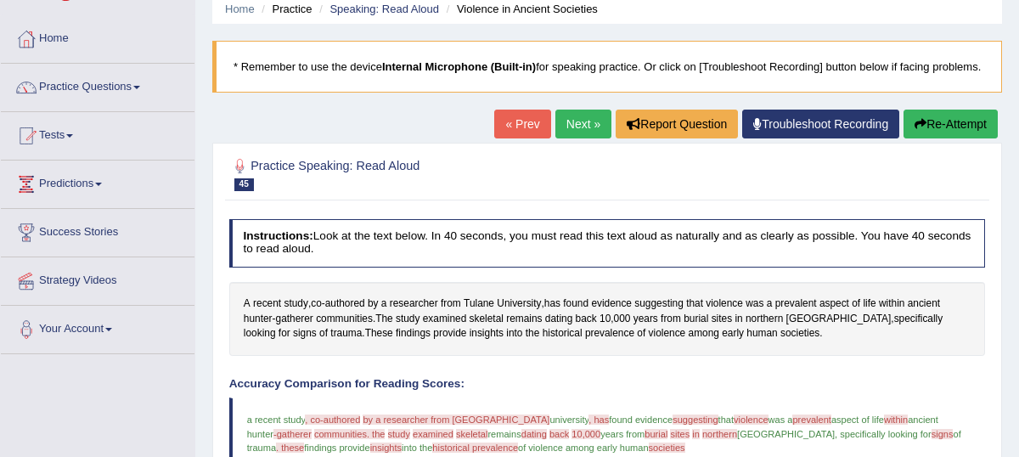
scroll to position [0, 0]
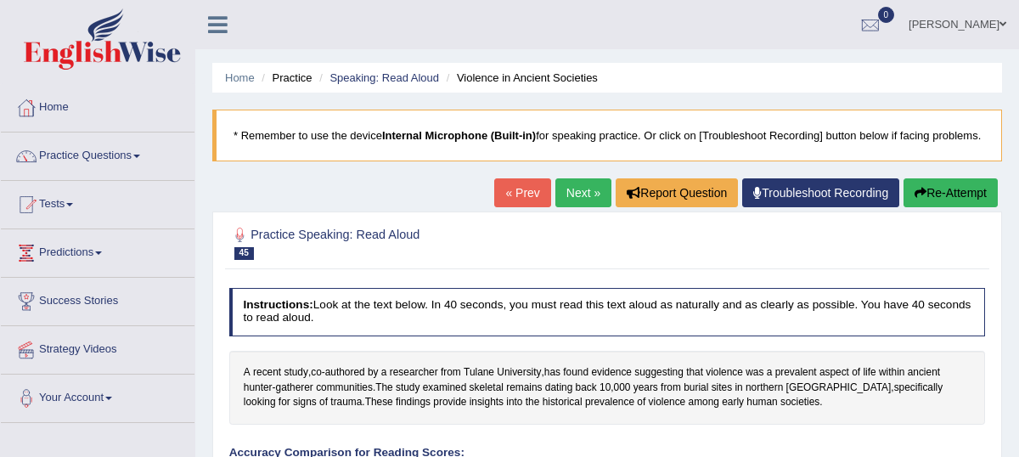
click at [566, 207] on link "Next »" at bounding box center [583, 192] width 56 height 29
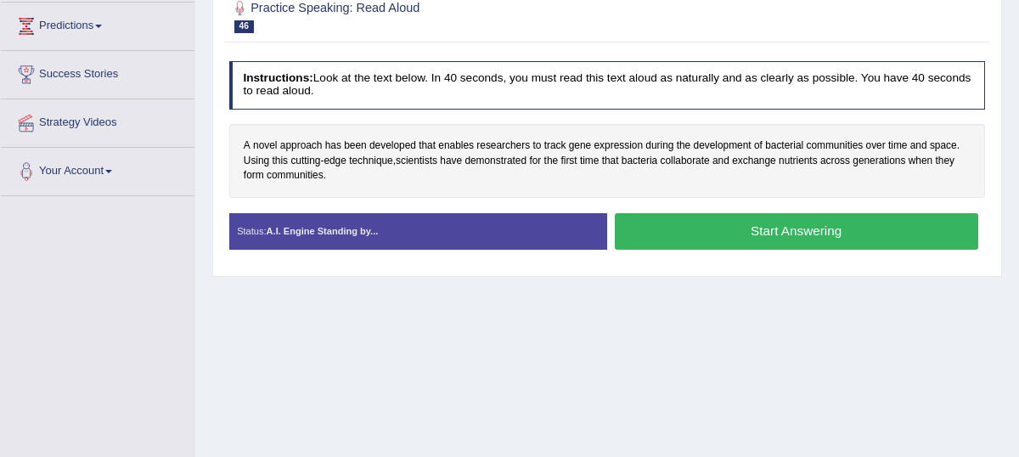
click at [728, 250] on button "Start Answering" at bounding box center [796, 231] width 363 height 36
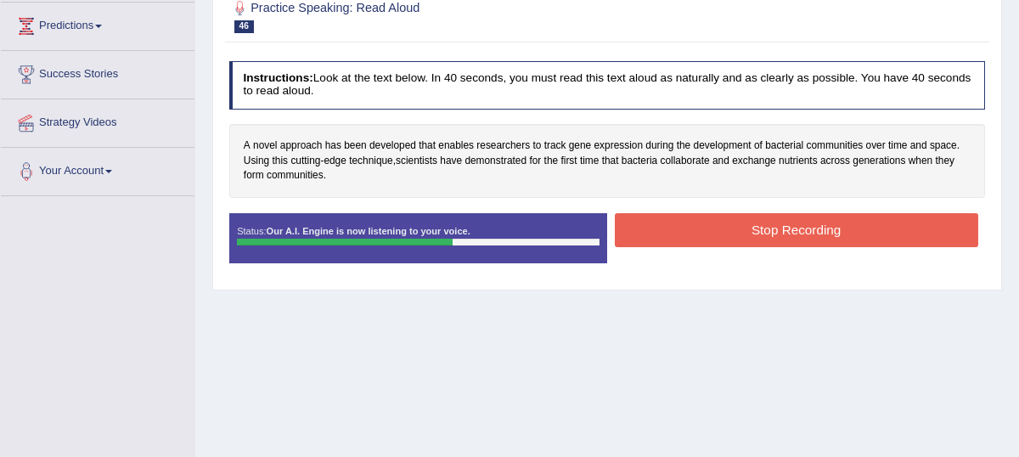
click at [739, 241] on button "Stop Recording" at bounding box center [796, 229] width 363 height 33
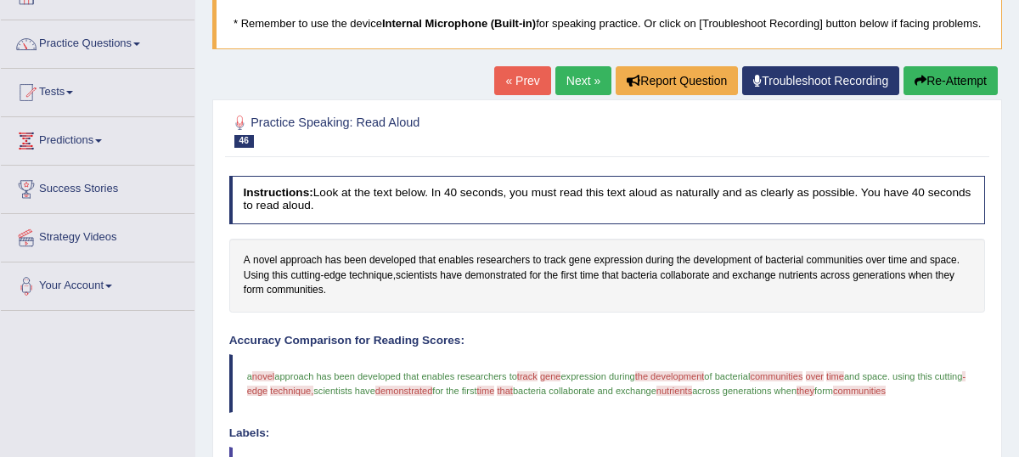
scroll to position [111, 0]
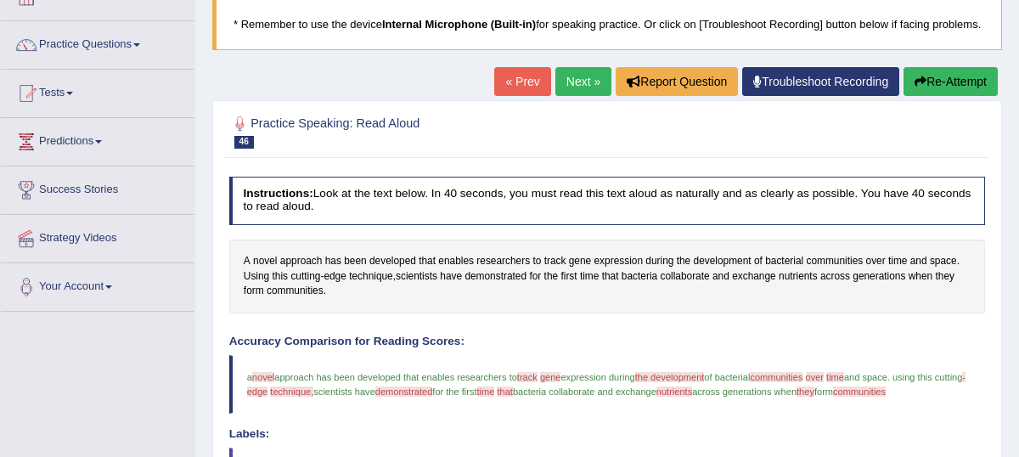
click at [574, 96] on link "Next »" at bounding box center [583, 81] width 56 height 29
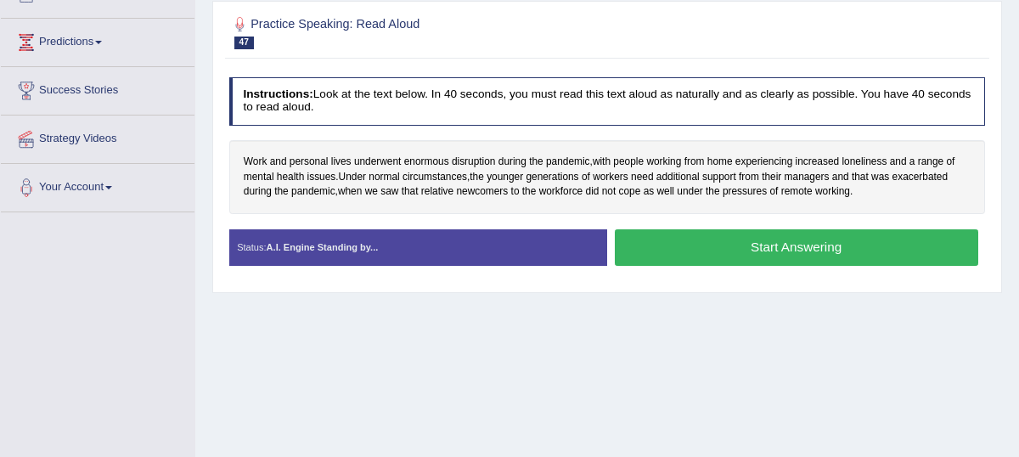
scroll to position [210, 0]
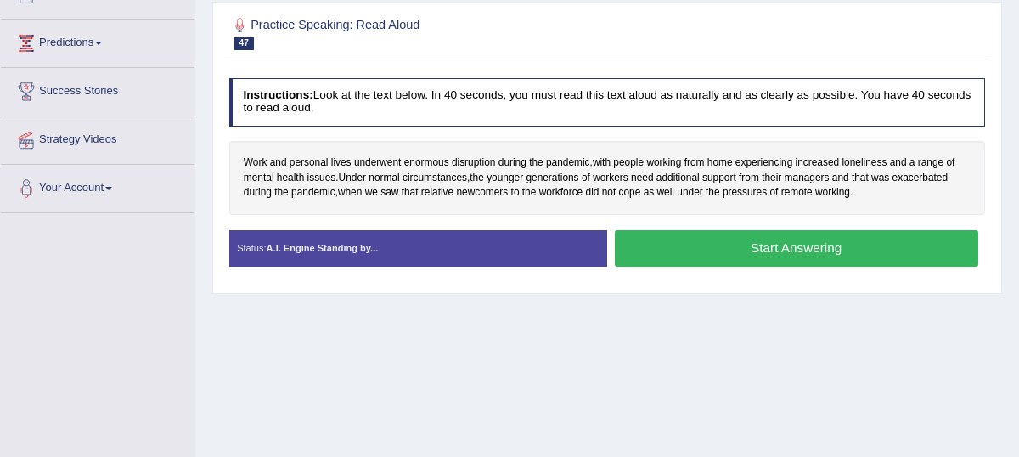
click at [765, 261] on button "Start Answering" at bounding box center [796, 248] width 363 height 36
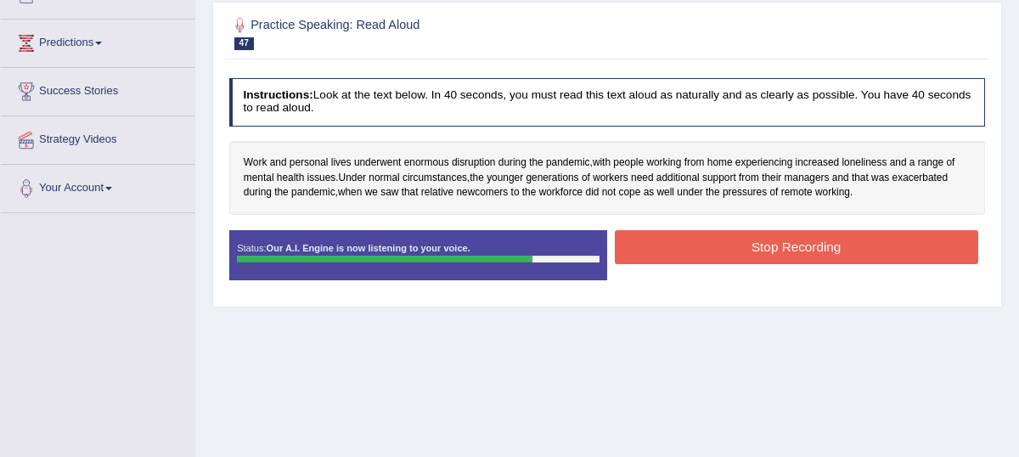
click at [811, 258] on button "Stop Recording" at bounding box center [796, 246] width 363 height 33
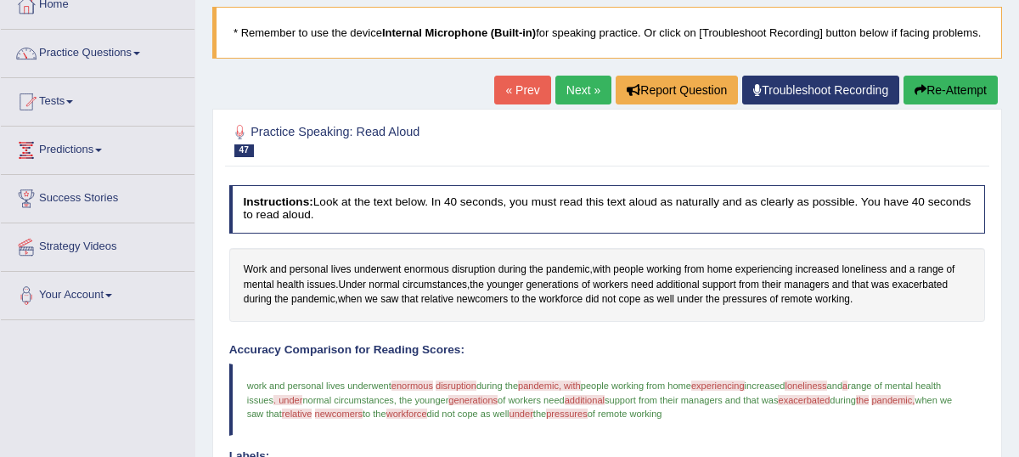
scroll to position [94, 0]
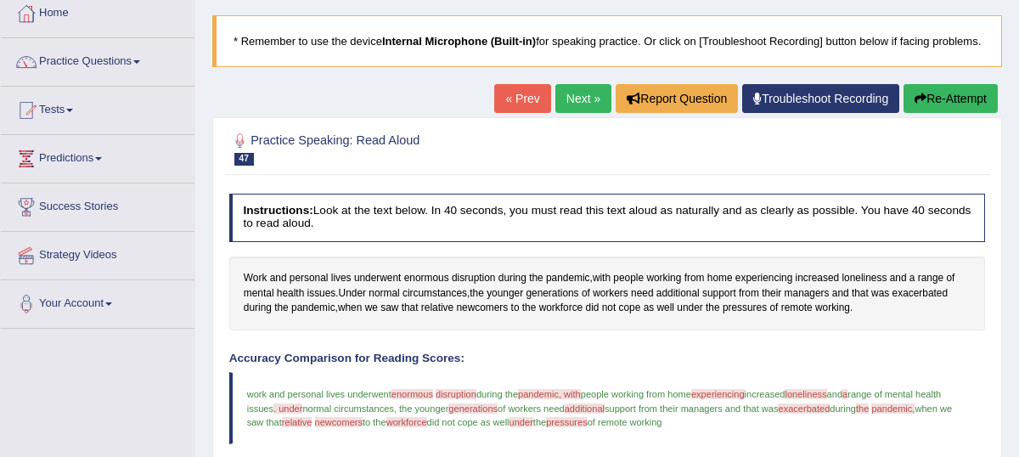
click at [566, 113] on link "Next »" at bounding box center [583, 98] width 56 height 29
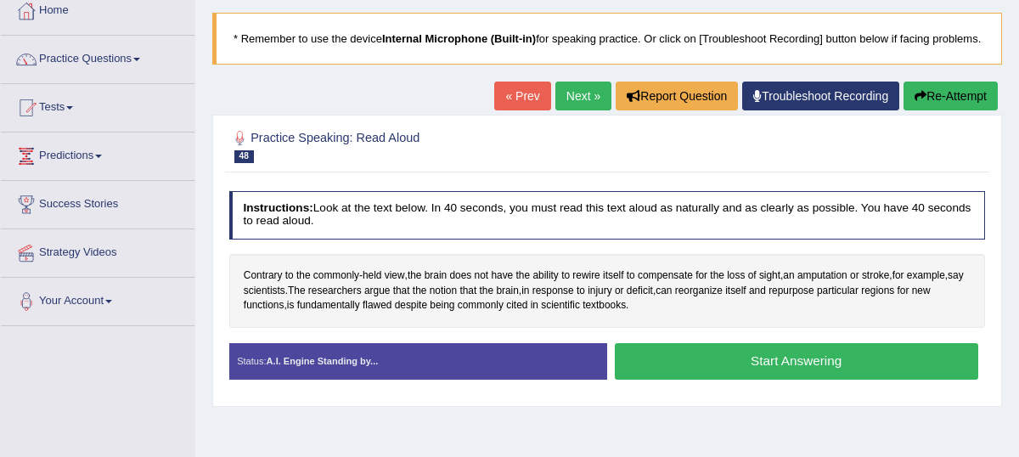
scroll to position [169, 0]
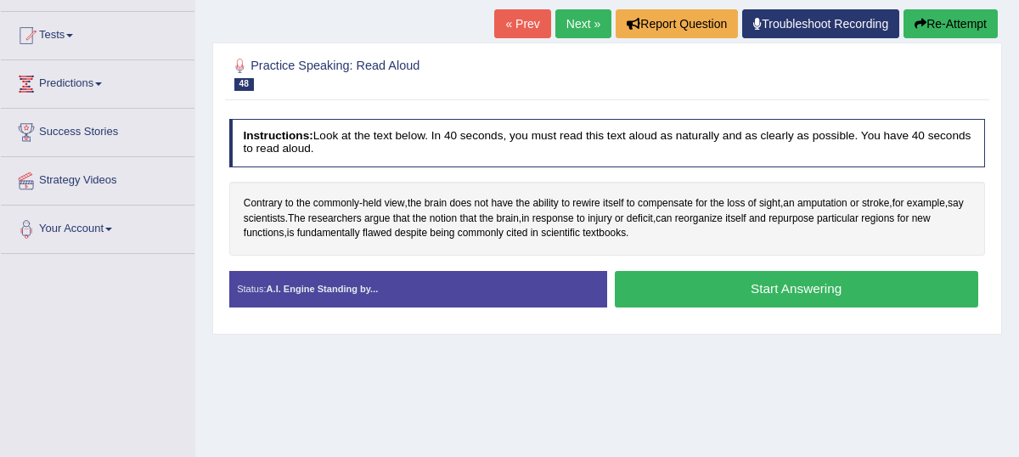
click at [737, 306] on button "Start Answering" at bounding box center [796, 289] width 363 height 36
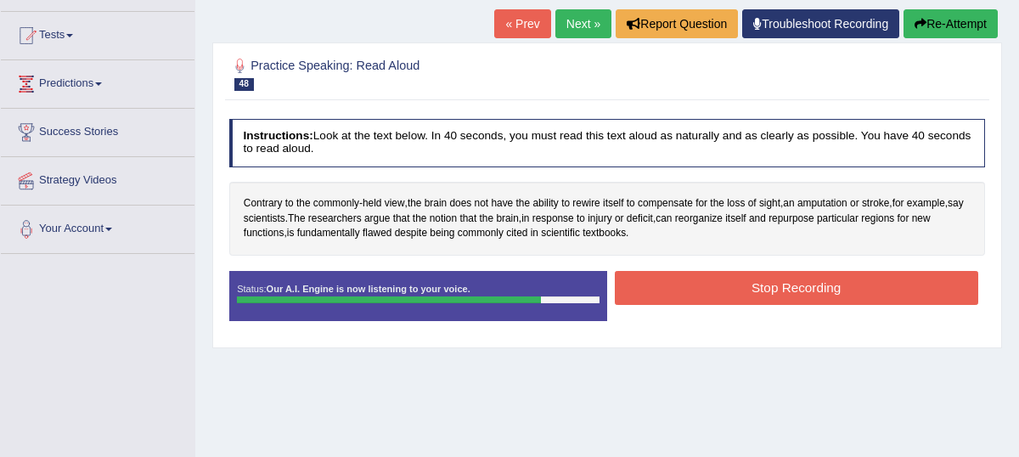
click at [817, 304] on button "Stop Recording" at bounding box center [796, 287] width 363 height 33
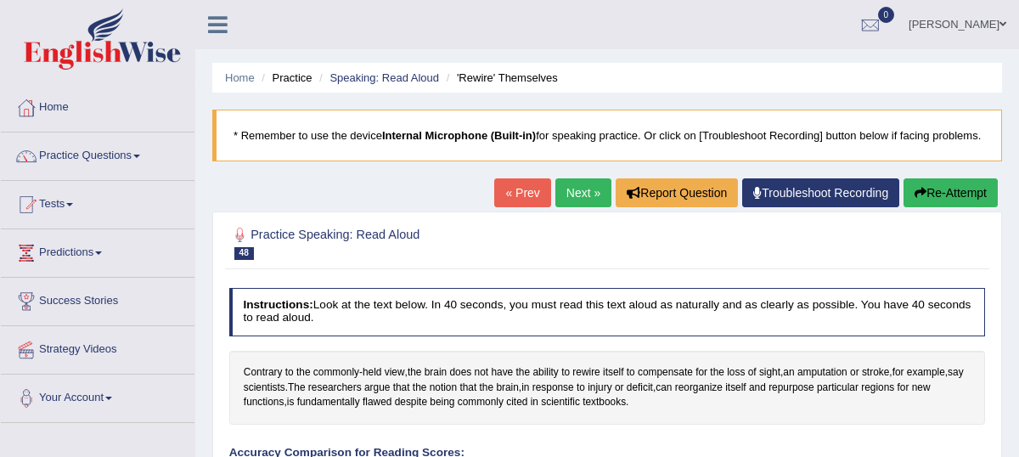
scroll to position [121, 0]
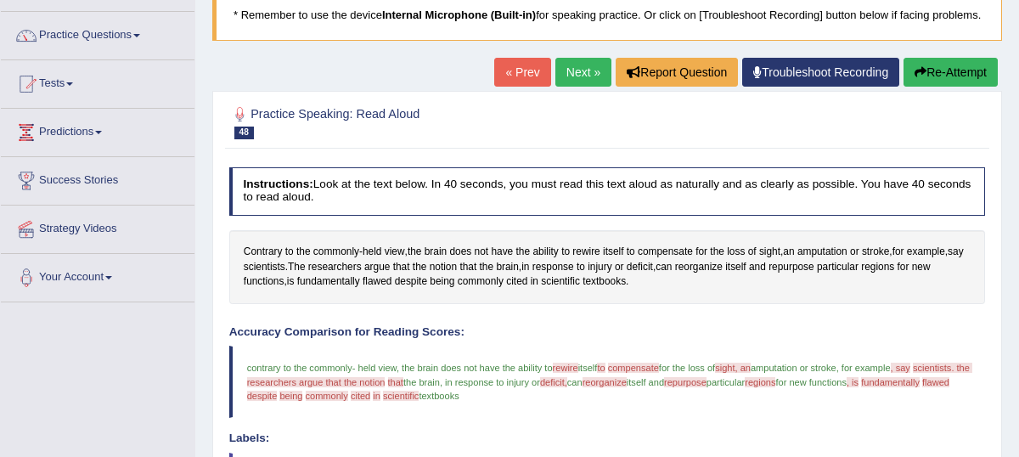
click at [569, 87] on link "Next »" at bounding box center [583, 72] width 56 height 29
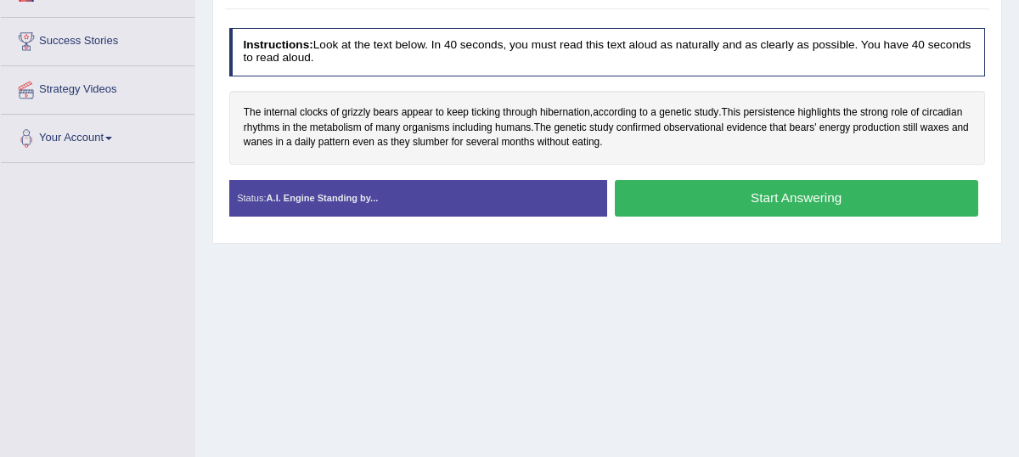
click at [715, 205] on button "Start Answering" at bounding box center [796, 198] width 363 height 36
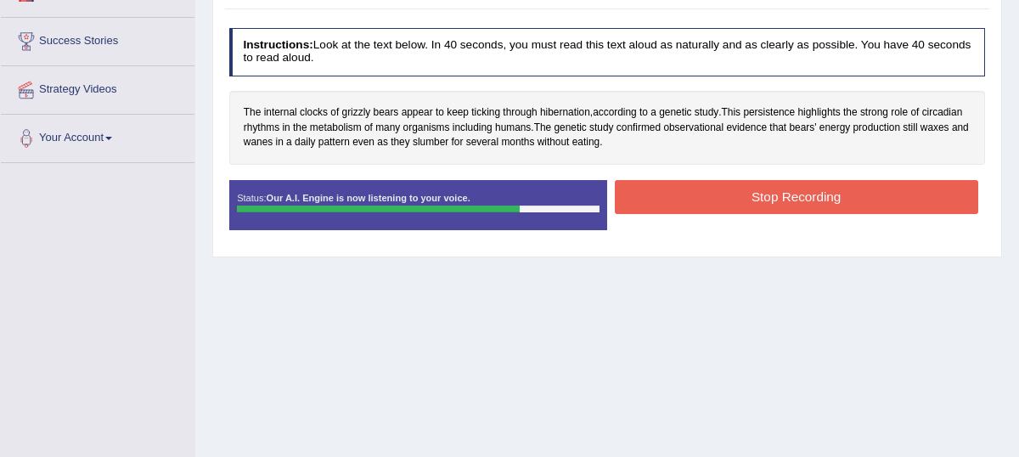
click at [769, 205] on button "Stop Recording" at bounding box center [796, 196] width 363 height 33
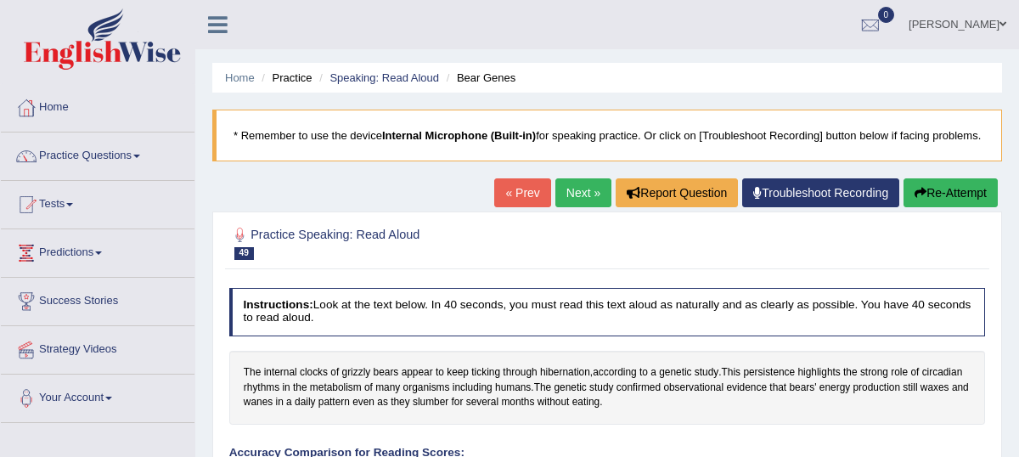
click at [569, 207] on link "Next »" at bounding box center [583, 192] width 56 height 29
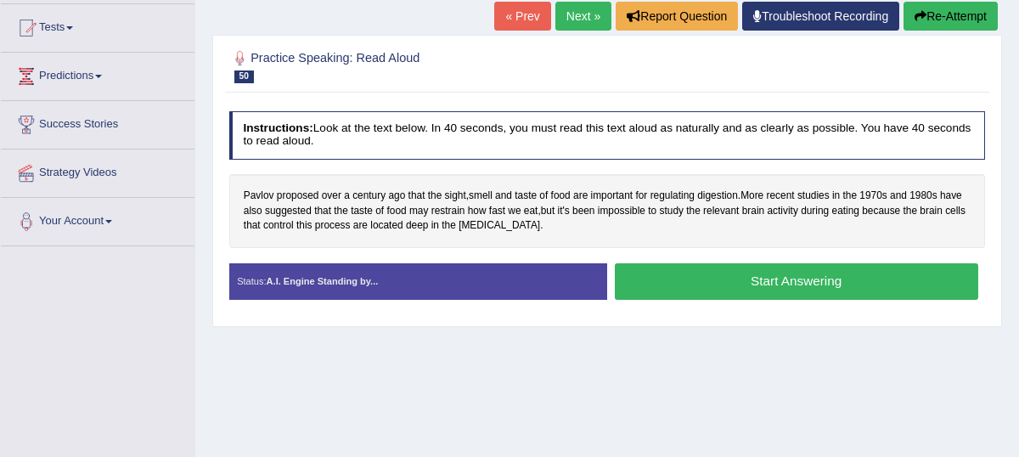
click at [755, 298] on button "Start Answering" at bounding box center [796, 281] width 363 height 36
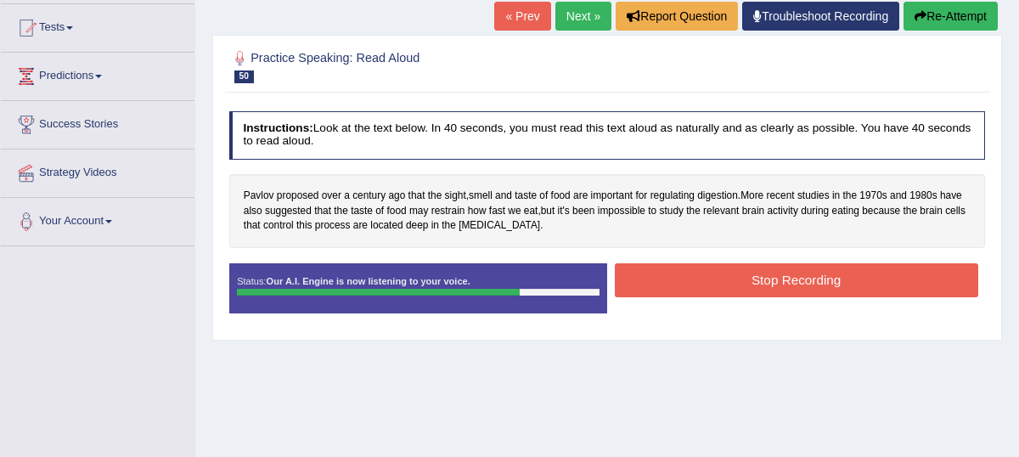
click at [732, 296] on button "Stop Recording" at bounding box center [796, 279] width 363 height 33
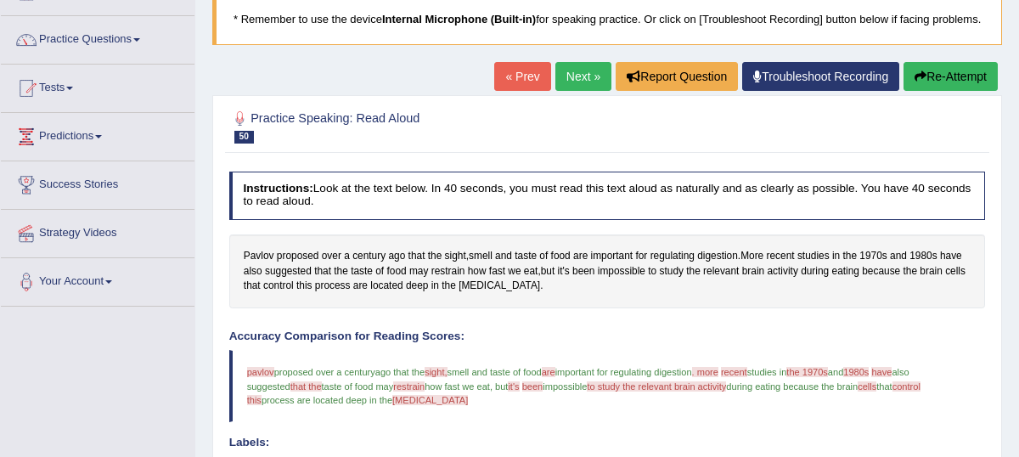
scroll to position [88, 0]
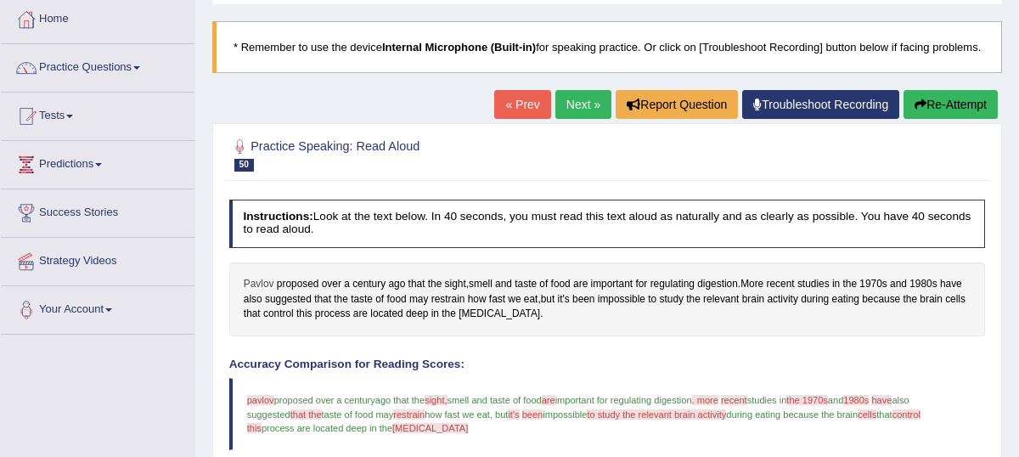
click at [253, 292] on span "Pavlov" at bounding box center [259, 284] width 31 height 15
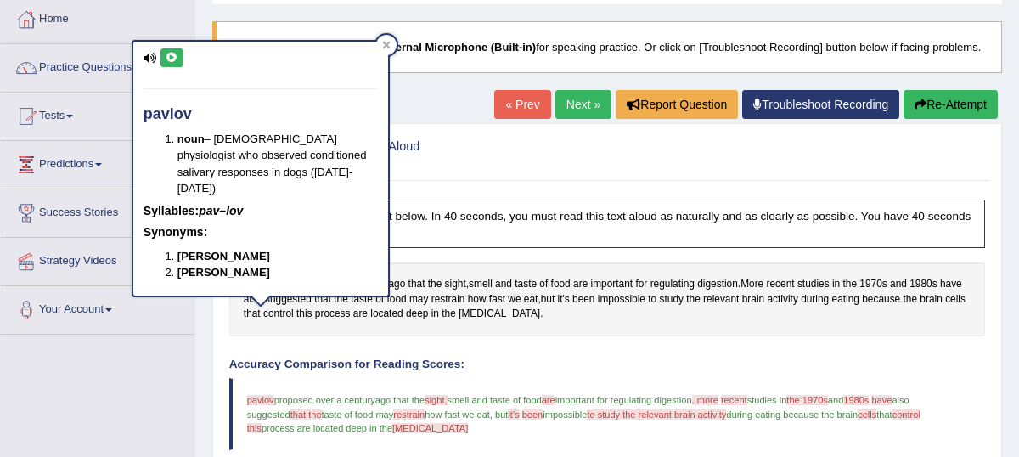
click at [171, 59] on icon at bounding box center [172, 58] width 13 height 10
click at [383, 46] on icon at bounding box center [386, 45] width 8 height 8
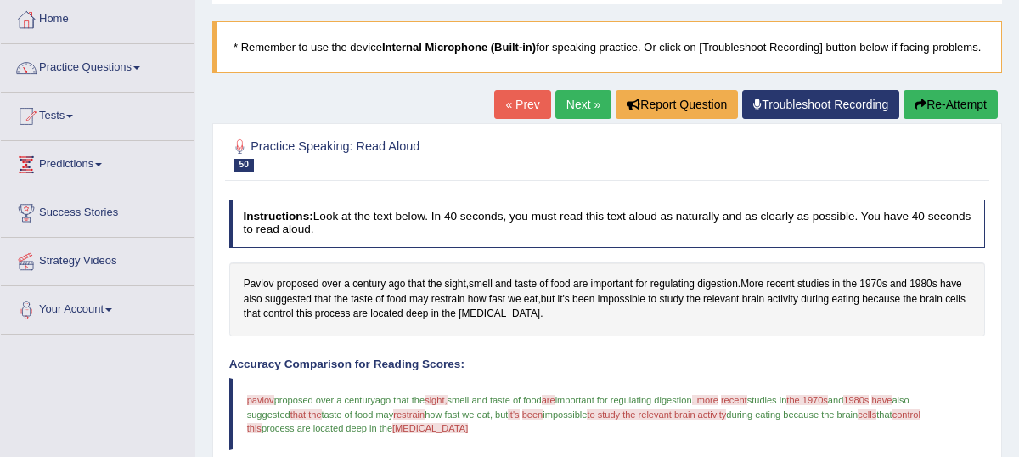
click at [564, 119] on link "Next »" at bounding box center [583, 104] width 56 height 29
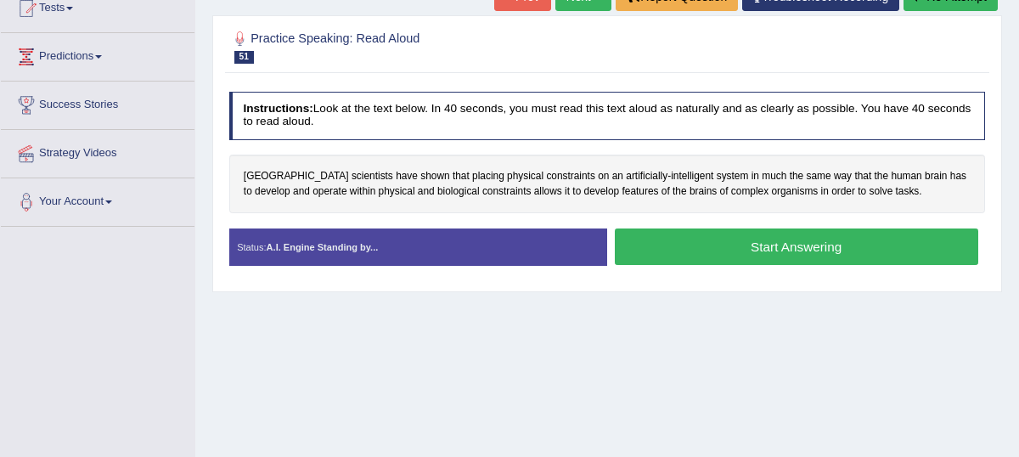
scroll to position [198, 0]
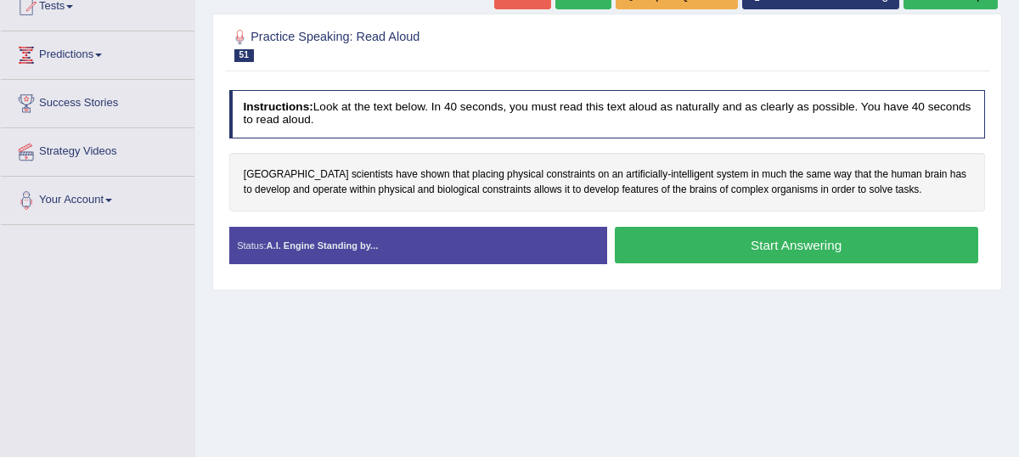
click at [717, 263] on button "Start Answering" at bounding box center [796, 245] width 363 height 36
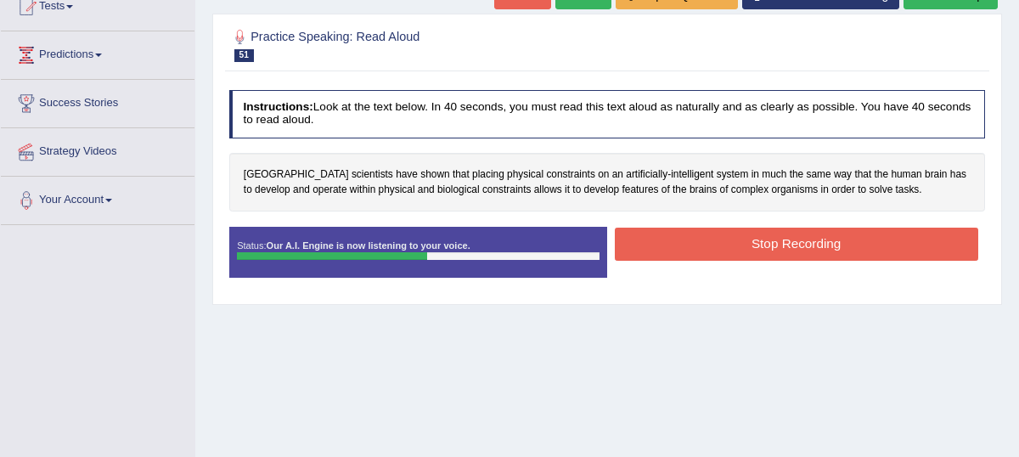
click at [779, 261] on button "Stop Recording" at bounding box center [796, 243] width 363 height 33
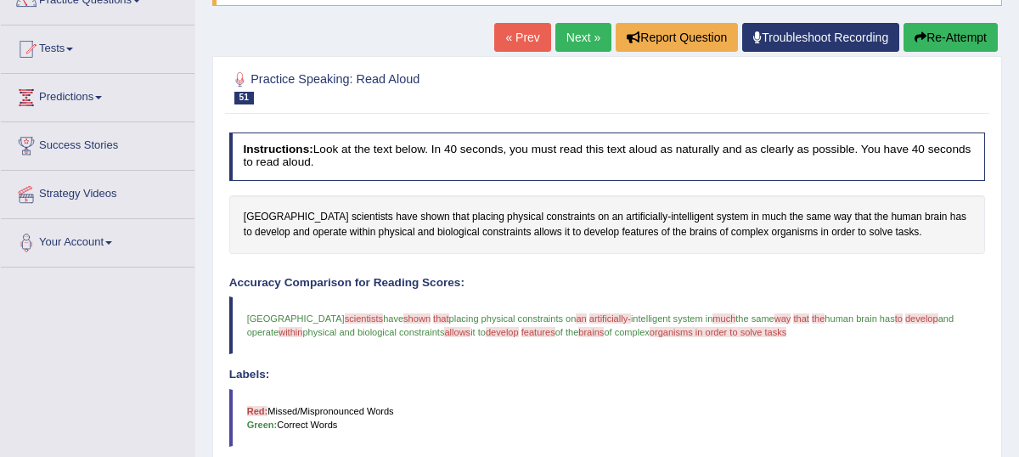
scroll to position [101, 0]
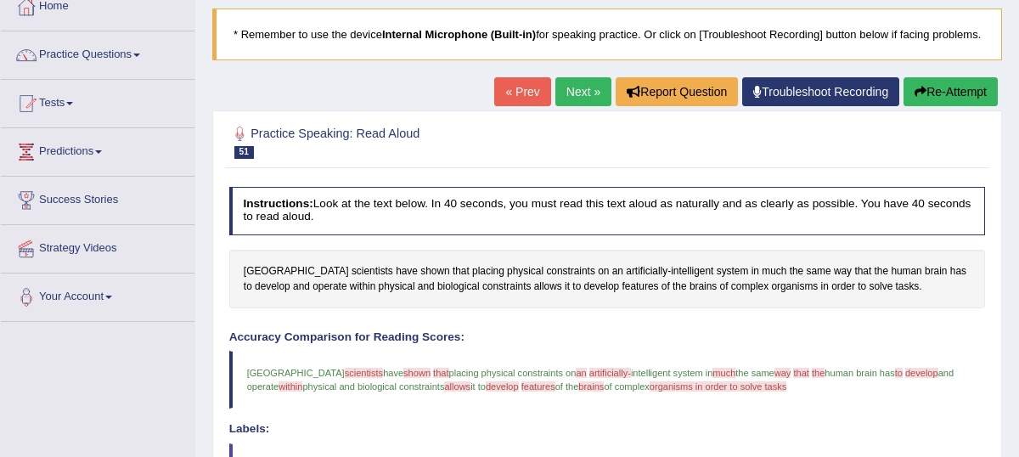
click at [572, 106] on link "Next »" at bounding box center [583, 91] width 56 height 29
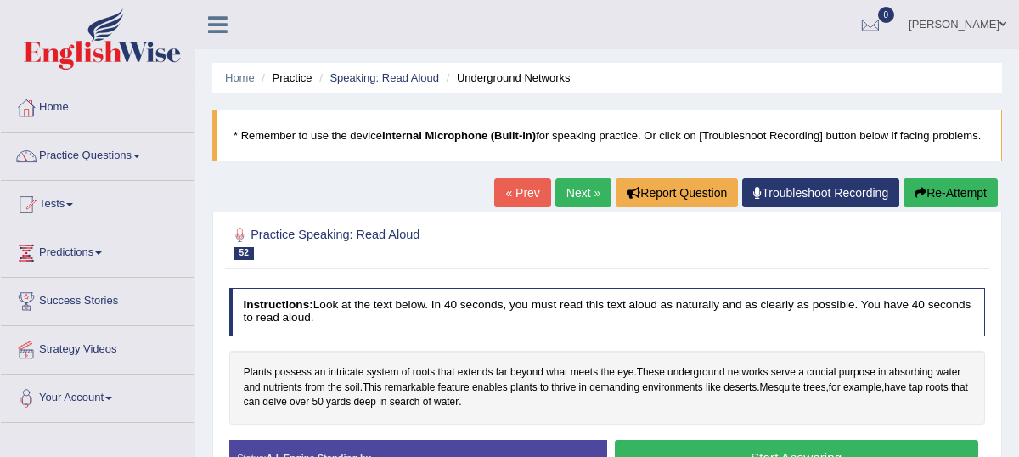
scroll to position [223, 0]
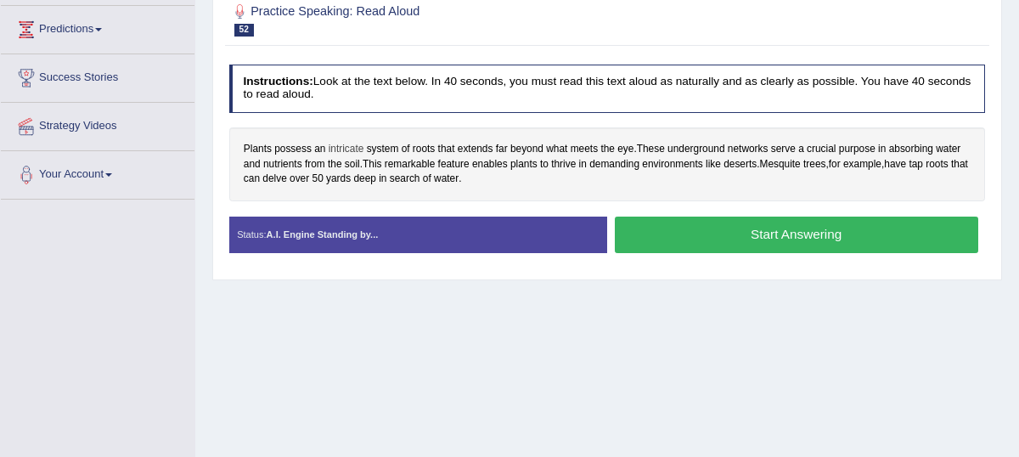
click at [349, 157] on span "intricate" at bounding box center [346, 149] width 36 height 15
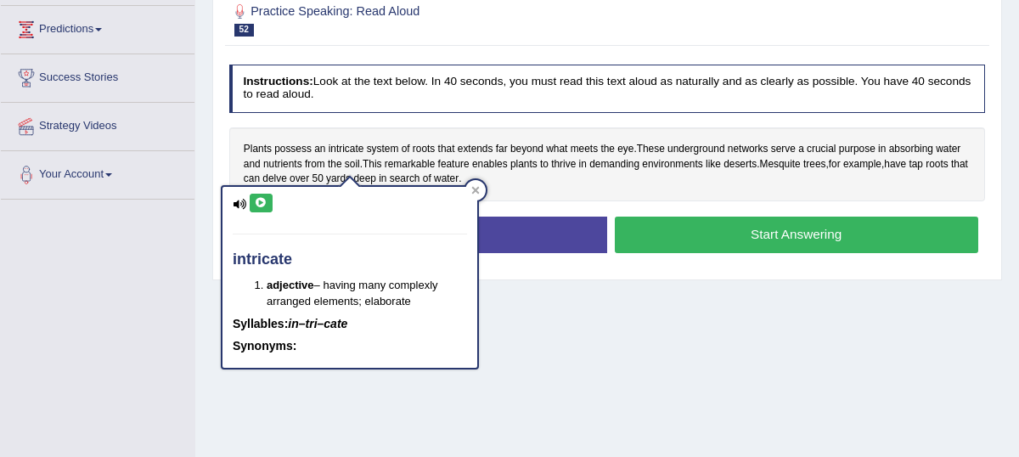
click at [261, 200] on icon at bounding box center [261, 203] width 13 height 10
click at [474, 193] on icon at bounding box center [475, 190] width 8 height 8
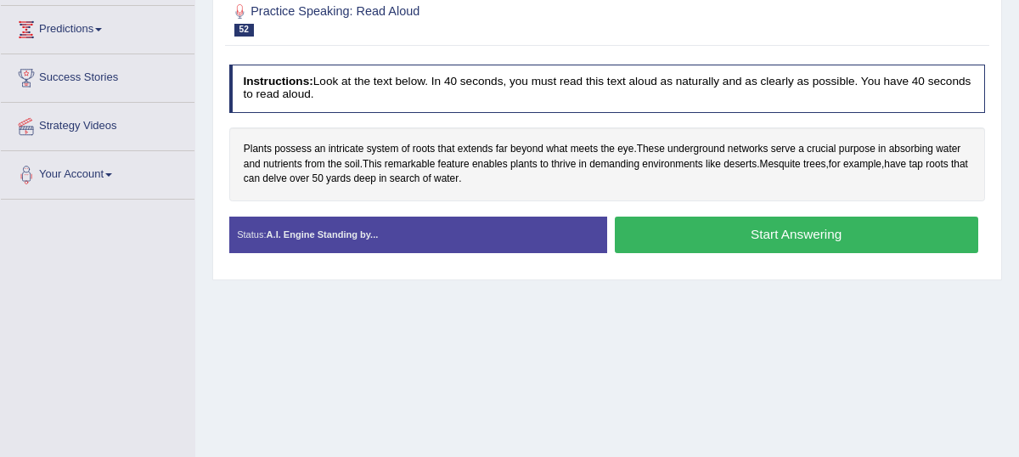
click at [719, 246] on button "Start Answering" at bounding box center [796, 234] width 363 height 36
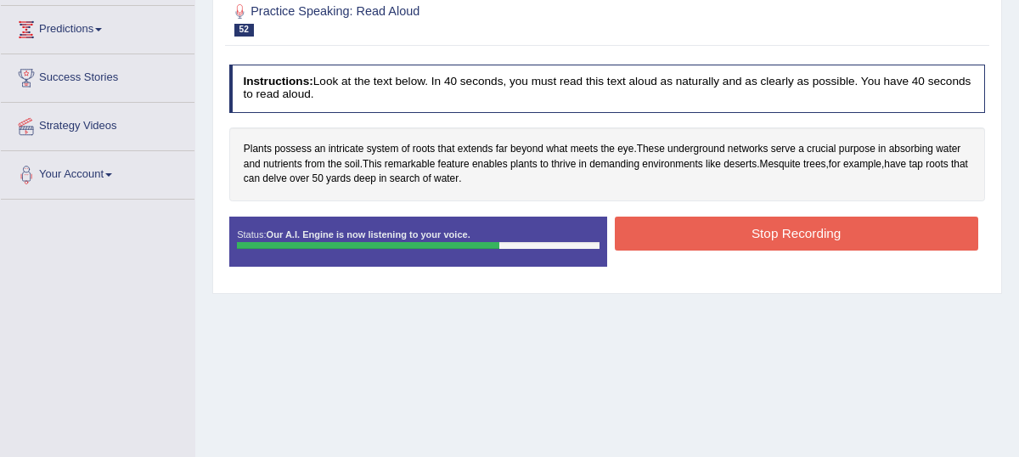
click at [734, 250] on button "Stop Recording" at bounding box center [796, 232] width 363 height 33
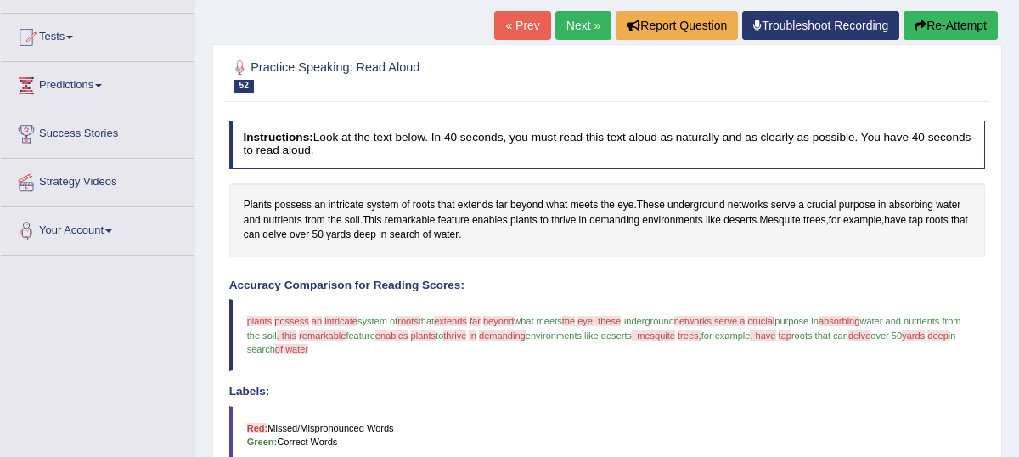
scroll to position [135, 0]
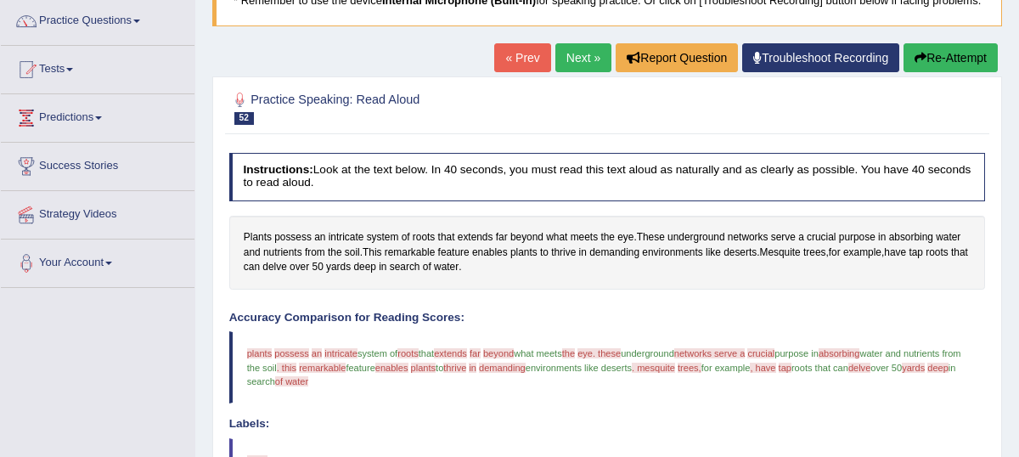
click at [565, 72] on link "Next »" at bounding box center [583, 57] width 56 height 29
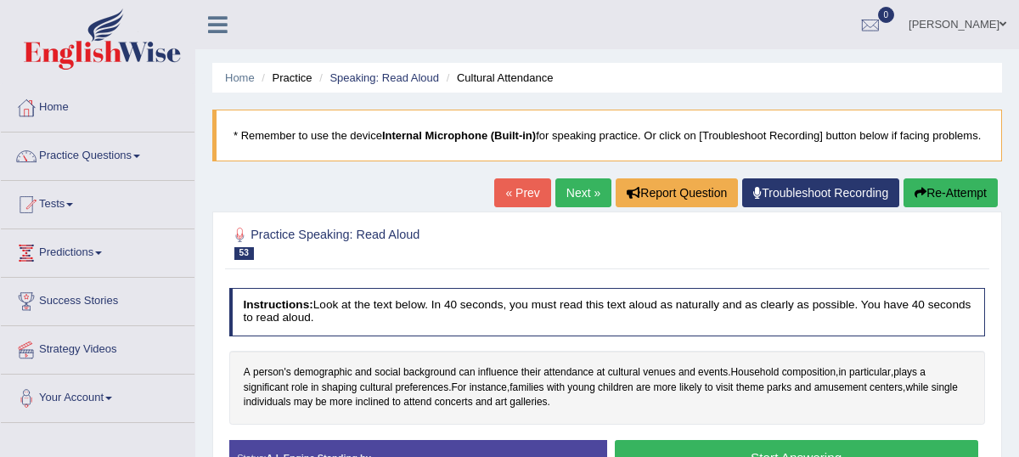
scroll to position [231, 0]
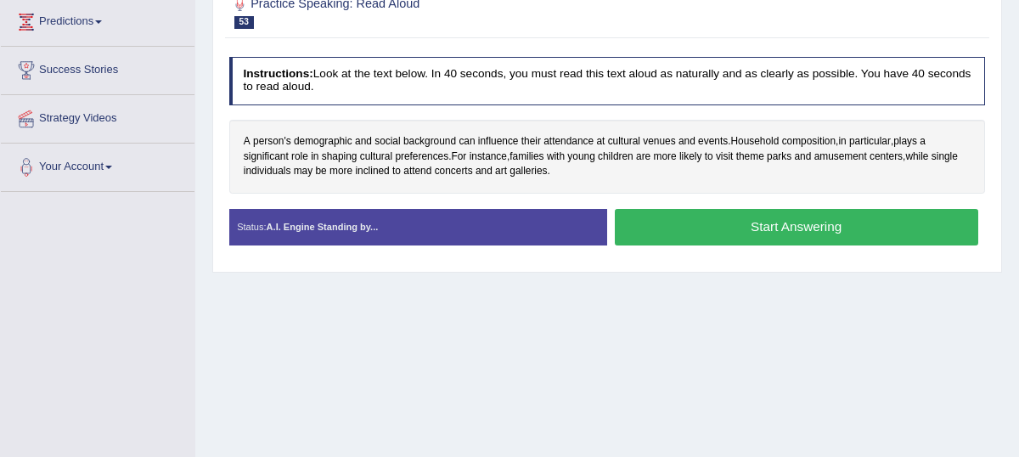
click at [710, 244] on button "Start Answering" at bounding box center [796, 227] width 363 height 36
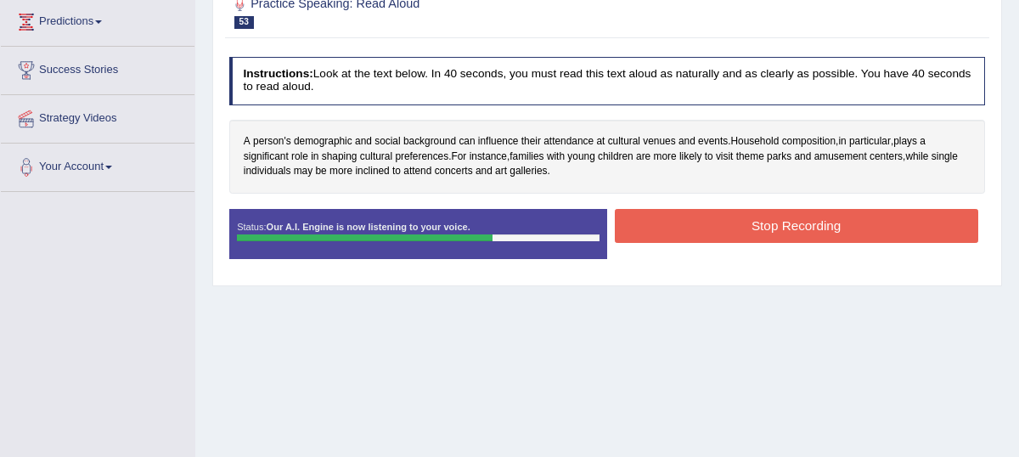
click at [686, 235] on button "Stop Recording" at bounding box center [796, 225] width 363 height 33
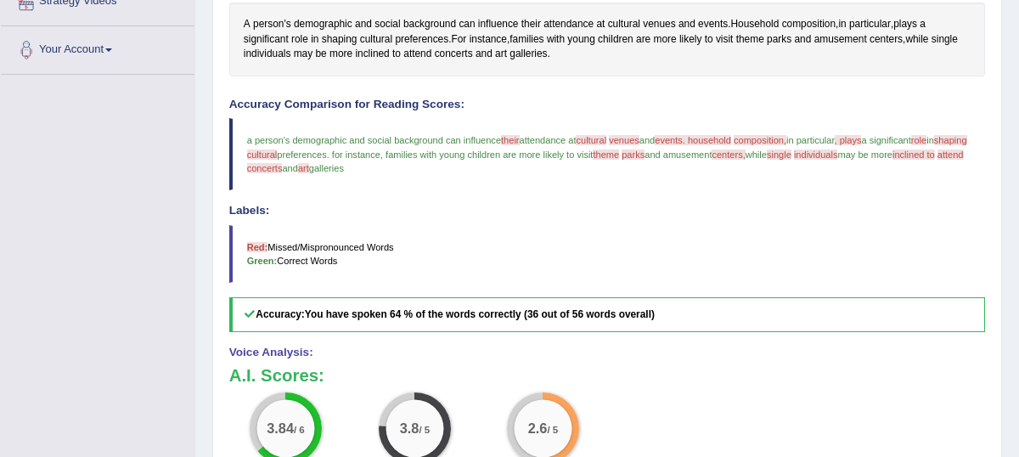
scroll to position [229, 0]
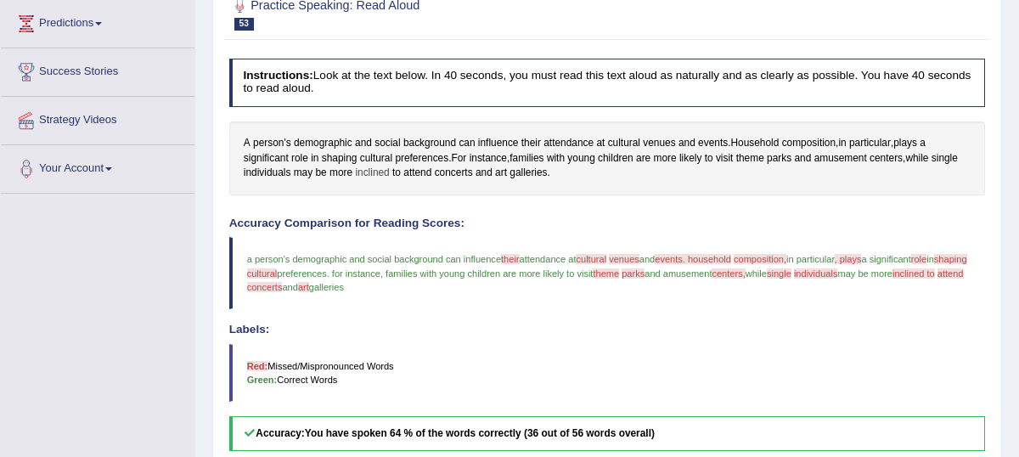
click at [378, 181] on span "inclined" at bounding box center [372, 173] width 34 height 15
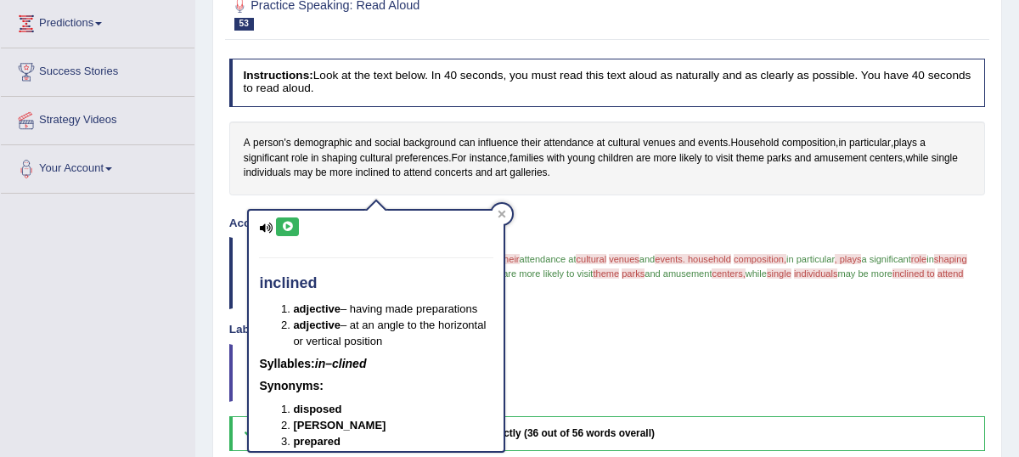
click at [289, 226] on icon at bounding box center [287, 227] width 13 height 10
click at [504, 213] on icon at bounding box center [501, 214] width 8 height 8
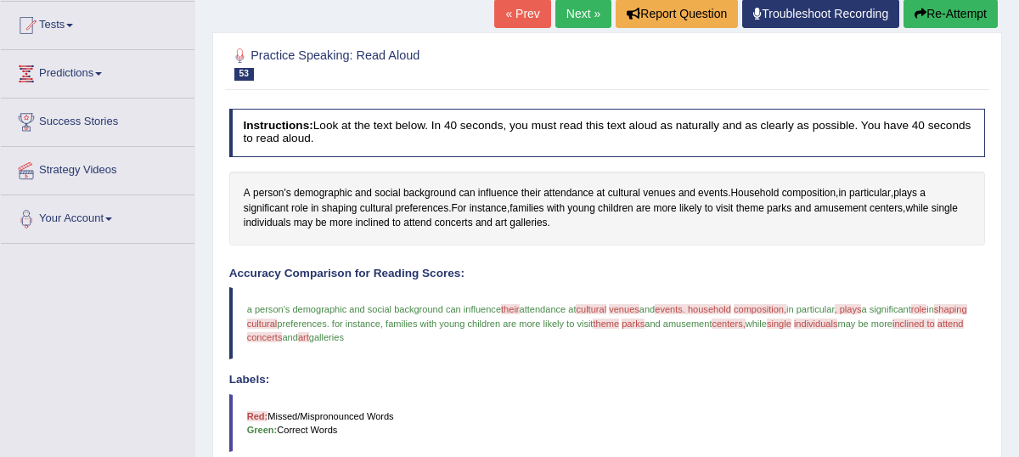
scroll to position [182, 0]
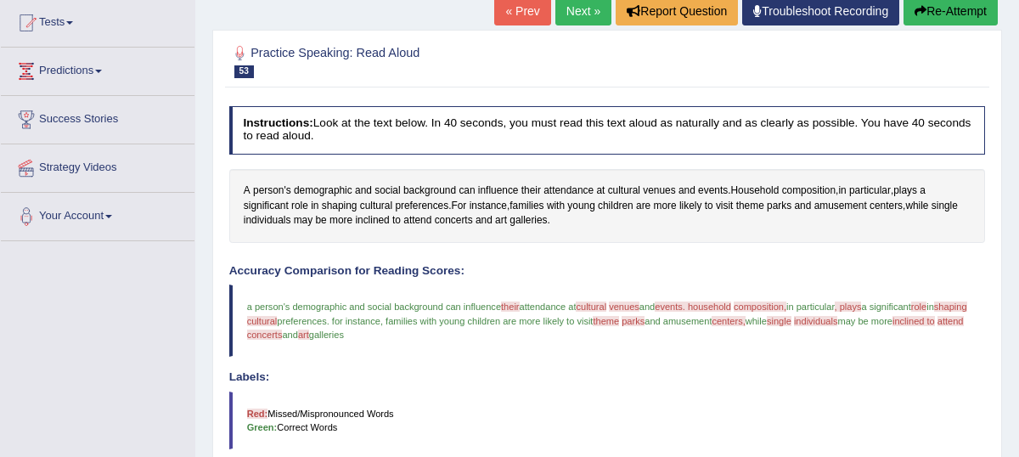
click at [575, 25] on link "Next »" at bounding box center [583, 11] width 56 height 29
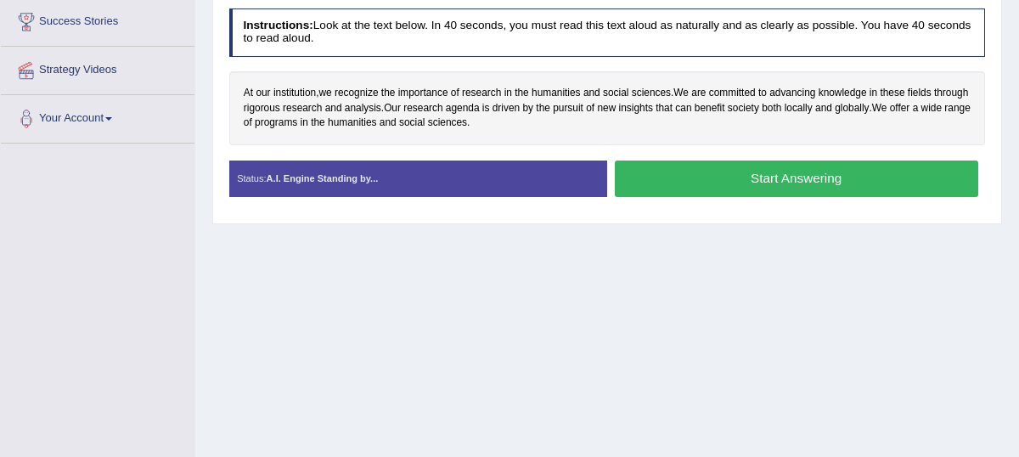
scroll to position [282, 0]
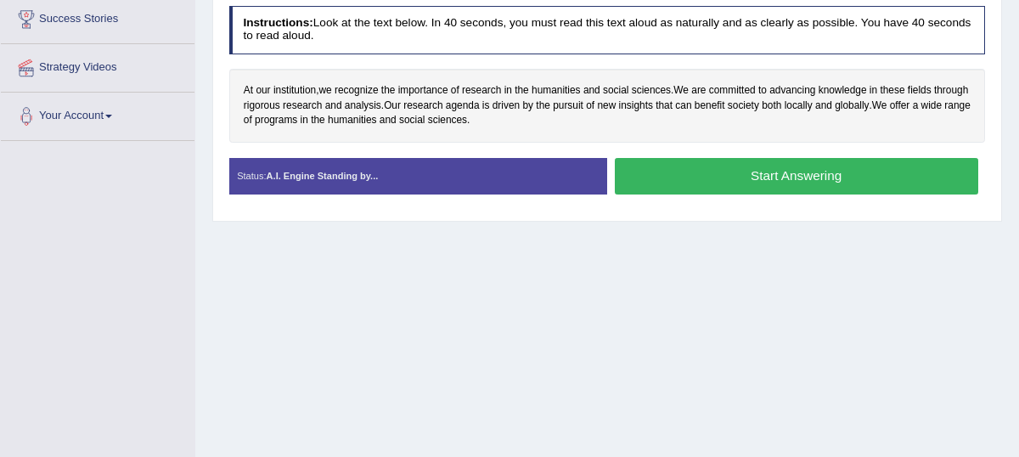
click at [733, 182] on button "Start Answering" at bounding box center [796, 176] width 363 height 36
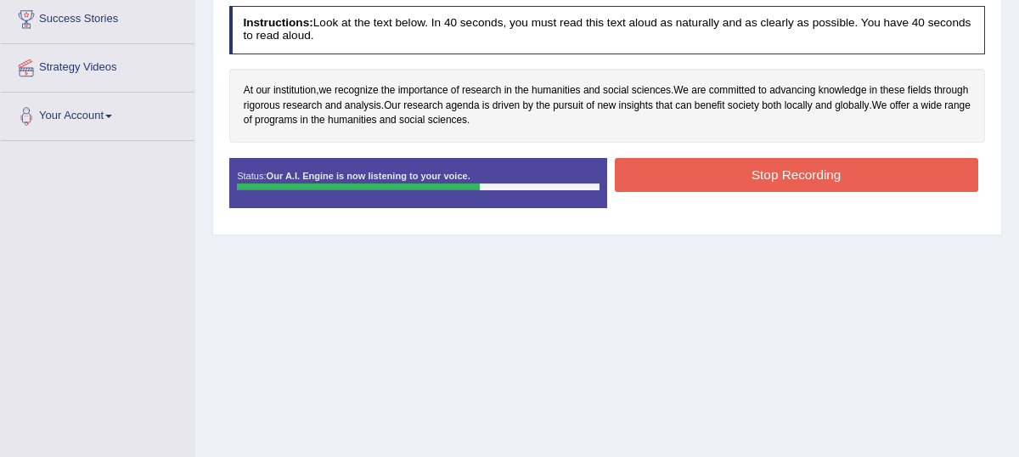
click at [752, 191] on button "Stop Recording" at bounding box center [796, 174] width 363 height 33
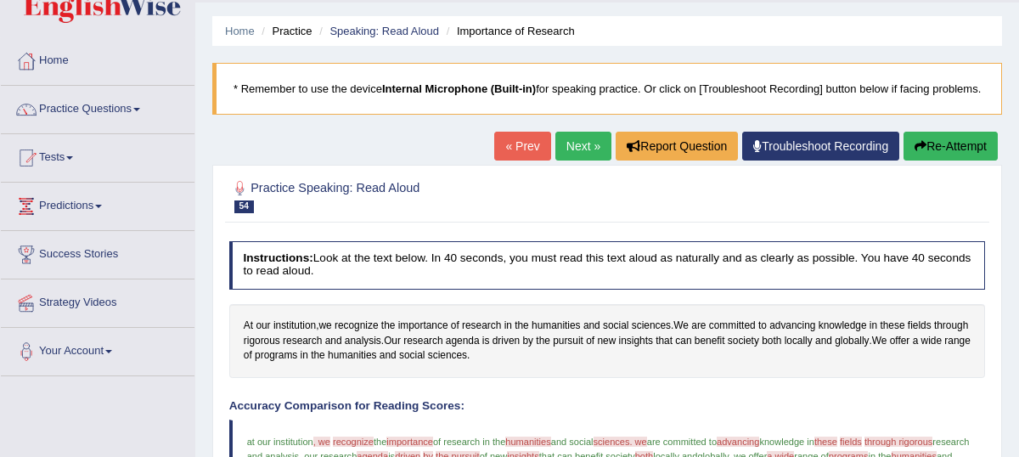
scroll to position [0, 0]
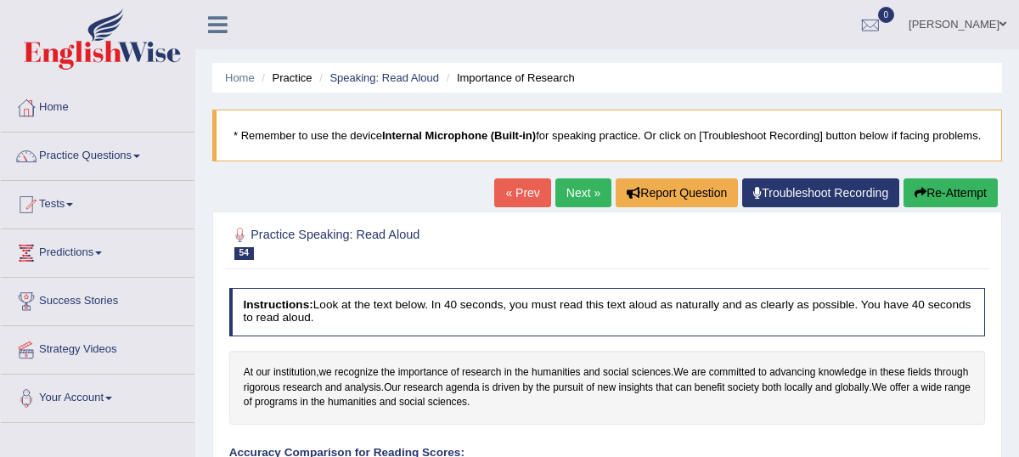
click at [568, 207] on link "Next »" at bounding box center [583, 192] width 56 height 29
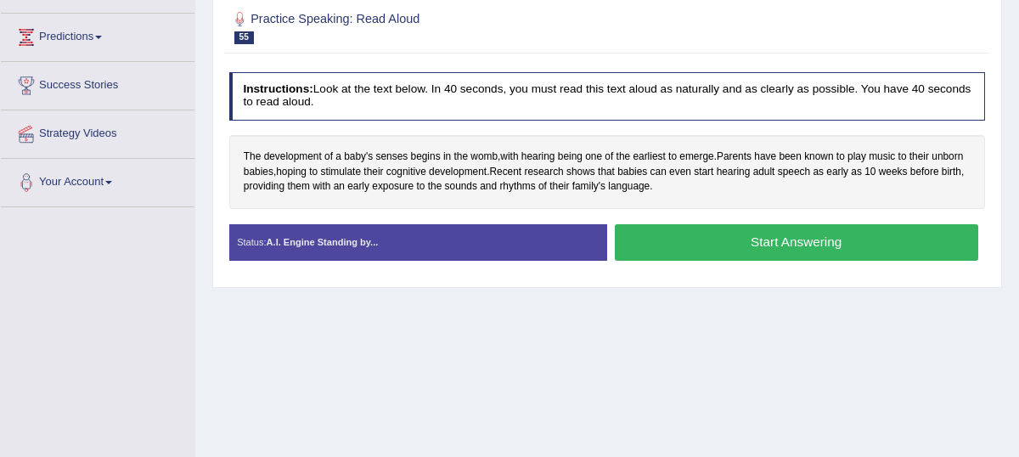
scroll to position [216, 0]
click at [727, 261] on button "Start Answering" at bounding box center [796, 242] width 363 height 36
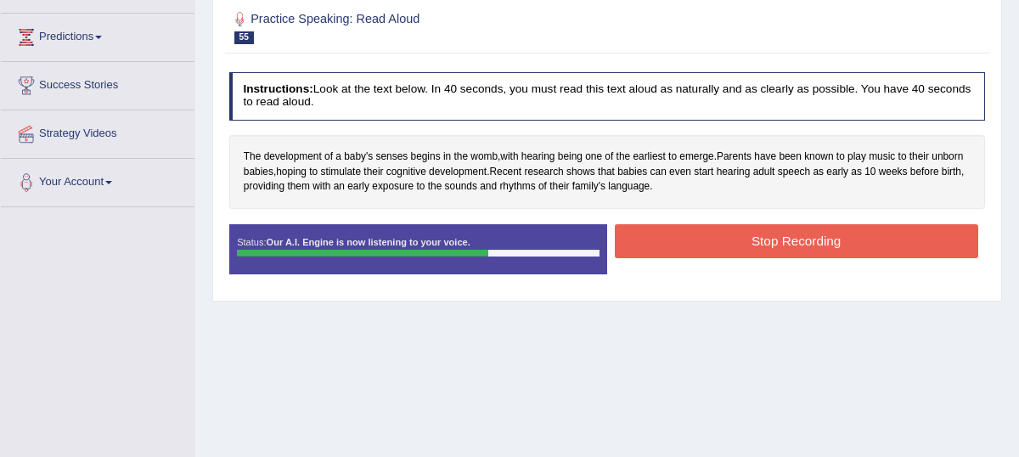
click at [760, 246] on button "Stop Recording" at bounding box center [796, 240] width 363 height 33
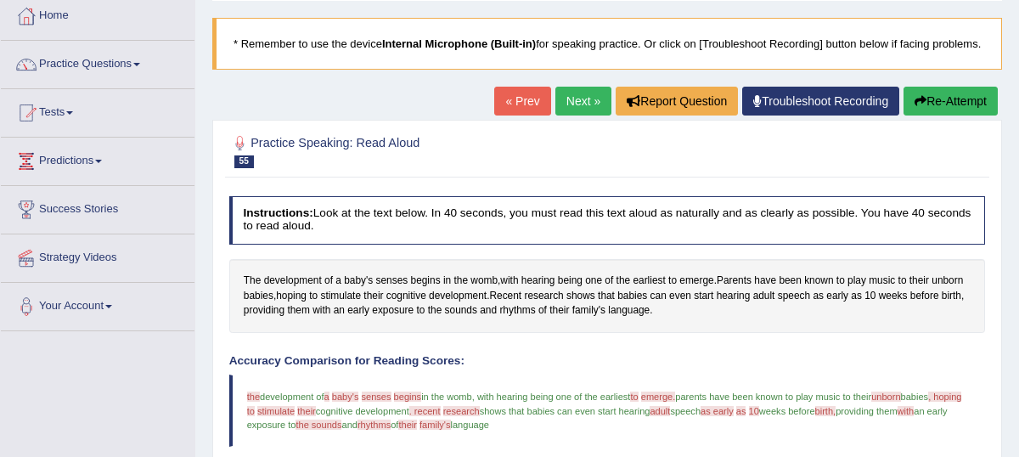
scroll to position [97, 0]
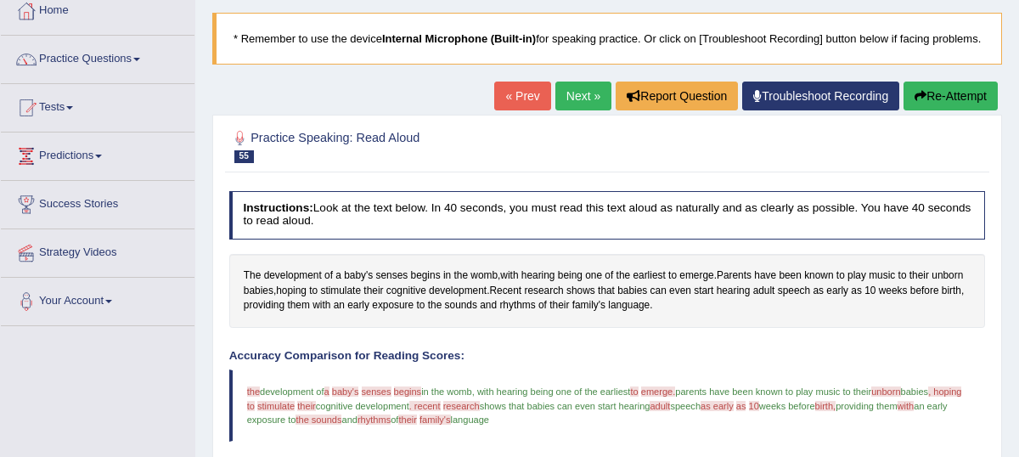
click at [579, 110] on link "Next »" at bounding box center [583, 95] width 56 height 29
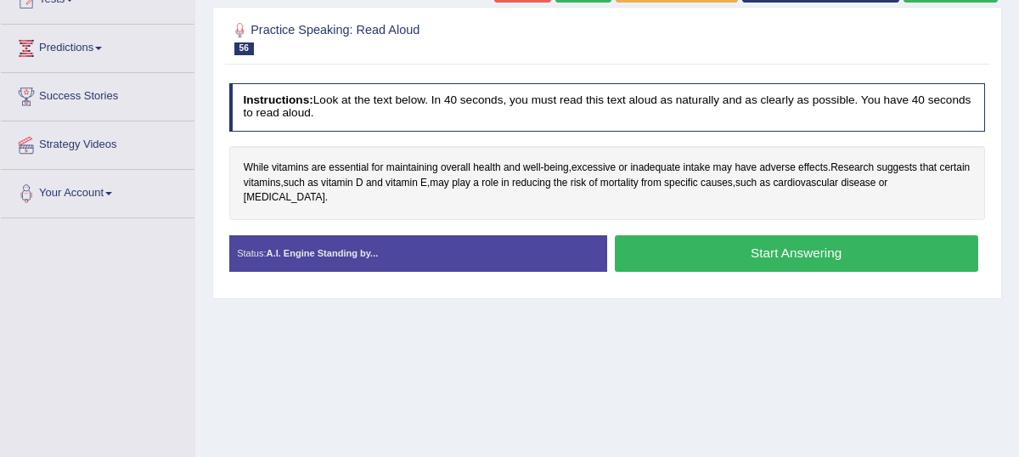
scroll to position [205, 0]
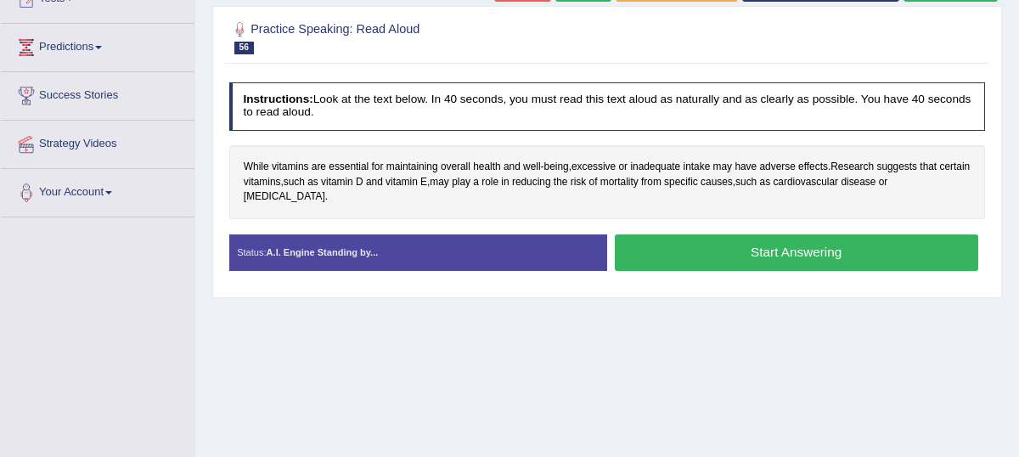
click at [717, 252] on button "Start Answering" at bounding box center [796, 252] width 363 height 36
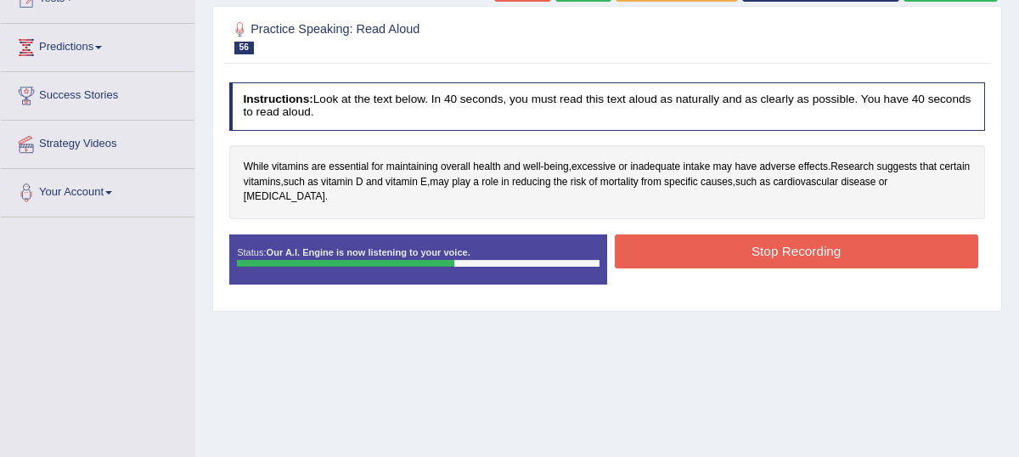
click at [764, 256] on button "Stop Recording" at bounding box center [796, 250] width 363 height 33
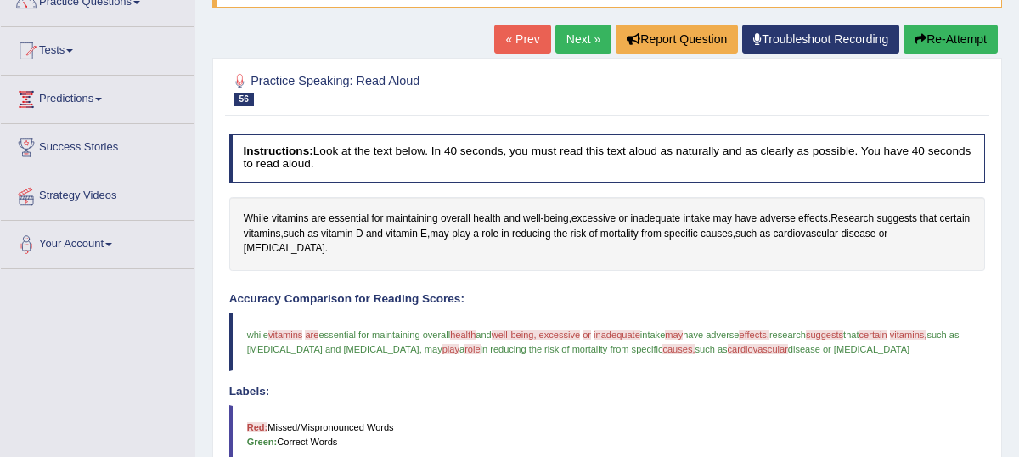
scroll to position [138, 0]
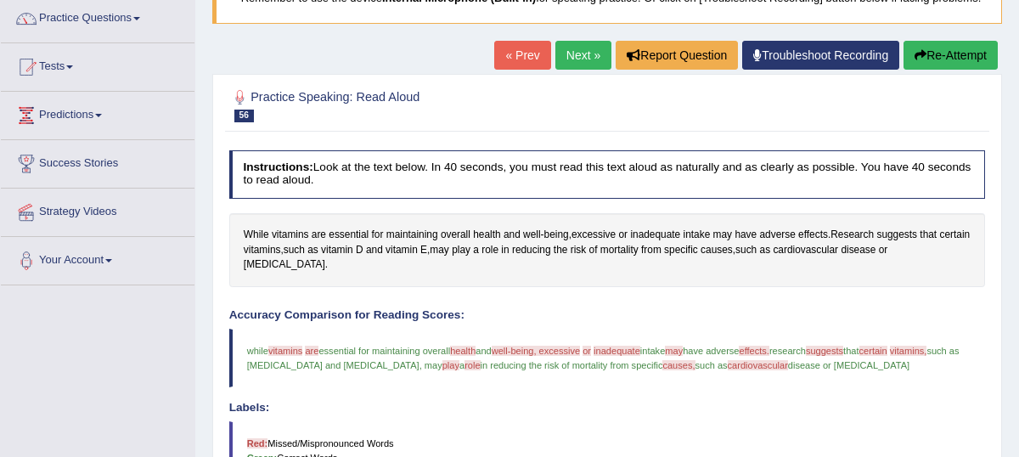
click at [572, 70] on link "Next »" at bounding box center [583, 55] width 56 height 29
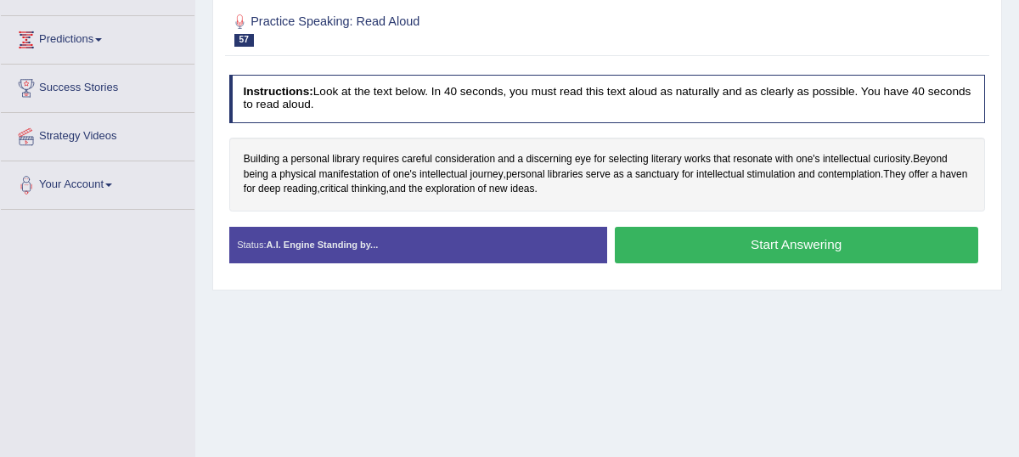
scroll to position [216, 0]
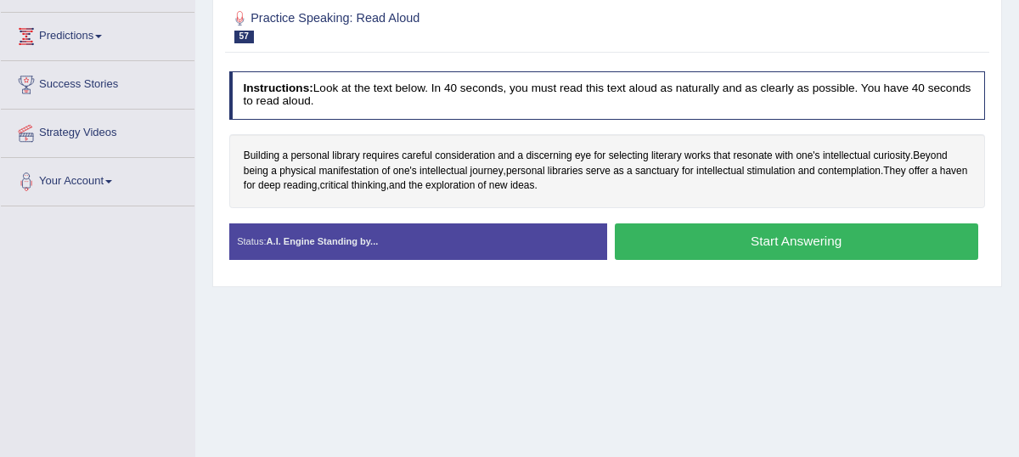
click at [725, 260] on button "Start Answering" at bounding box center [796, 241] width 363 height 36
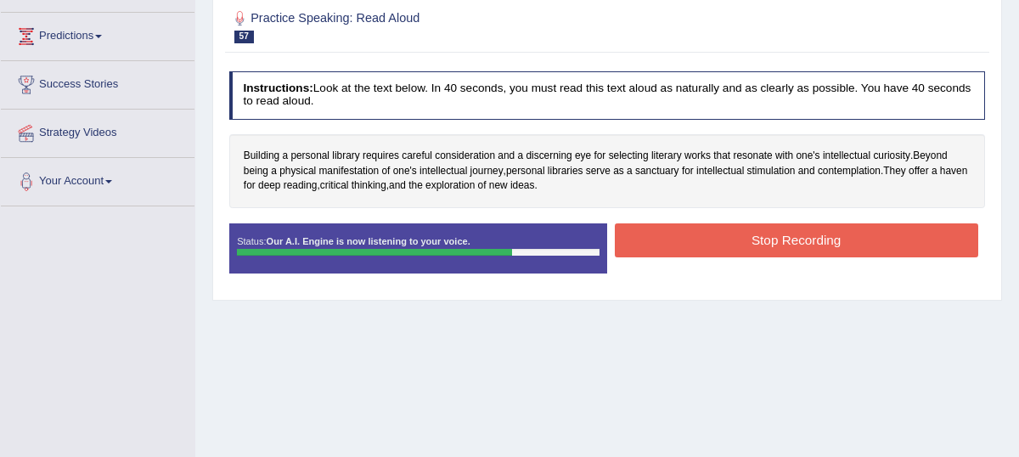
click at [784, 255] on button "Stop Recording" at bounding box center [796, 239] width 363 height 33
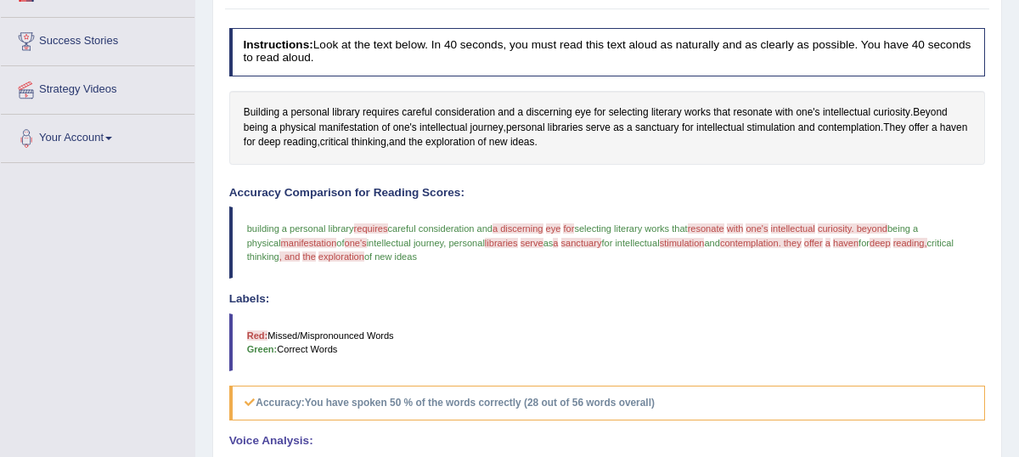
scroll to position [250, 0]
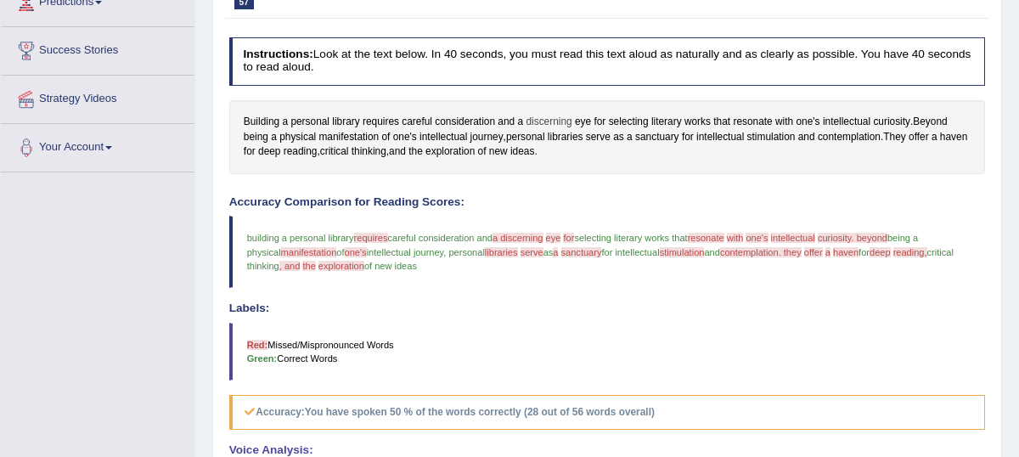
click at [541, 130] on span "discerning" at bounding box center [548, 122] width 46 height 15
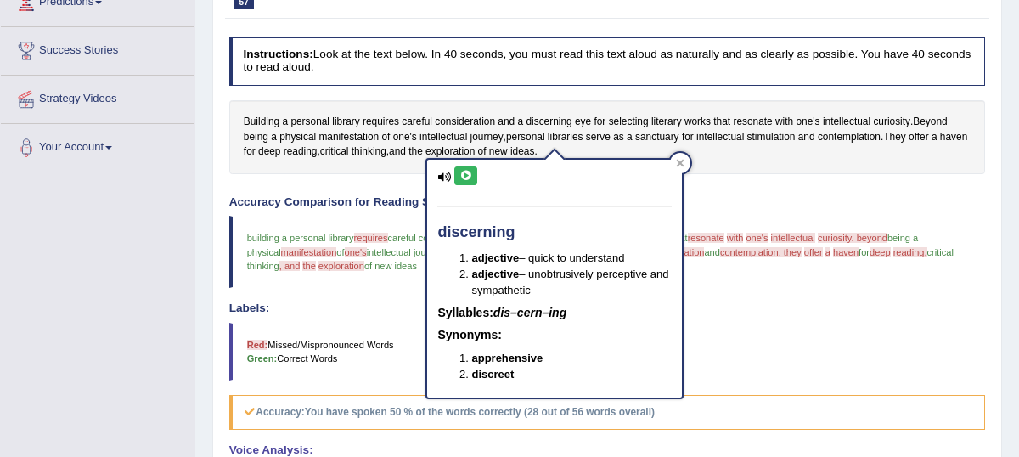
click at [470, 175] on icon at bounding box center [465, 176] width 13 height 10
click at [677, 163] on icon at bounding box center [680, 163] width 8 height 8
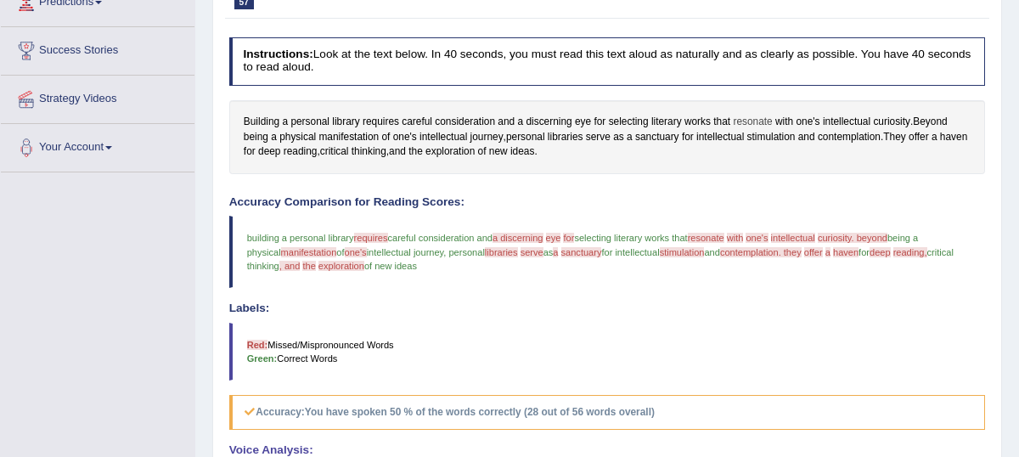
click at [744, 130] on span "resonate" at bounding box center [752, 122] width 39 height 15
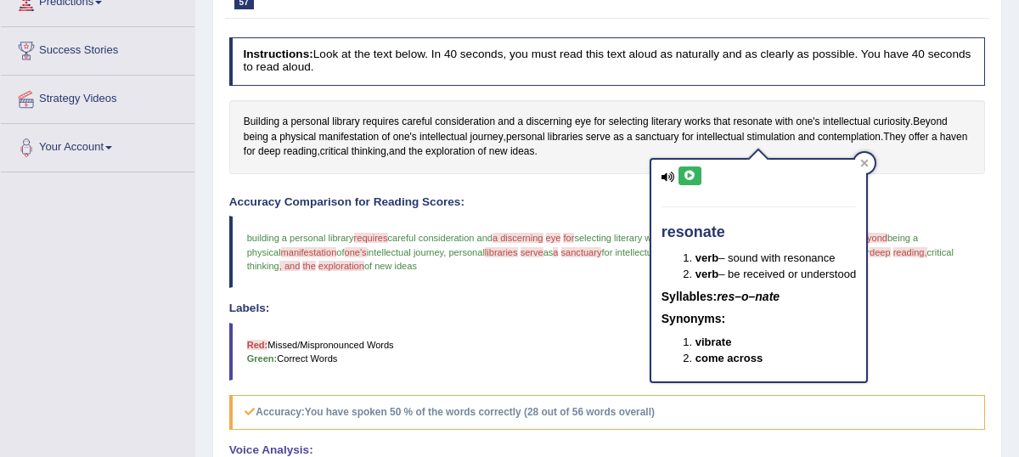
click at [694, 182] on button at bounding box center [689, 175] width 23 height 19
click at [873, 165] on div at bounding box center [864, 163] width 20 height 20
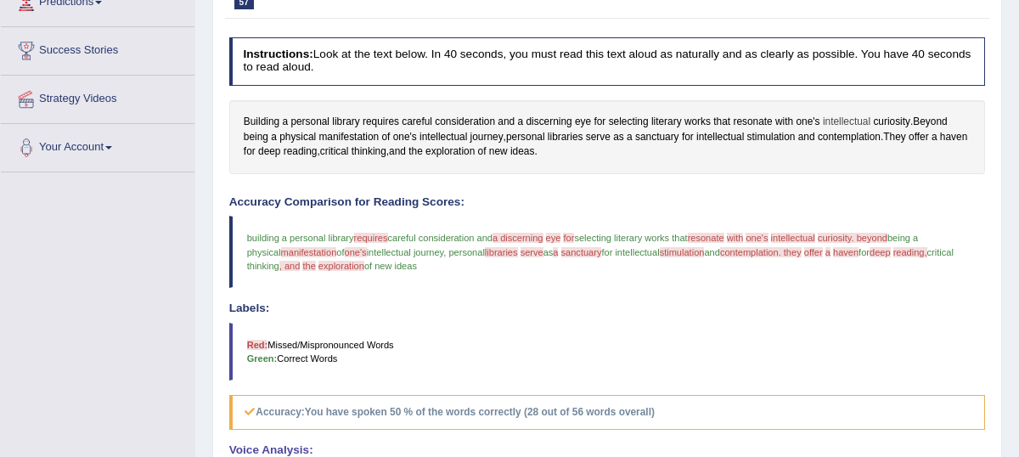
click at [841, 130] on span "intellectual" at bounding box center [846, 122] width 48 height 15
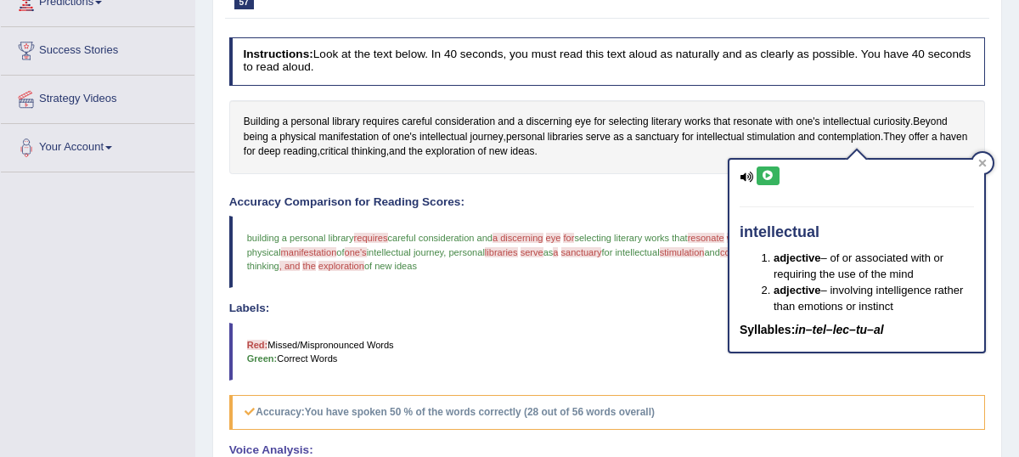
click at [766, 178] on icon at bounding box center [767, 176] width 13 height 10
click at [981, 166] on icon at bounding box center [982, 163] width 8 height 8
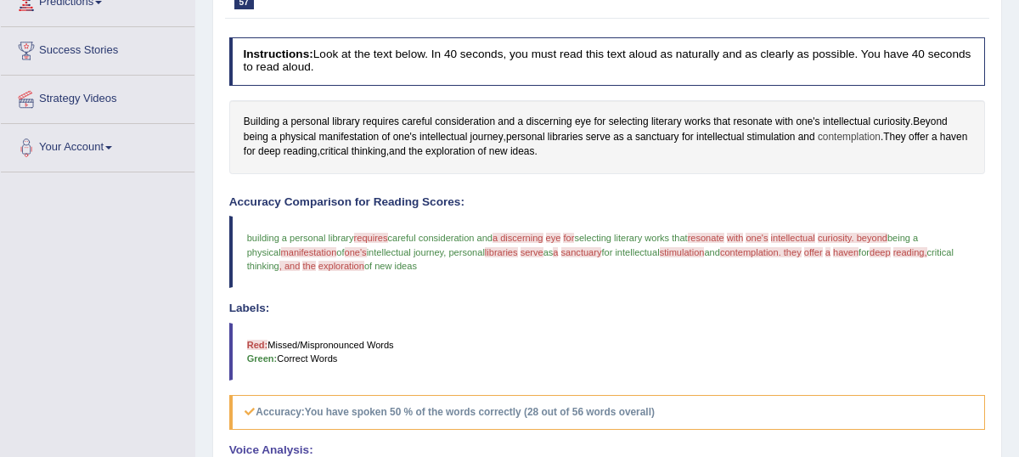
click at [843, 145] on span "contemplation" at bounding box center [848, 137] width 63 height 15
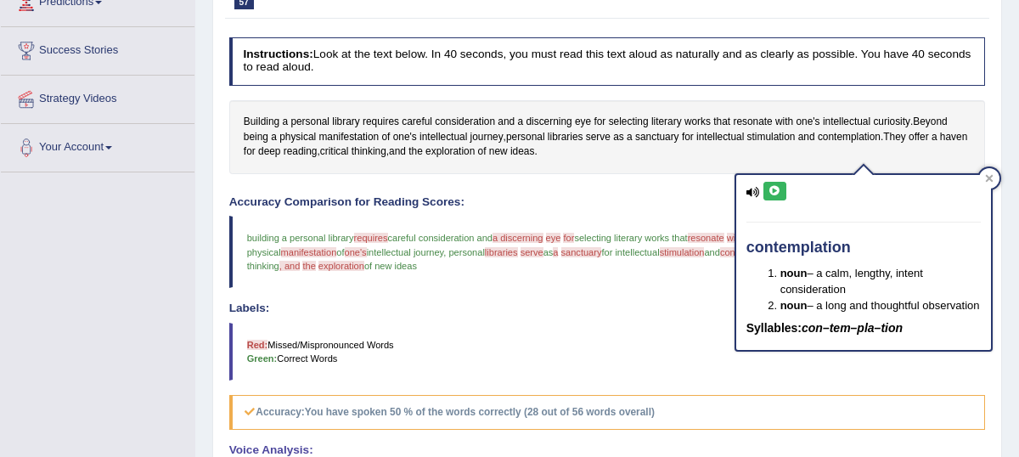
click at [778, 196] on button at bounding box center [774, 191] width 23 height 19
click at [989, 180] on icon at bounding box center [989, 178] width 8 height 8
